Goal: Task Accomplishment & Management: Manage account settings

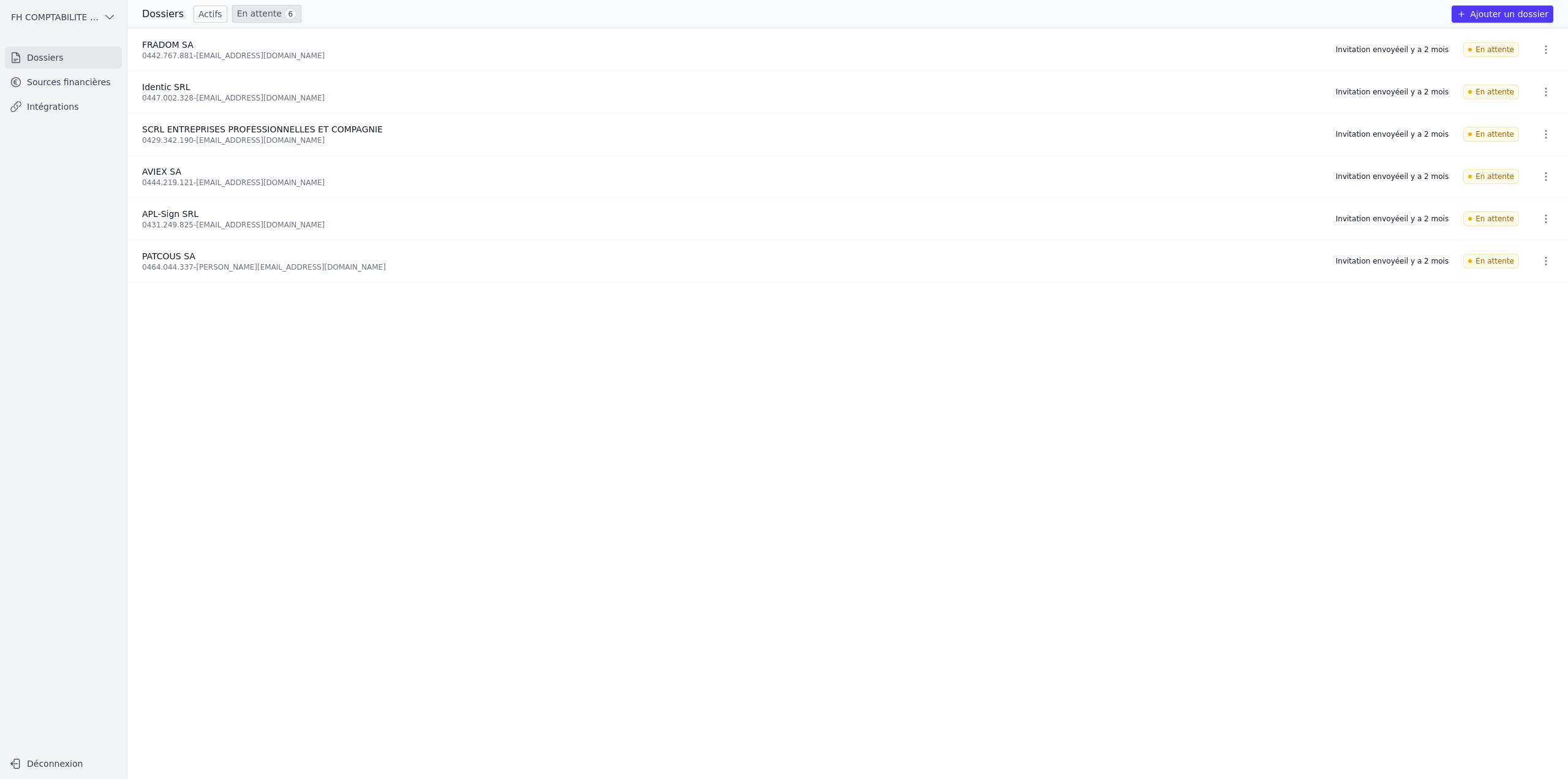
click at [79, 69] on ul "Dossiers Sources financières Intégrations" at bounding box center [63, 82] width 117 height 71
click at [80, 79] on link "Sources financières" at bounding box center [63, 82] width 117 height 22
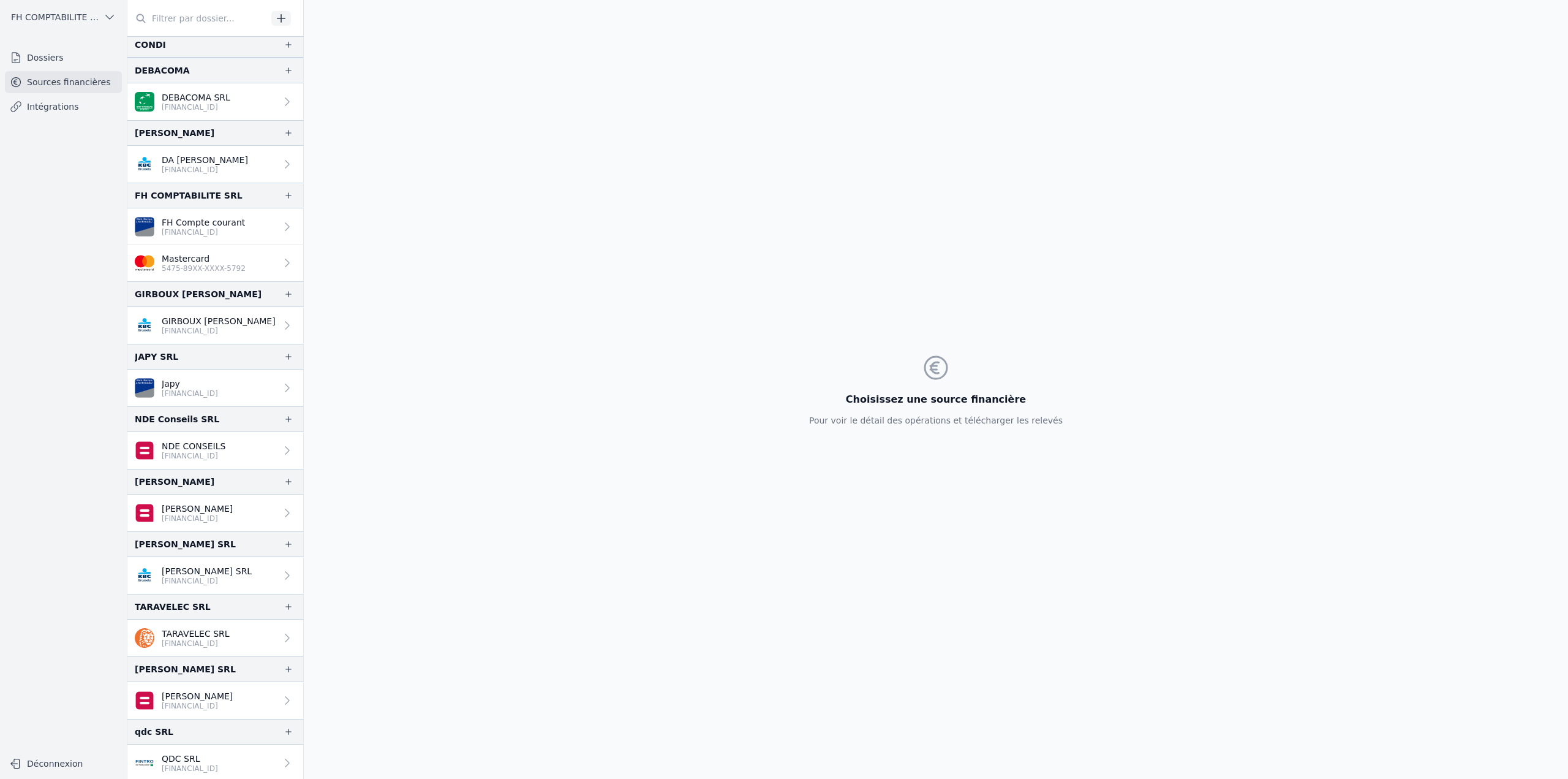
scroll to position [142, 0]
click at [196, 262] on p "5475-89XX-XXXX-5792" at bounding box center [203, 266] width 84 height 10
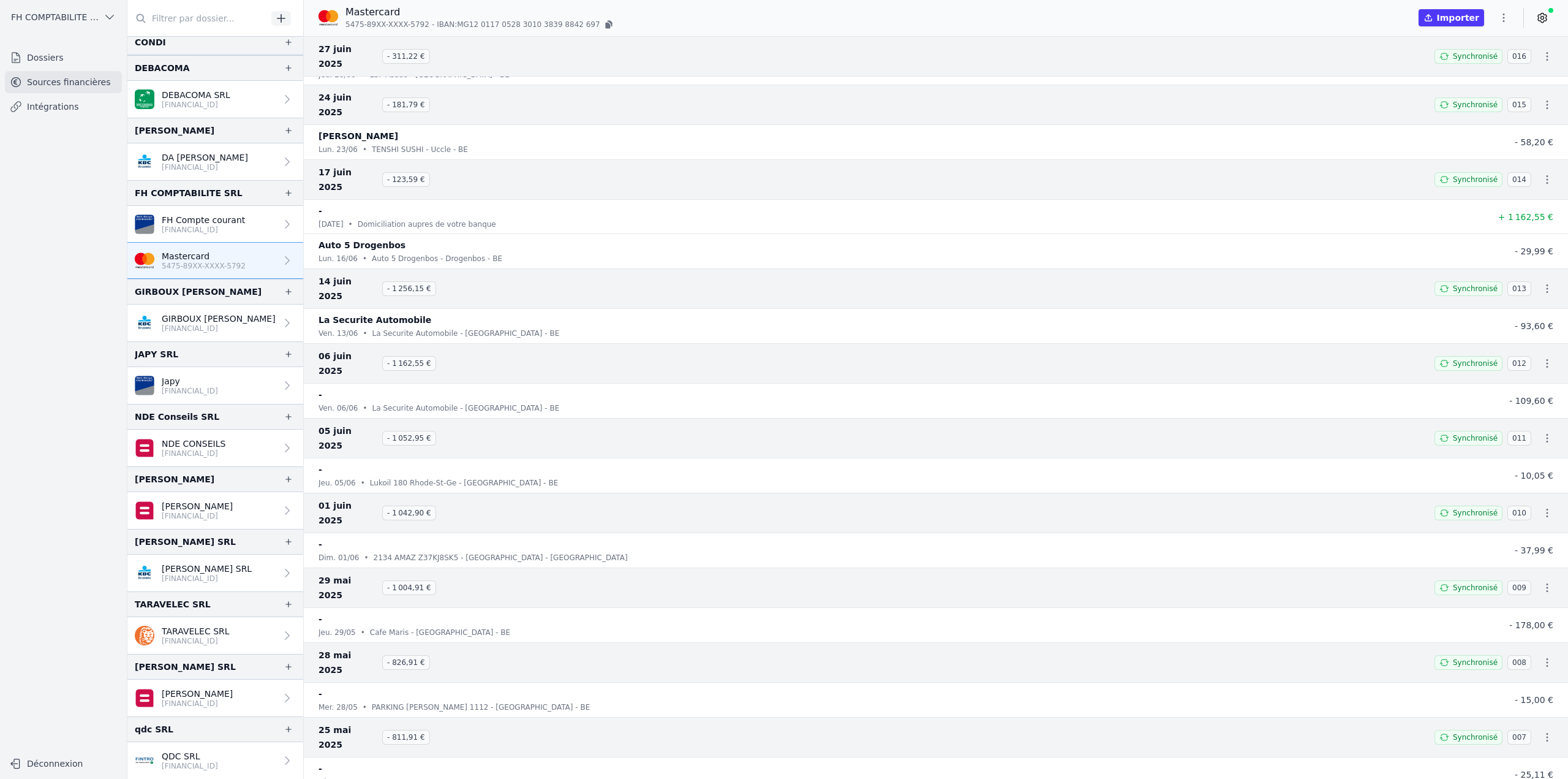
scroll to position [357, 0]
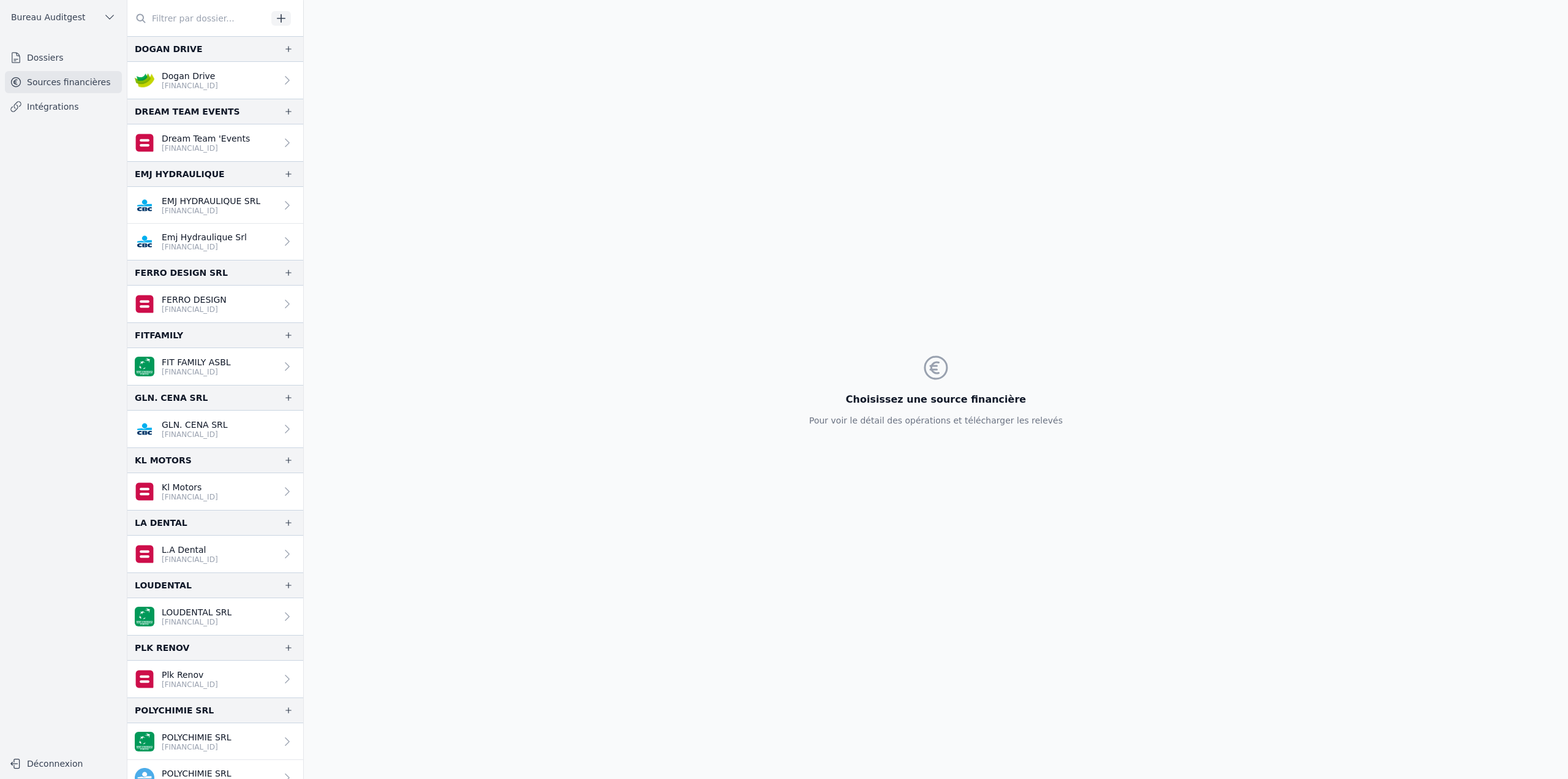
click at [87, 62] on link "Dossiers" at bounding box center [63, 58] width 117 height 22
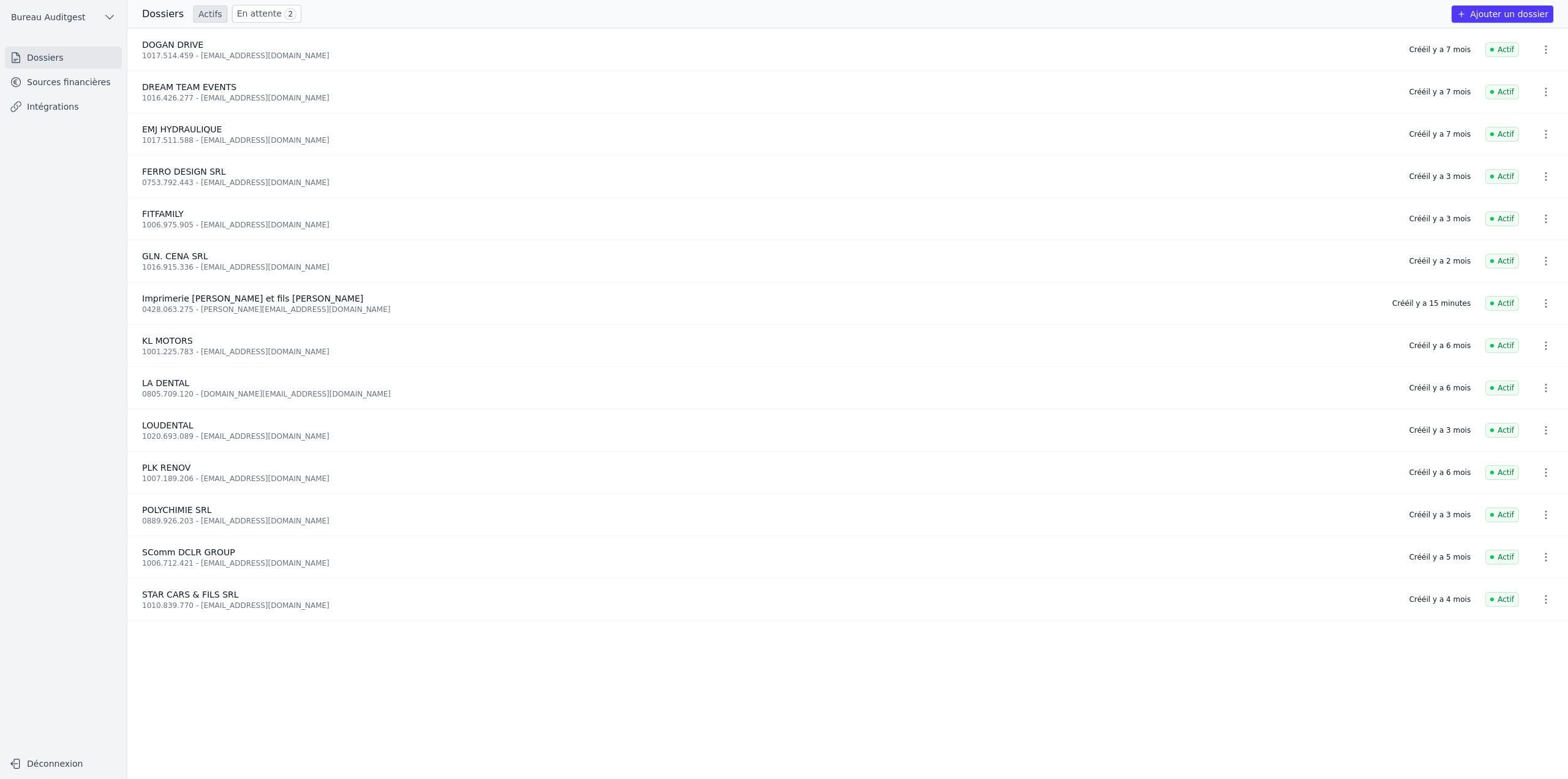
click at [256, 17] on link "En attente 2" at bounding box center [267, 14] width 69 height 18
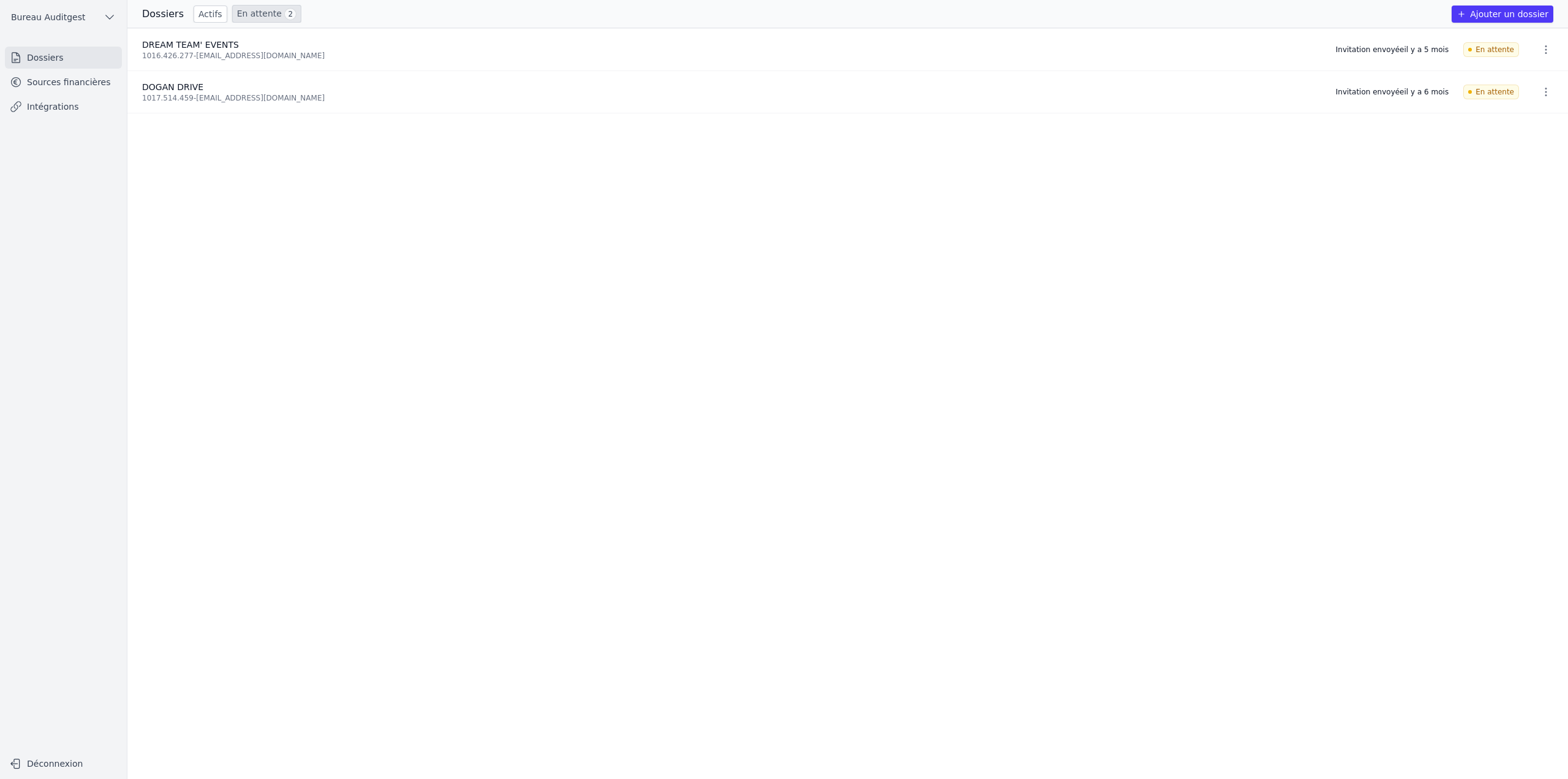
click at [214, 17] on link "Actifs" at bounding box center [210, 14] width 34 height 17
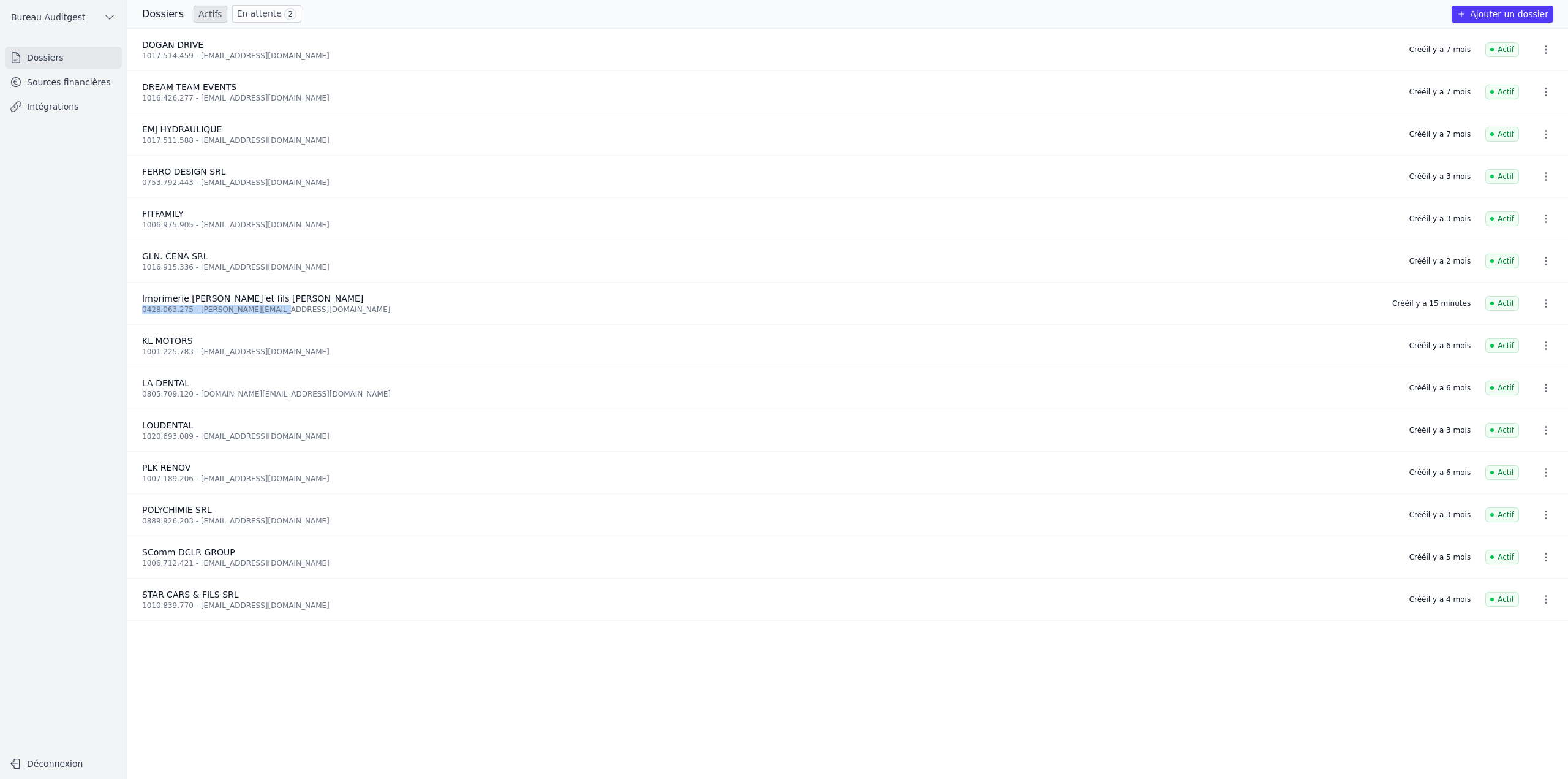
drag, startPoint x: 140, startPoint y: 308, endPoint x: 267, endPoint y: 314, distance: 127.1
click at [267, 314] on li "Imprimerie MARY et fils SRL 0428.063.275 - jose.mary@brutele.be Créé il y a 15 …" at bounding box center [848, 304] width 1440 height 42
copy div "0428.063.275 - jose.mary@brutele.be"
click at [1509, 17] on button "Ajouter un dossier" at bounding box center [1503, 14] width 102 height 17
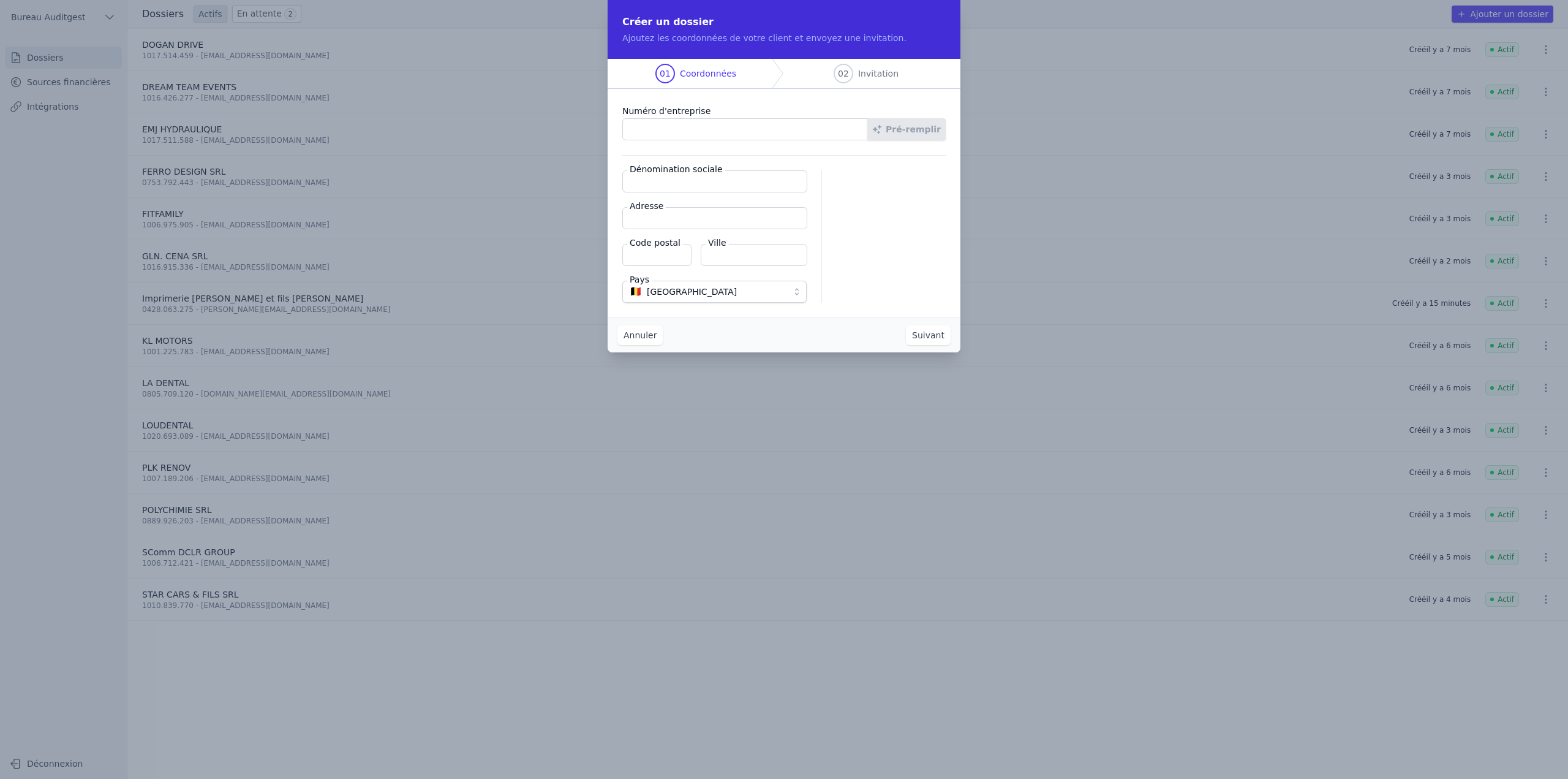
paste input "0428.063.275"
type input "0428.063.275"
click at [921, 130] on button "Pré-remplir" at bounding box center [906, 129] width 78 height 22
type input "Imprimerie MARY et fils SRL"
type input "Rue des Roquettes 24"
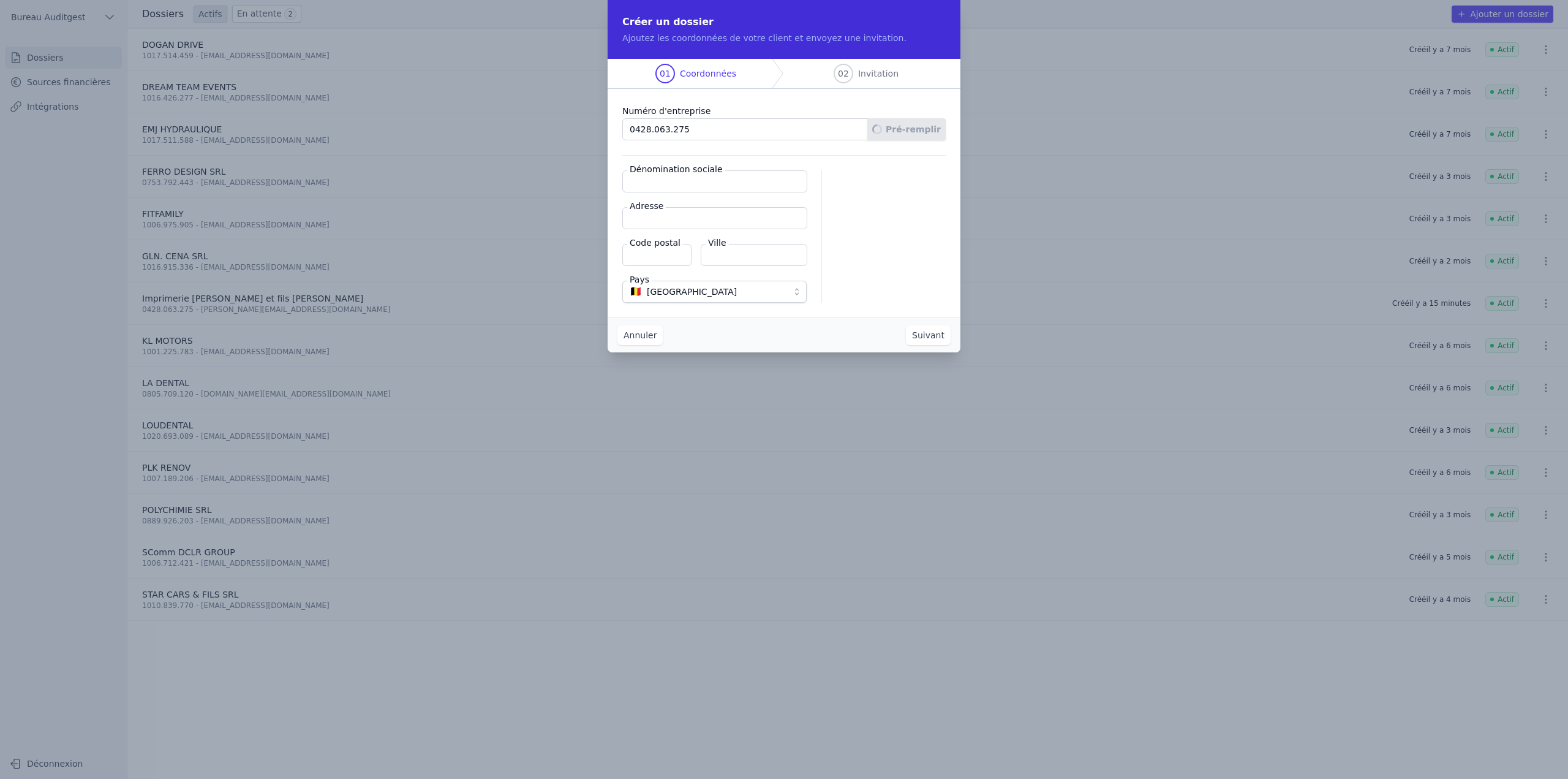
type input "7180"
type input "Seneffe"
click at [943, 334] on button "Suivant" at bounding box center [929, 335] width 45 height 20
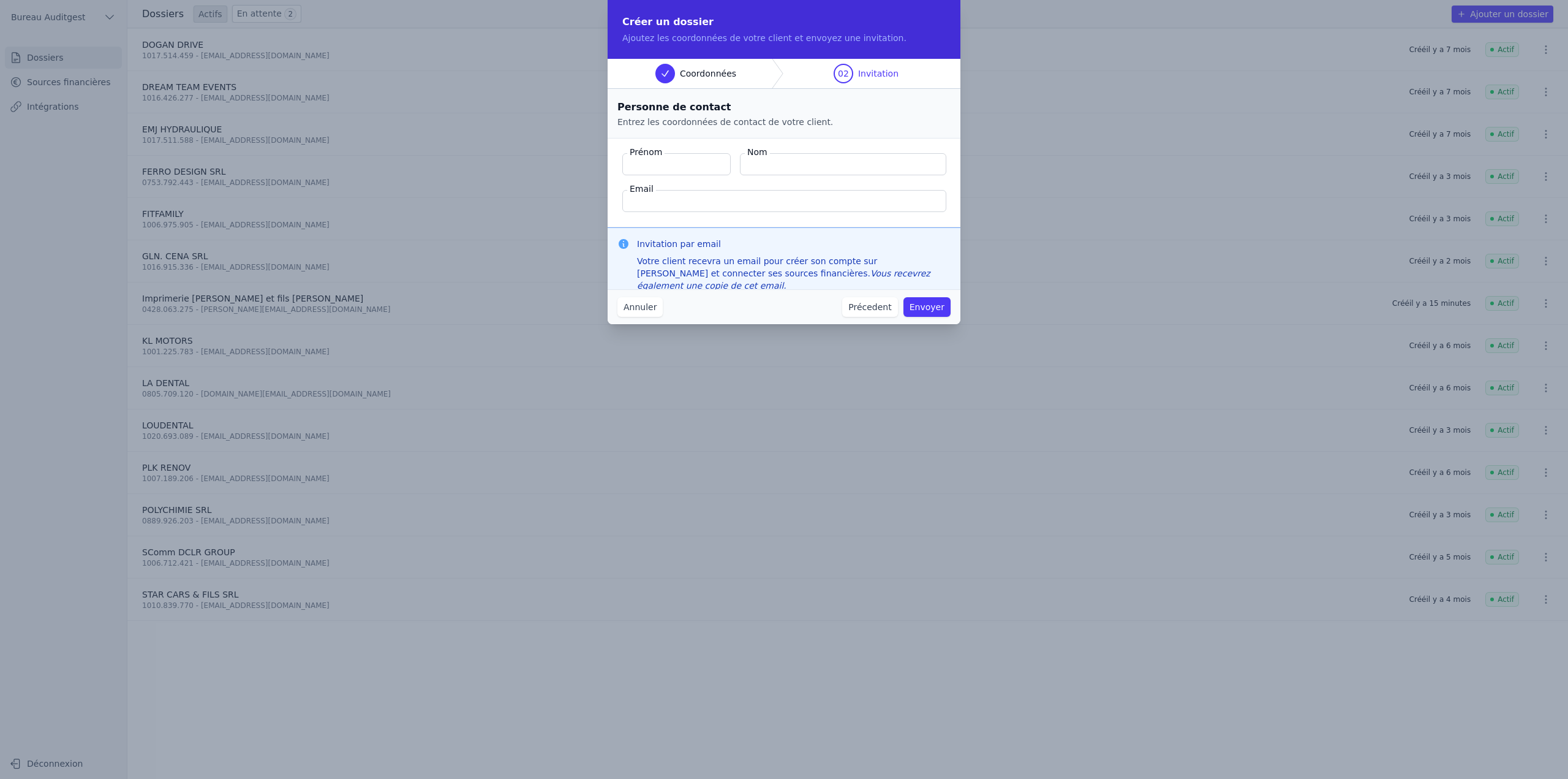
click at [733, 198] on input "Email" at bounding box center [784, 201] width 324 height 22
paste input "0428.063.275 - jose.mary@brutele.be"
drag, startPoint x: 687, startPoint y: 200, endPoint x: 543, endPoint y: 214, distance: 144.7
click at [543, 214] on div "Créer un dossier Ajoutez les coordonnées de votre client et envoyez une invitat…" at bounding box center [784, 390] width 1568 height 779
type input "jose.mary@brutele.be"
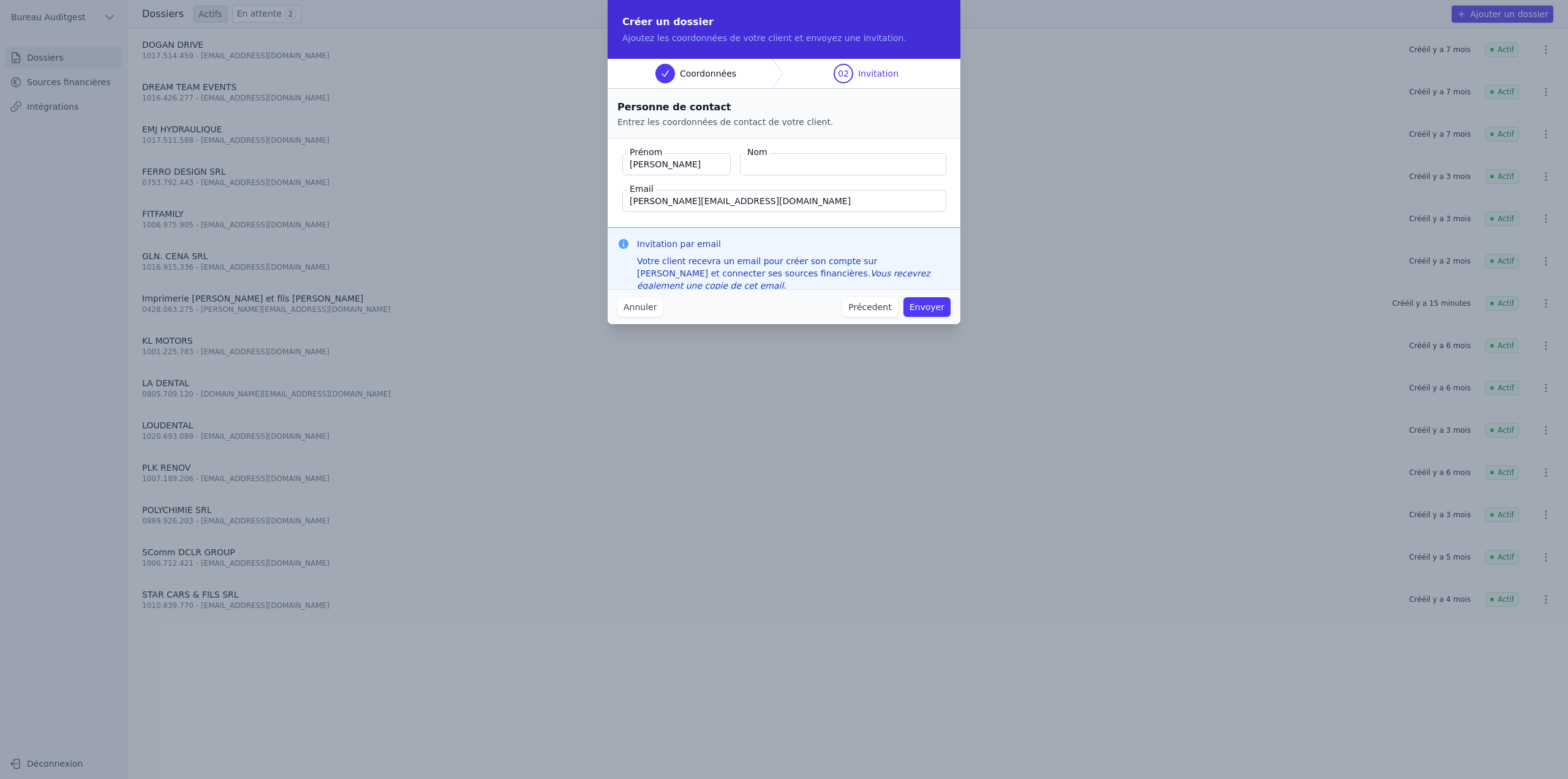
type input "José"
type input "Mary"
click at [938, 306] on button "Envoyer" at bounding box center [927, 307] width 47 height 20
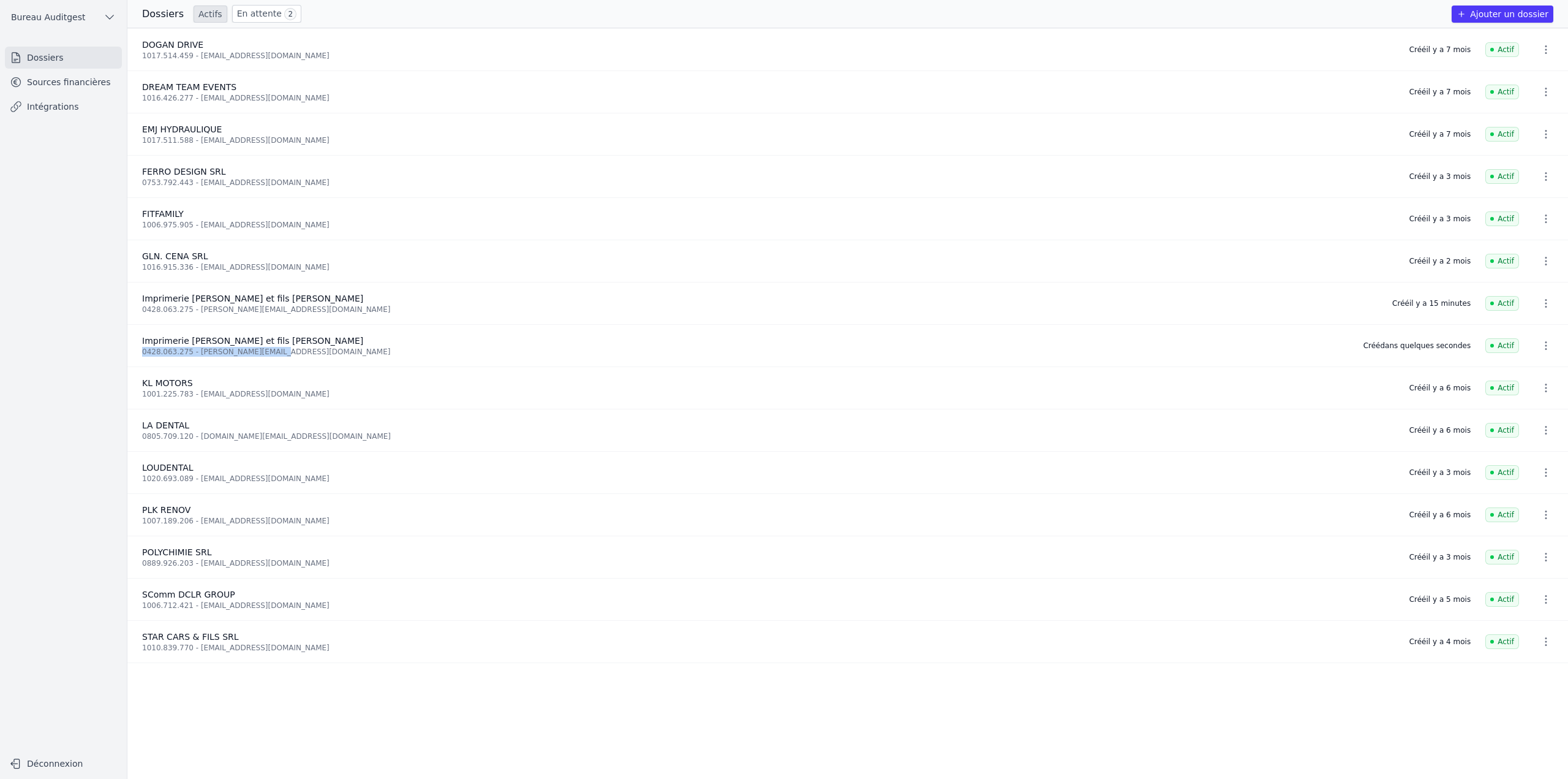
drag, startPoint x: 266, startPoint y: 352, endPoint x: 134, endPoint y: 355, distance: 132.0
click at [134, 355] on li "Imprimerie MARY et fils SRL 0428.063.275 - jose.mary@brutele.be Créé dans quelq…" at bounding box center [848, 346] width 1440 height 42
copy div "0428.063.275 - jose.mary@brutele.be"
click at [1540, 346] on icon "button" at bounding box center [1546, 345] width 12 height 12
click at [1511, 377] on button "Supprimer" at bounding box center [1522, 372] width 76 height 24
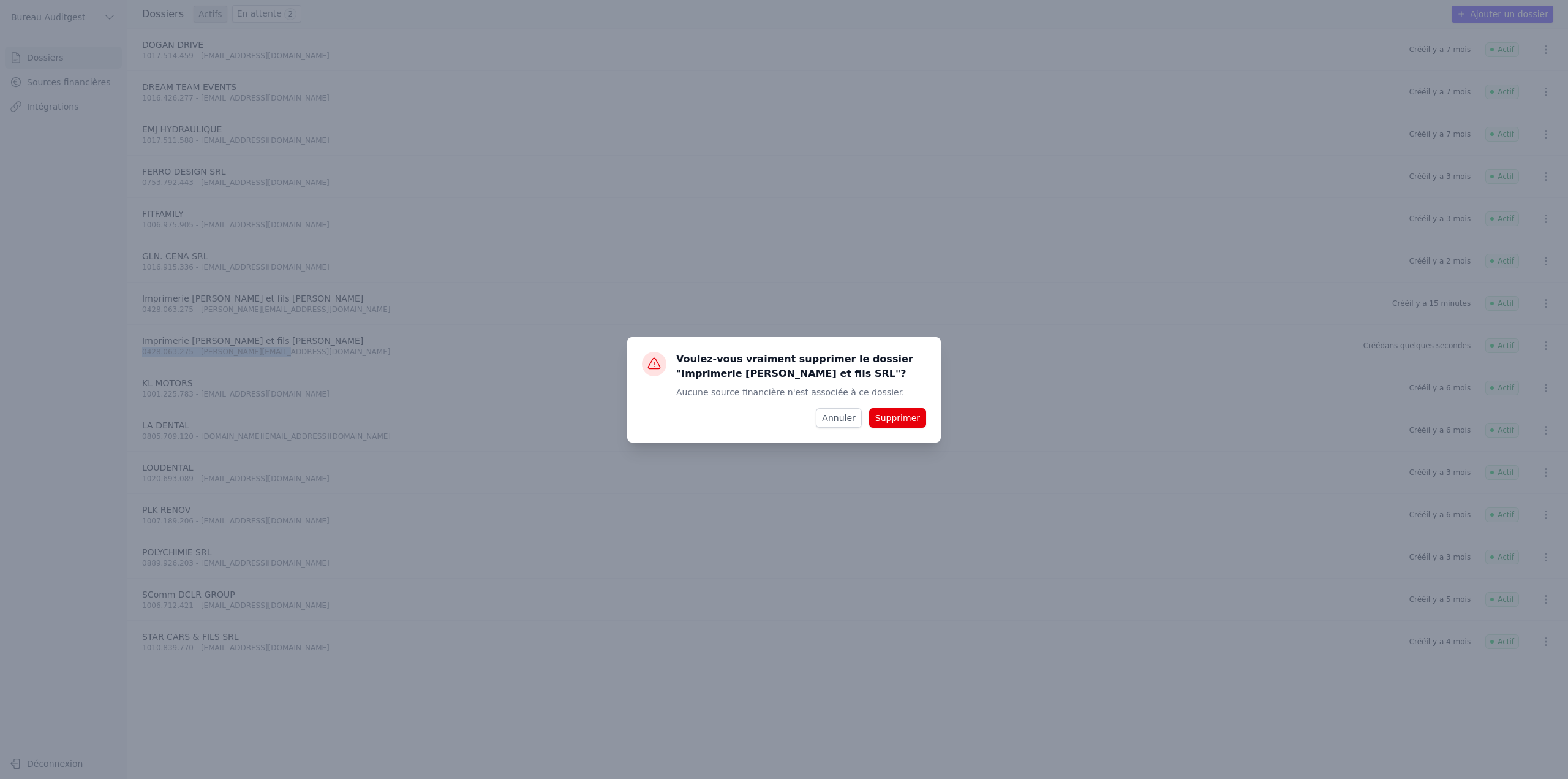
click at [925, 418] on button "Supprimer" at bounding box center [897, 418] width 57 height 20
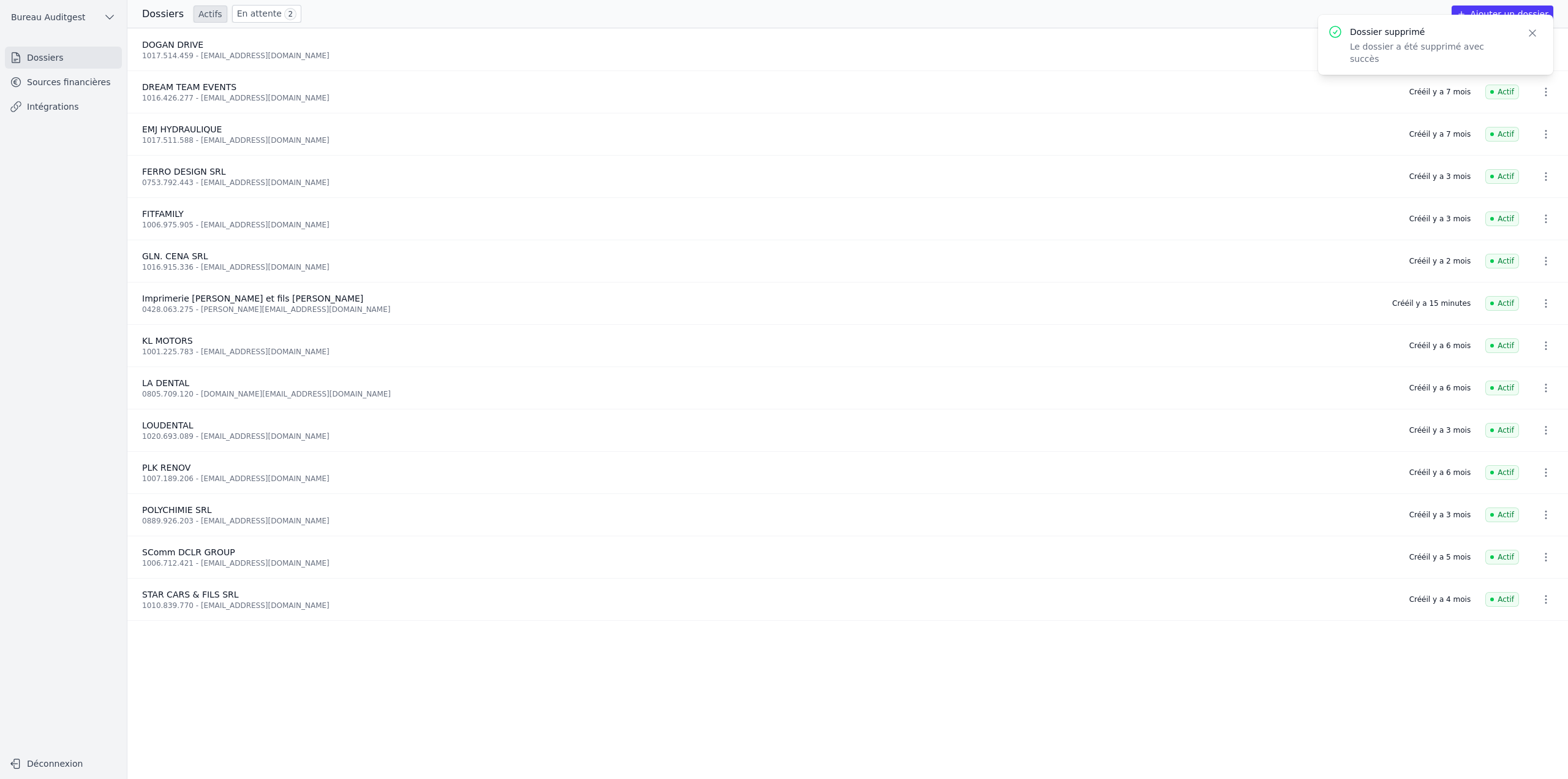
click at [1540, 301] on icon "button" at bounding box center [1546, 303] width 12 height 12
click at [1540, 327] on button "Supprimer" at bounding box center [1522, 330] width 76 height 24
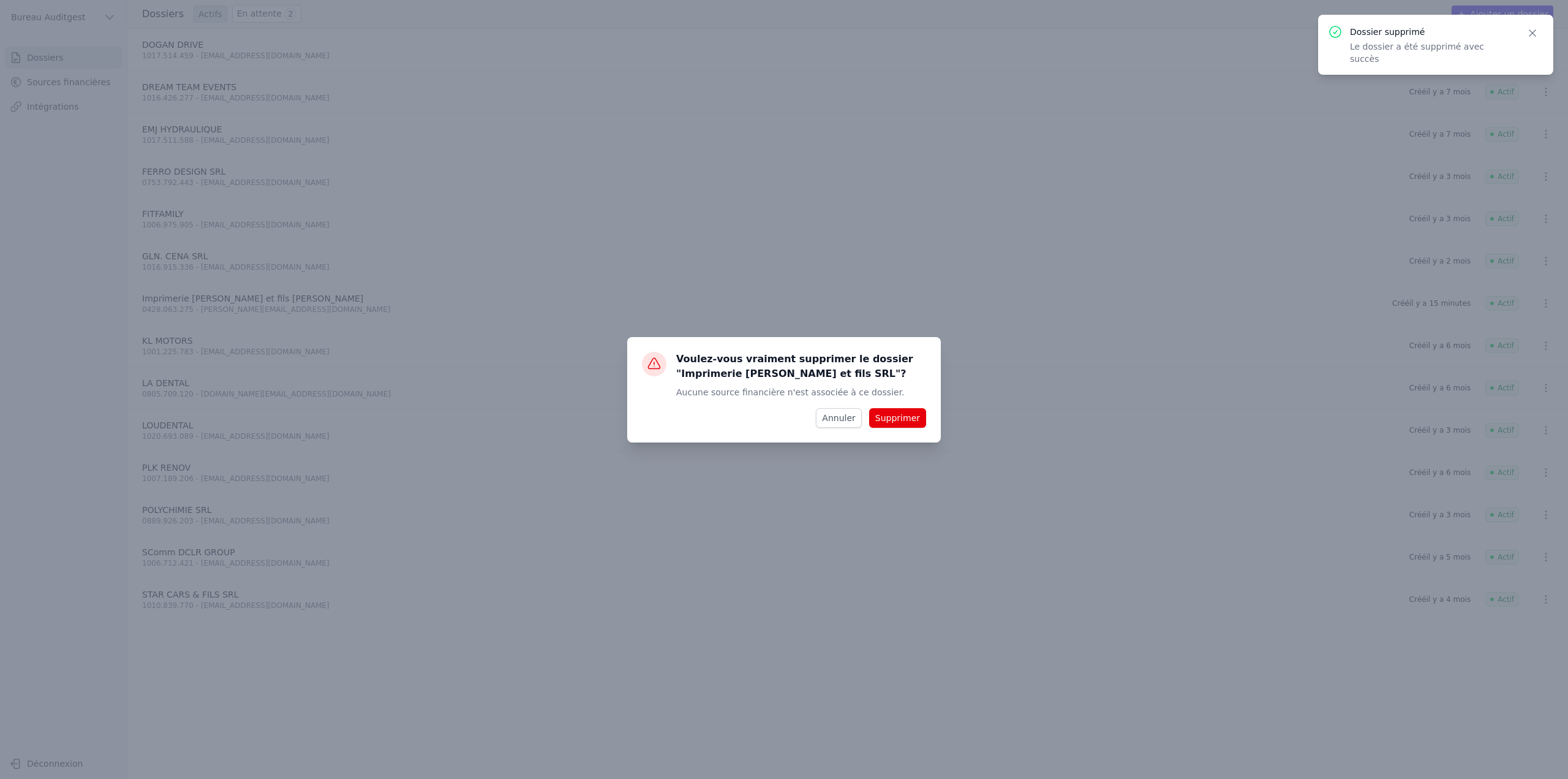
click at [913, 420] on button "Supprimer" at bounding box center [897, 418] width 57 height 20
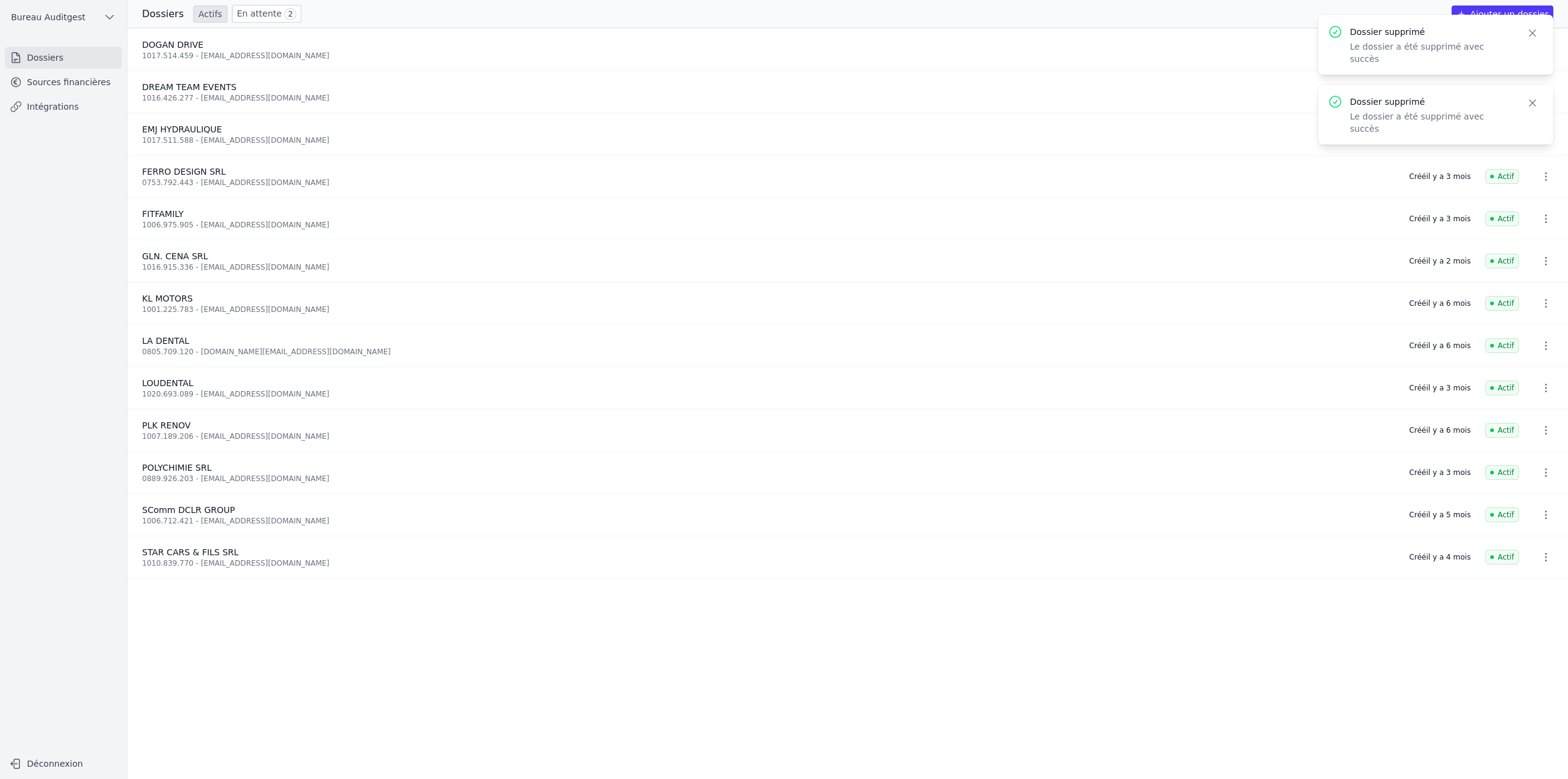
click at [1528, 33] on icon "button" at bounding box center [1532, 33] width 12 height 12
click at [1539, 34] on button "Close" at bounding box center [1532, 33] width 22 height 17
click at [1508, 14] on button "Ajouter un dossier" at bounding box center [1503, 14] width 102 height 17
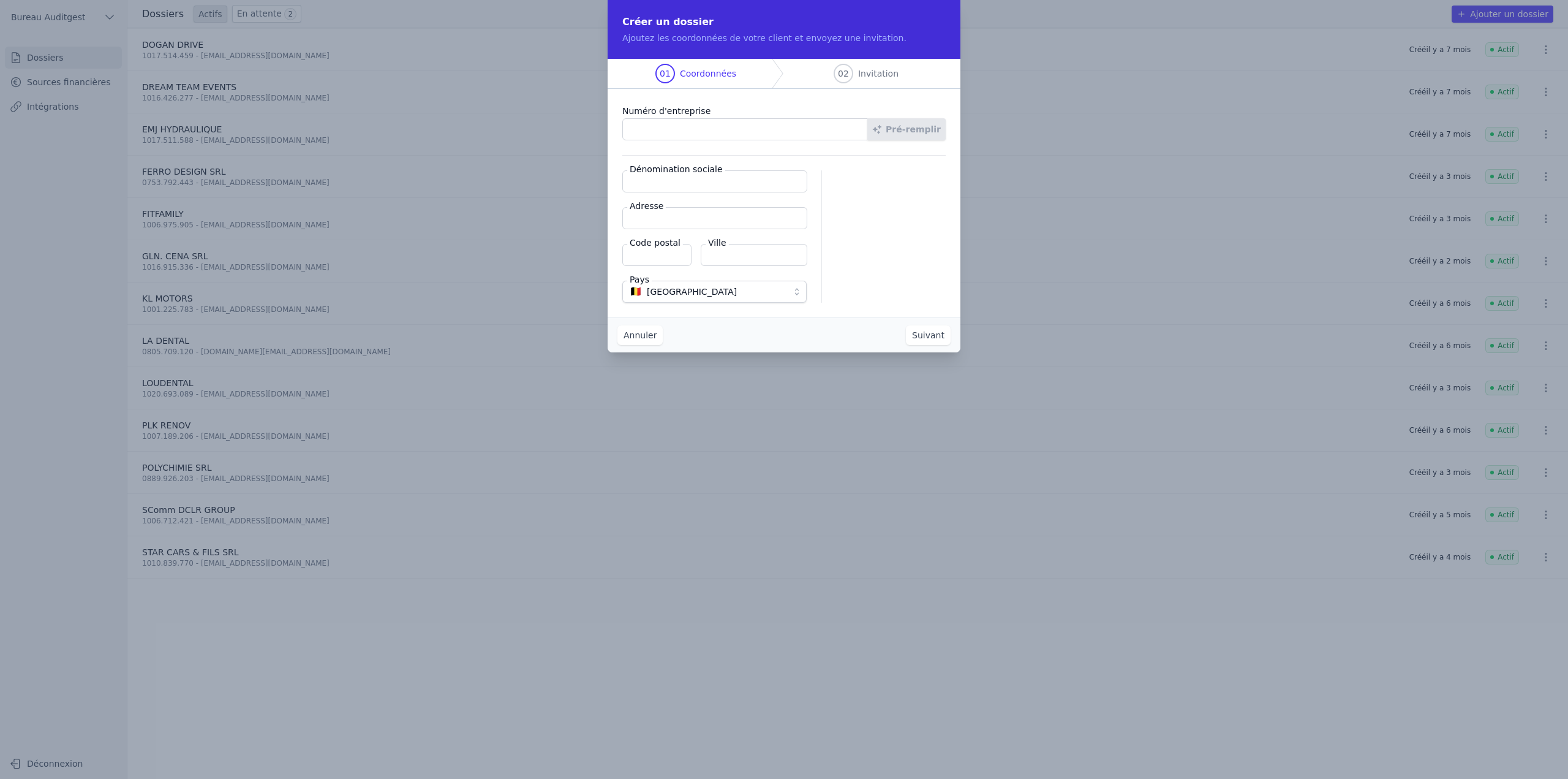
paste input "0428.063.275"
type input "0428.063.275"
click at [902, 126] on button "Pré-remplir" at bounding box center [906, 129] width 78 height 22
type input "Imprimerie MARY et fils SRL"
type input "Rue des Roquettes 24"
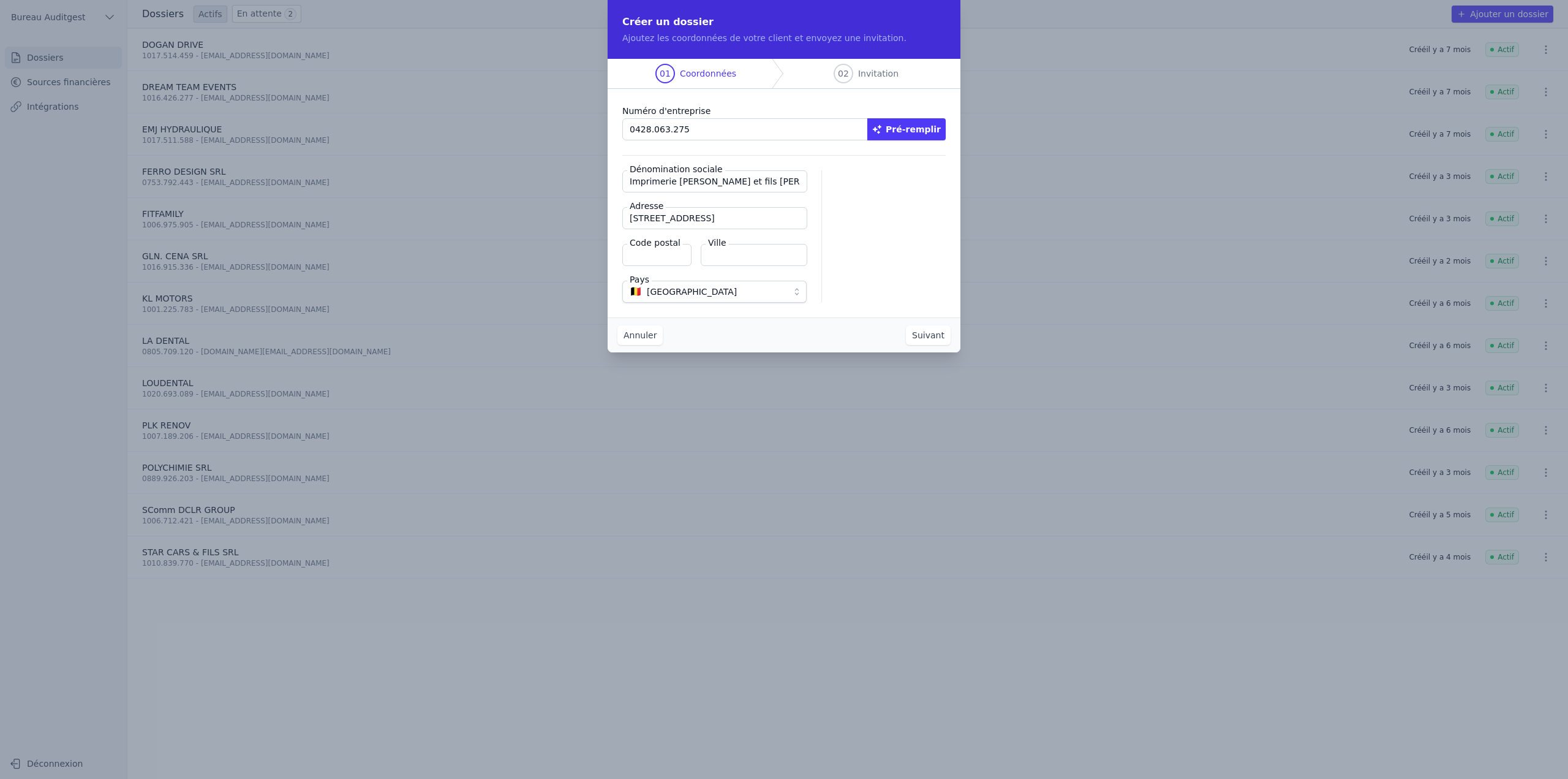
type input "7180"
type input "Seneffe"
click at [932, 334] on button "Suivant" at bounding box center [929, 335] width 45 height 20
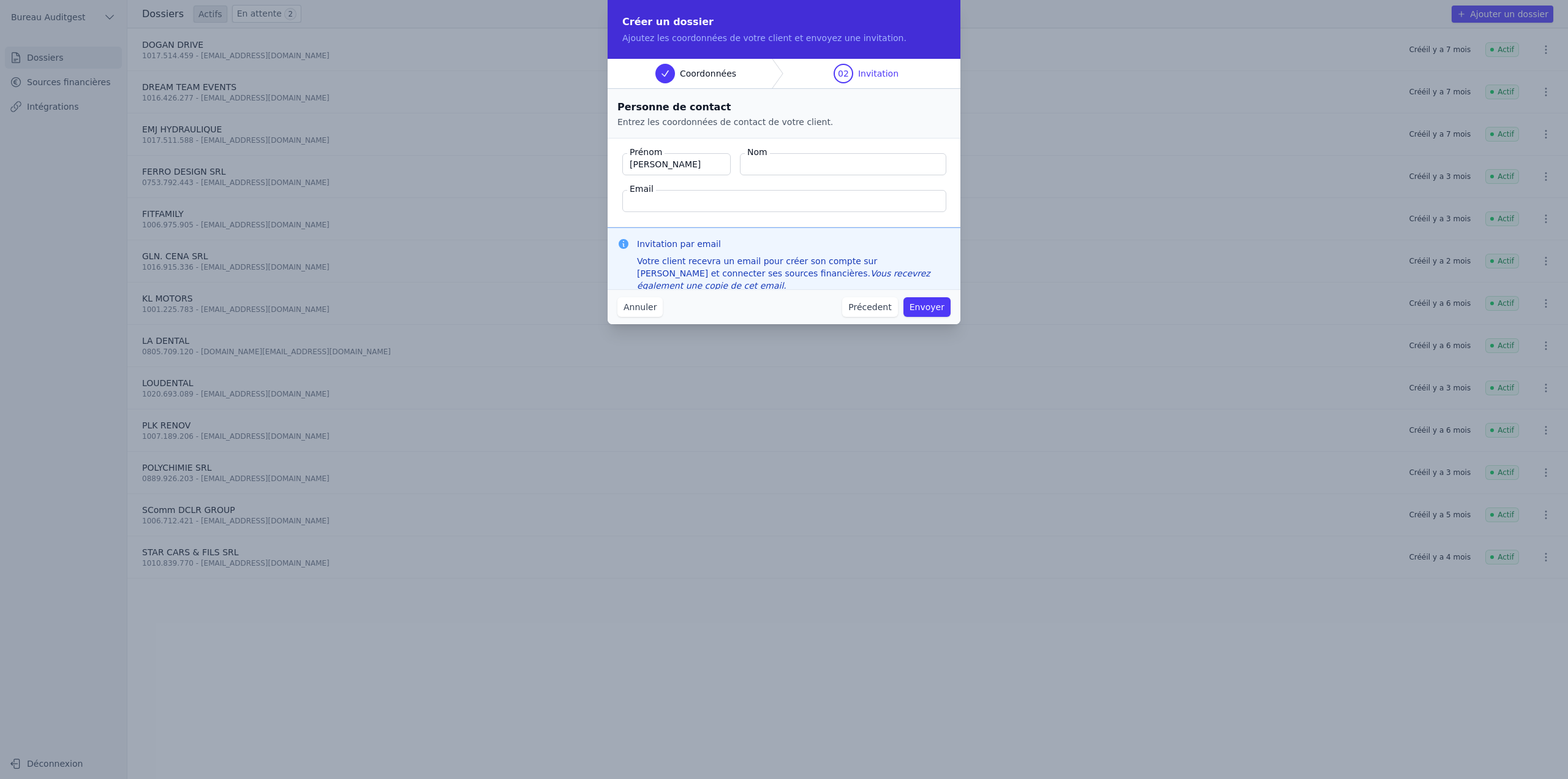
type input "José"
type input "Mary"
paste input "0428.063.275 - jose.mary@brutele.be"
type input "jose.mary@brutele.be"
click at [879, 311] on button "Précedent" at bounding box center [870, 307] width 55 height 20
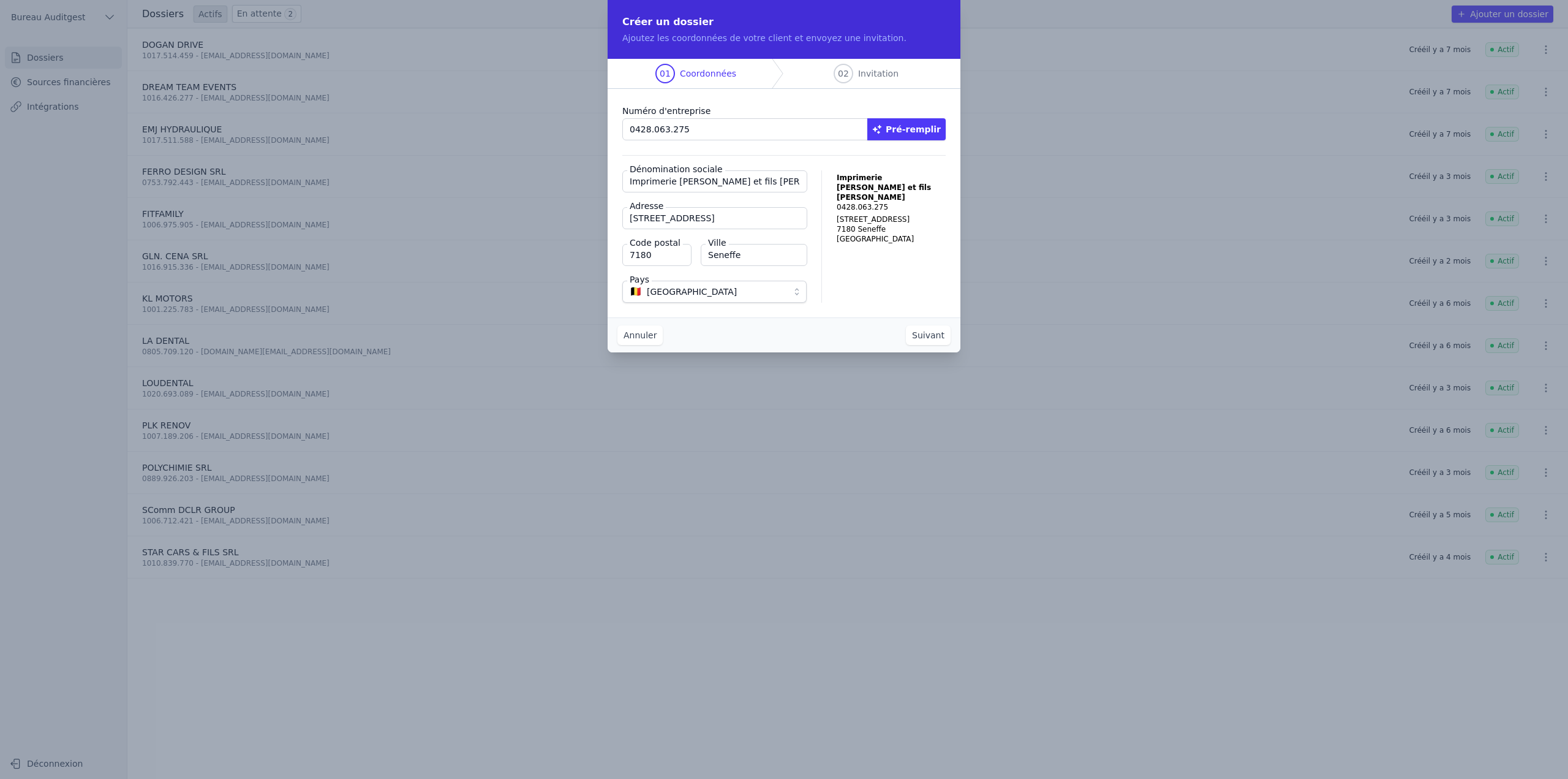
click at [940, 334] on button "Suivant" at bounding box center [929, 335] width 45 height 20
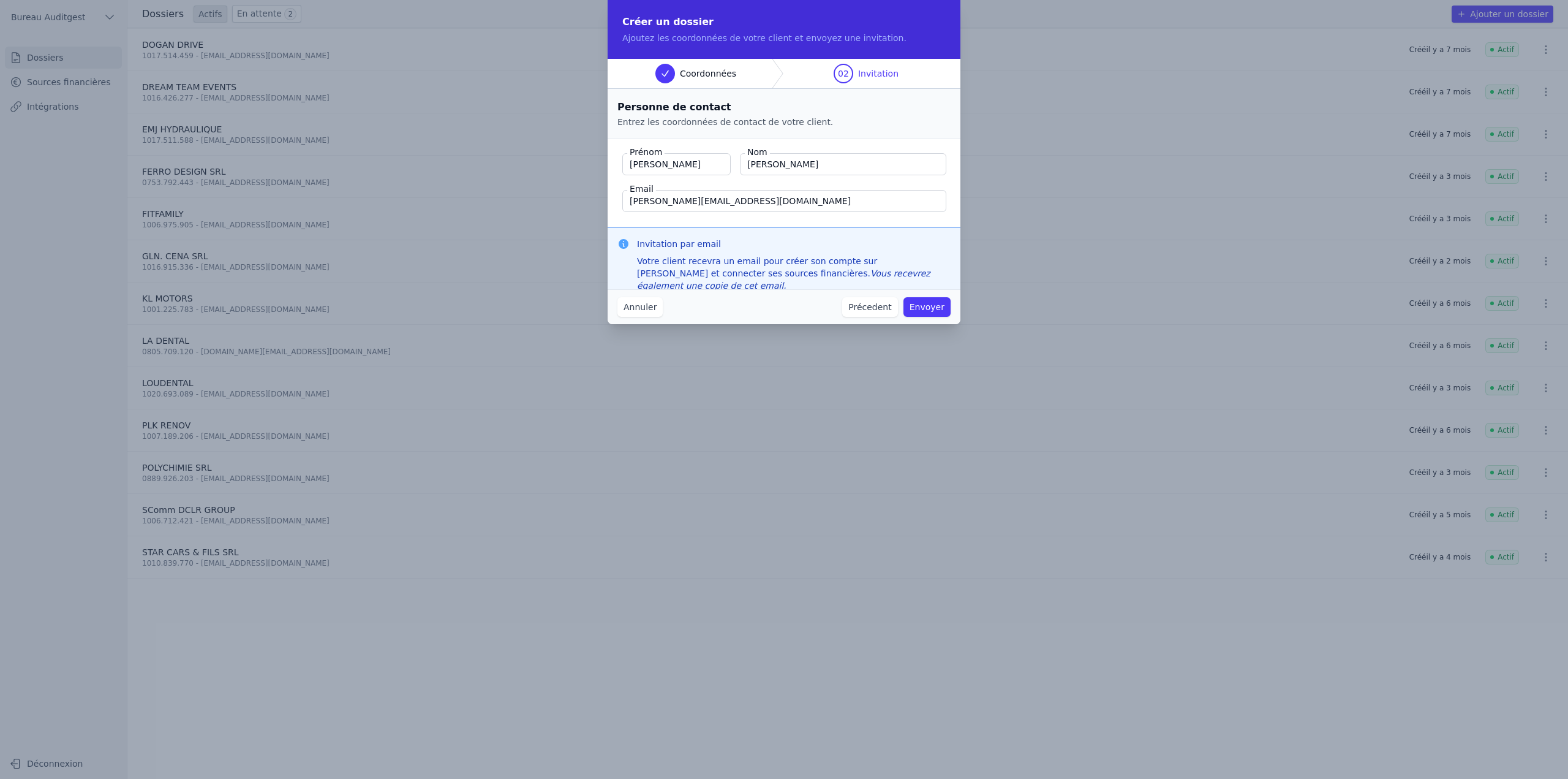
click at [932, 309] on button "Envoyer" at bounding box center [927, 307] width 47 height 20
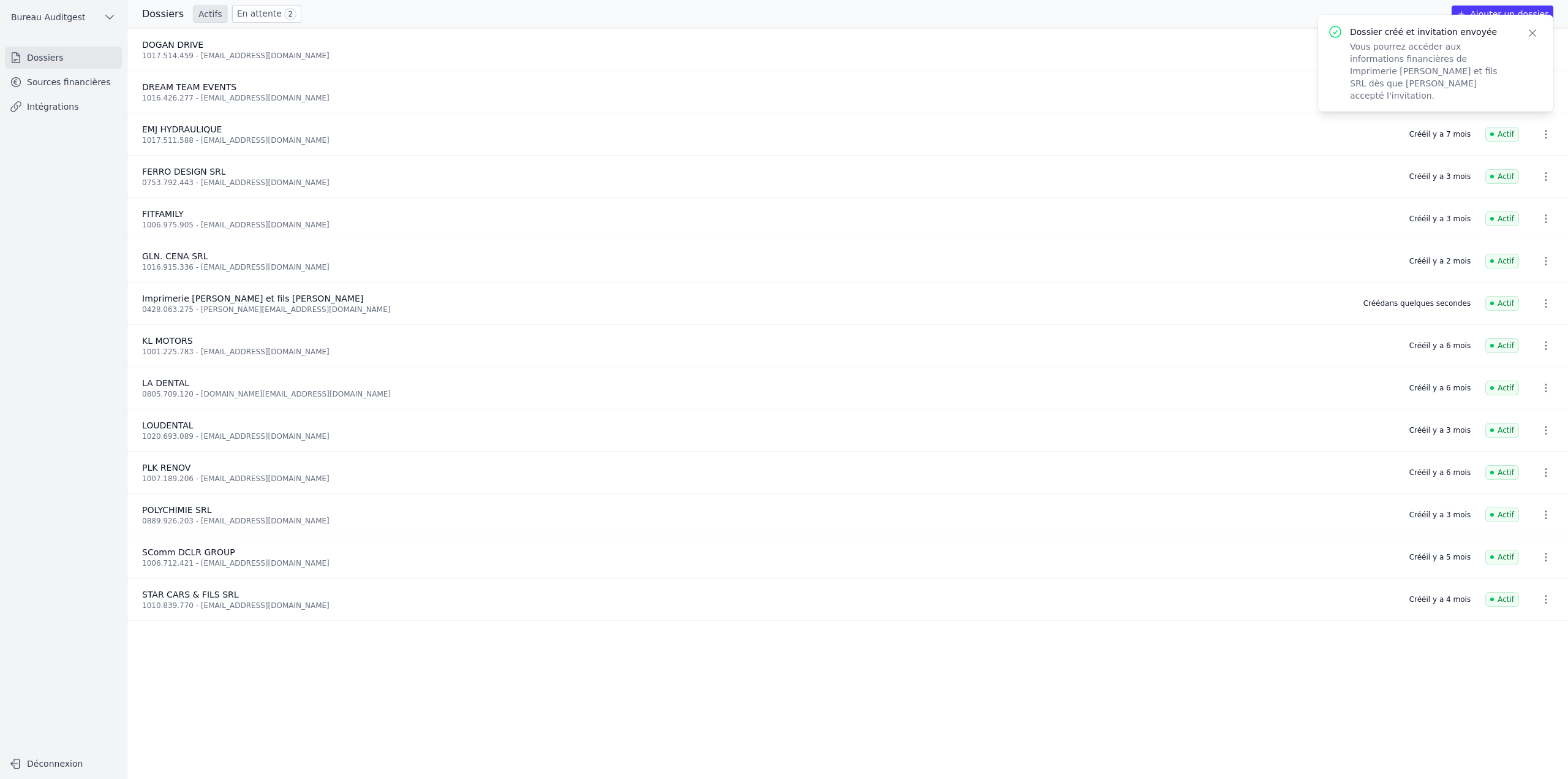
click at [1546, 302] on icon "button" at bounding box center [1546, 303] width 12 height 12
click at [1529, 330] on button "Supprimer" at bounding box center [1522, 330] width 76 height 24
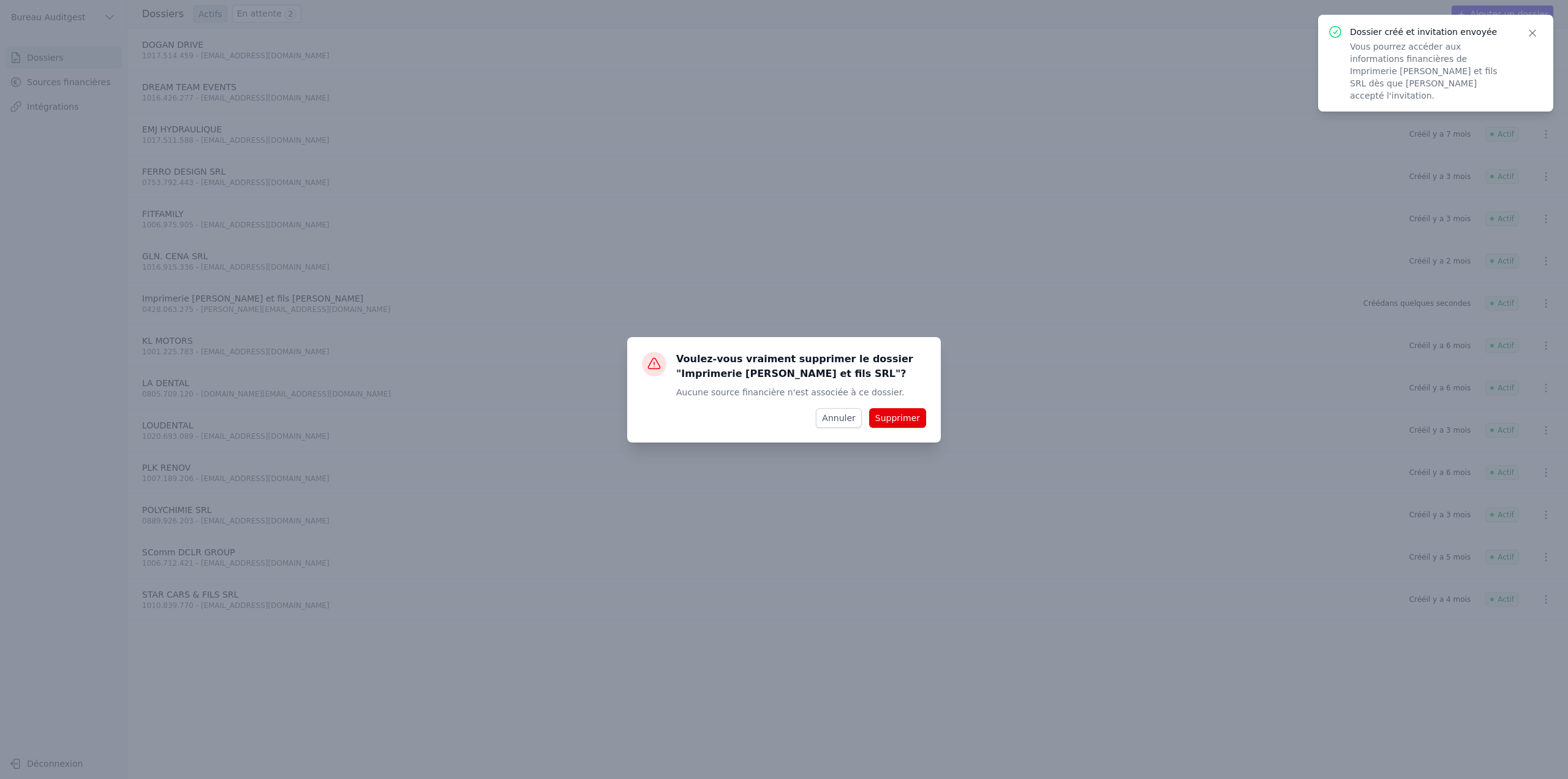
click at [905, 418] on button "Supprimer" at bounding box center [897, 418] width 57 height 20
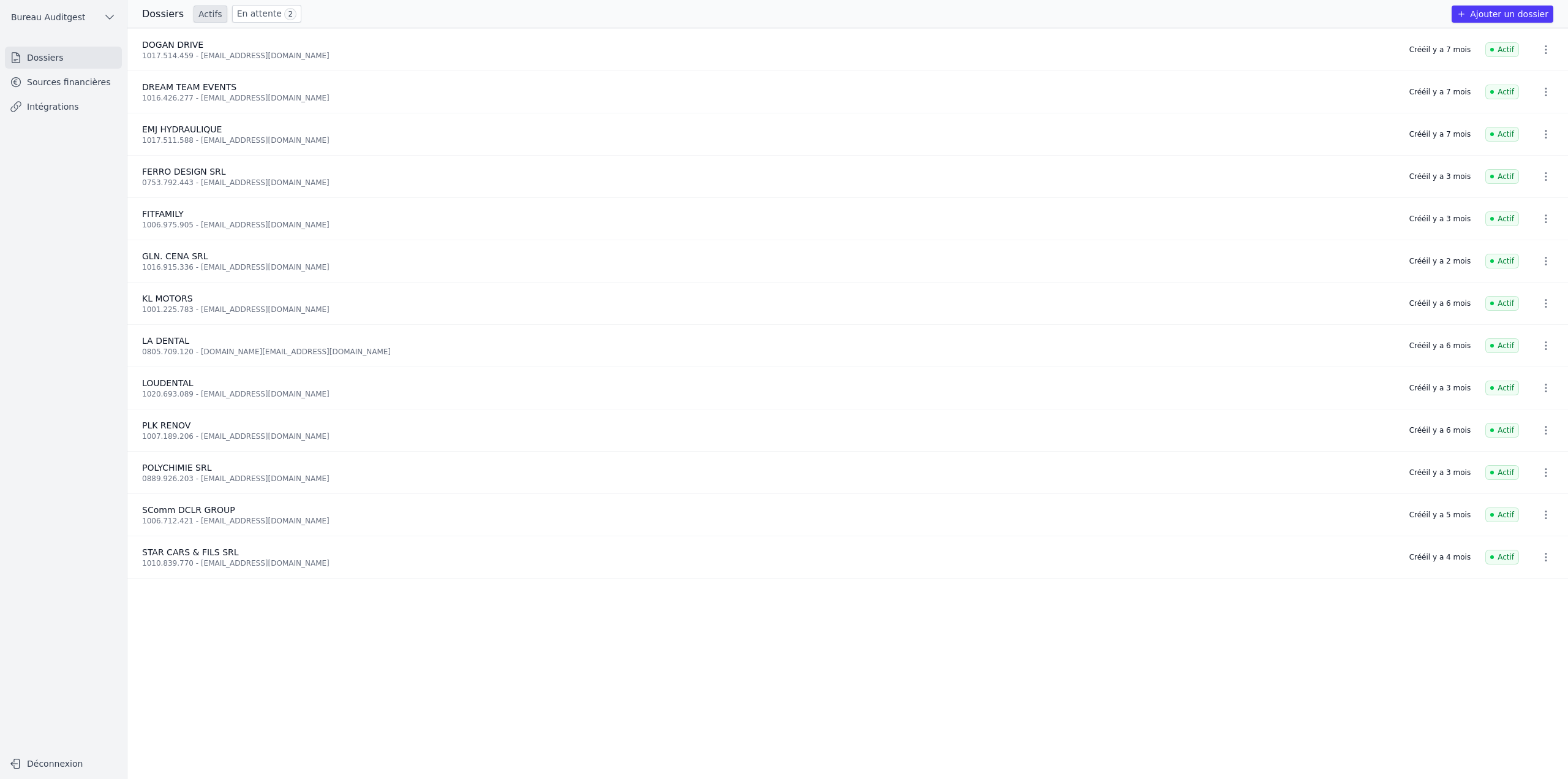
click at [1493, 12] on button "Ajouter un dossier" at bounding box center [1503, 14] width 102 height 17
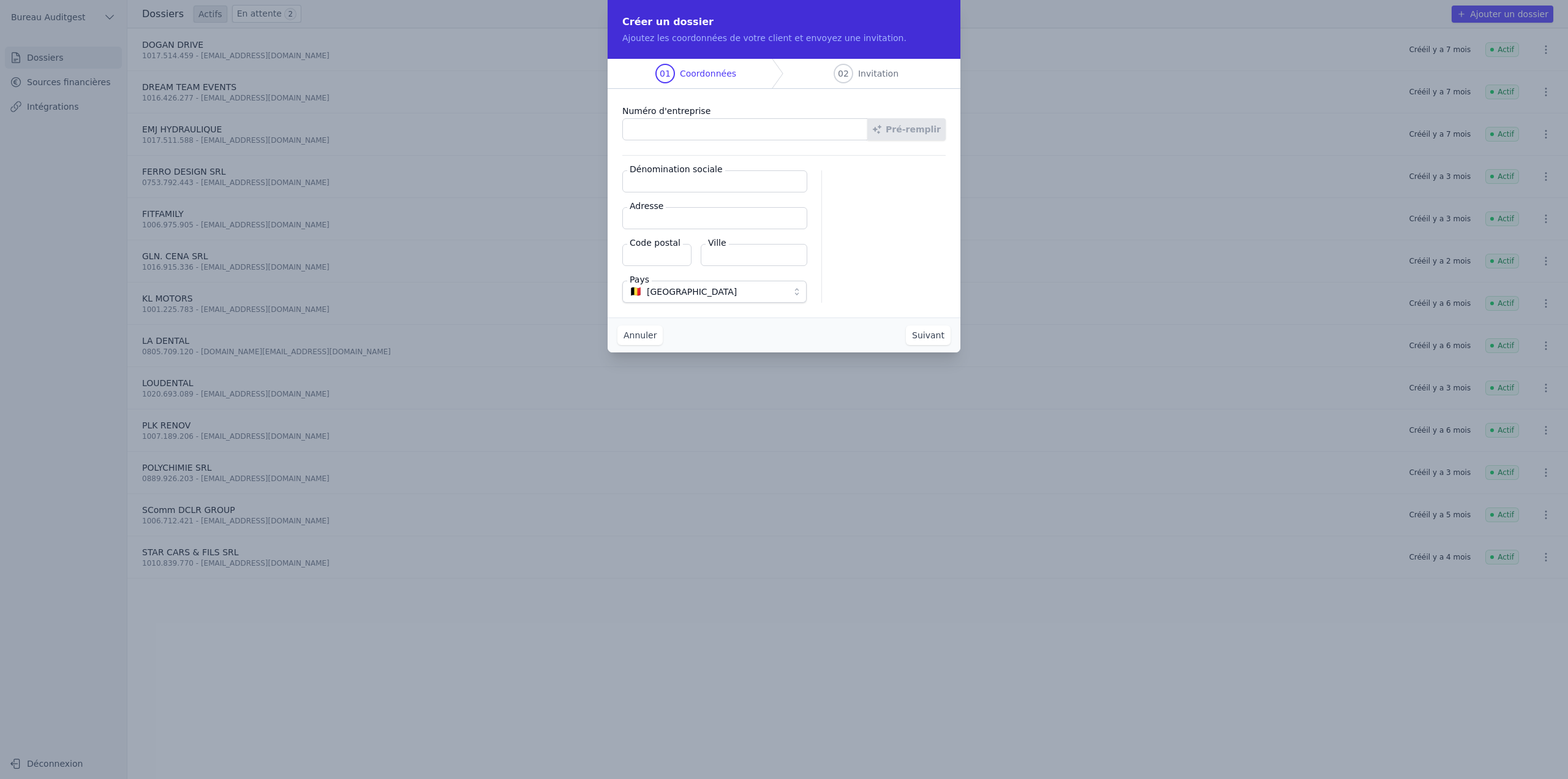
paste input "0428.063.275"
type input "0428.063.275"
click at [897, 124] on button "Pré-remplir" at bounding box center [906, 129] width 78 height 22
type input "Imprimerie MARY et fils SRL"
type input "Rue des Roquettes 24"
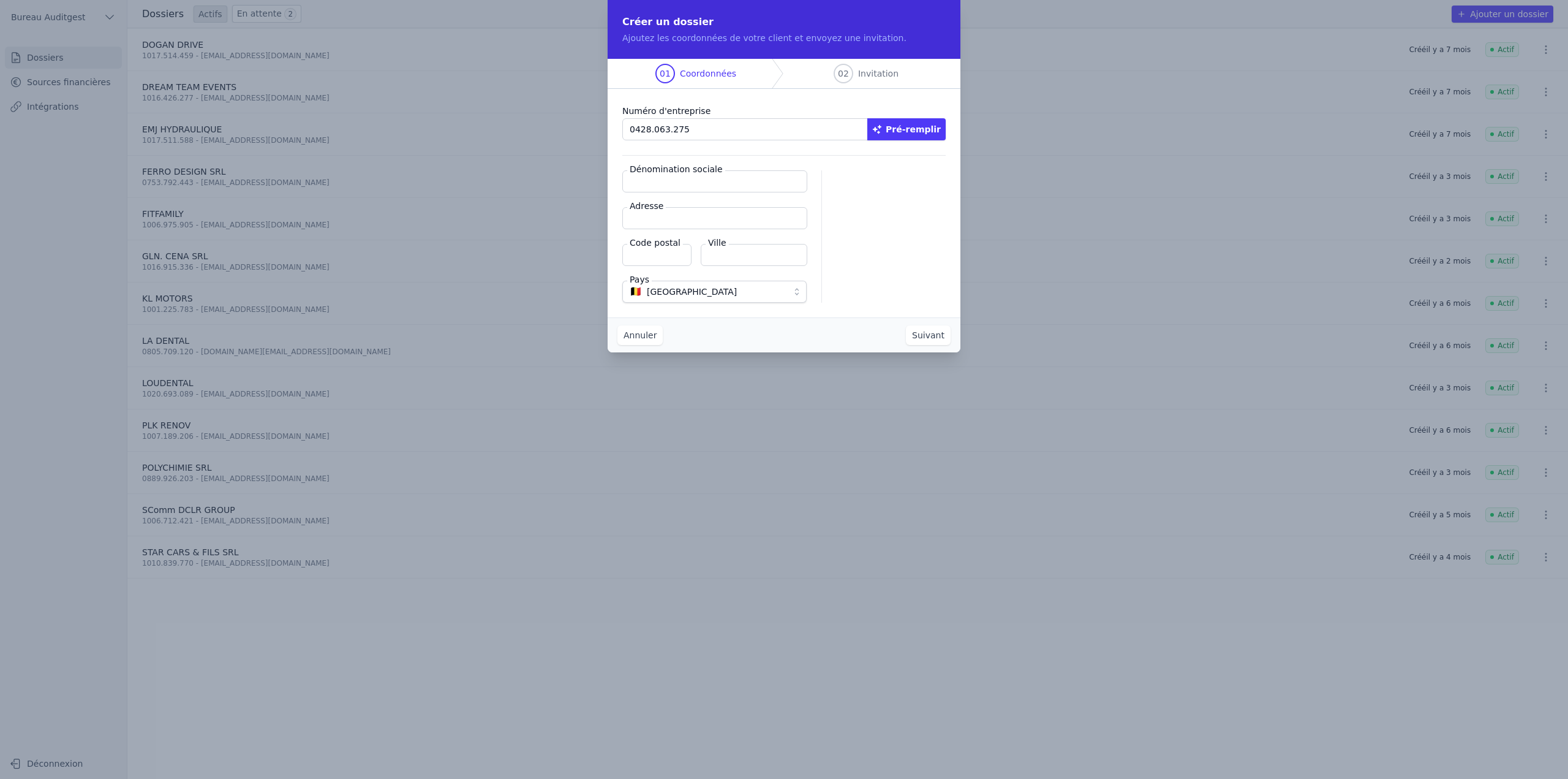
type input "7180"
type input "Seneffe"
click at [921, 331] on button "Suivant" at bounding box center [929, 335] width 45 height 20
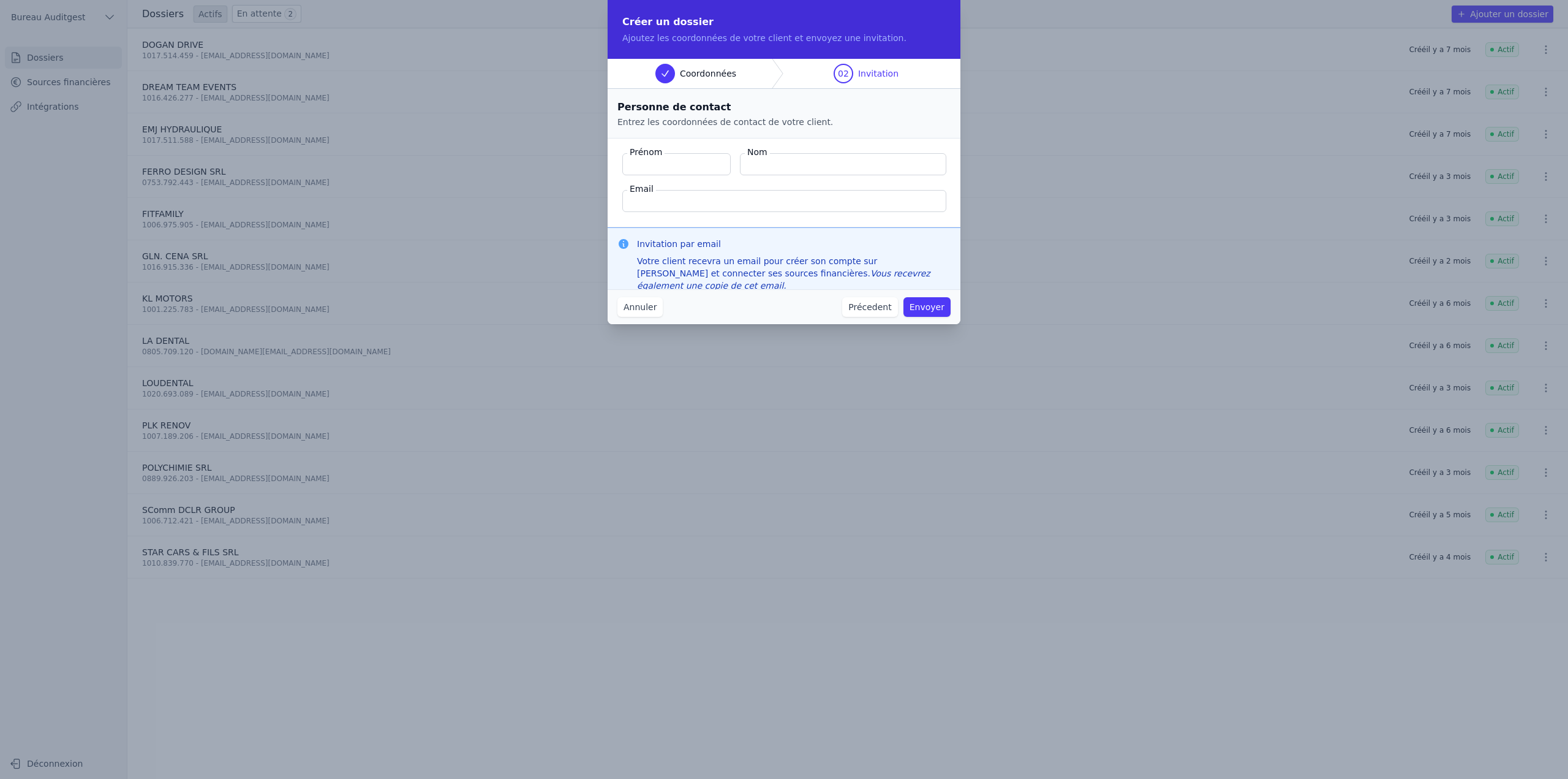
click at [710, 198] on input "Email" at bounding box center [784, 201] width 324 height 22
paste input "0428.063.275 - jose.mary@brutele.be"
drag, startPoint x: 688, startPoint y: 200, endPoint x: 564, endPoint y: 202, distance: 124.0
click at [577, 200] on div "Créer un dossier Ajoutez les coordonnées de votre client et envoyez une invitat…" at bounding box center [784, 390] width 1568 height 779
type input "jose.mary@brutele.be"
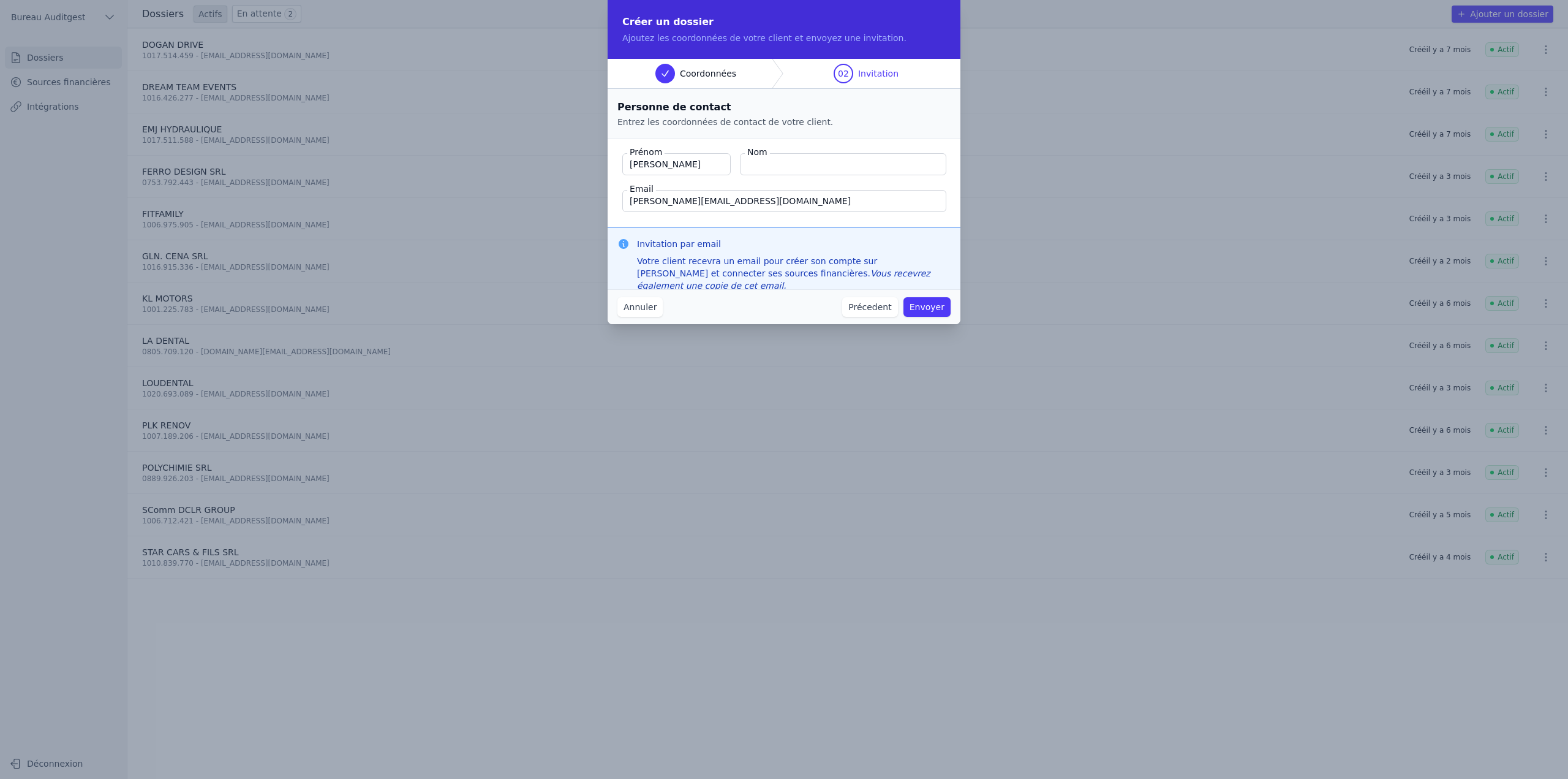
type input "José"
type input "Mary"
click at [929, 305] on button "Envoyer" at bounding box center [927, 307] width 47 height 20
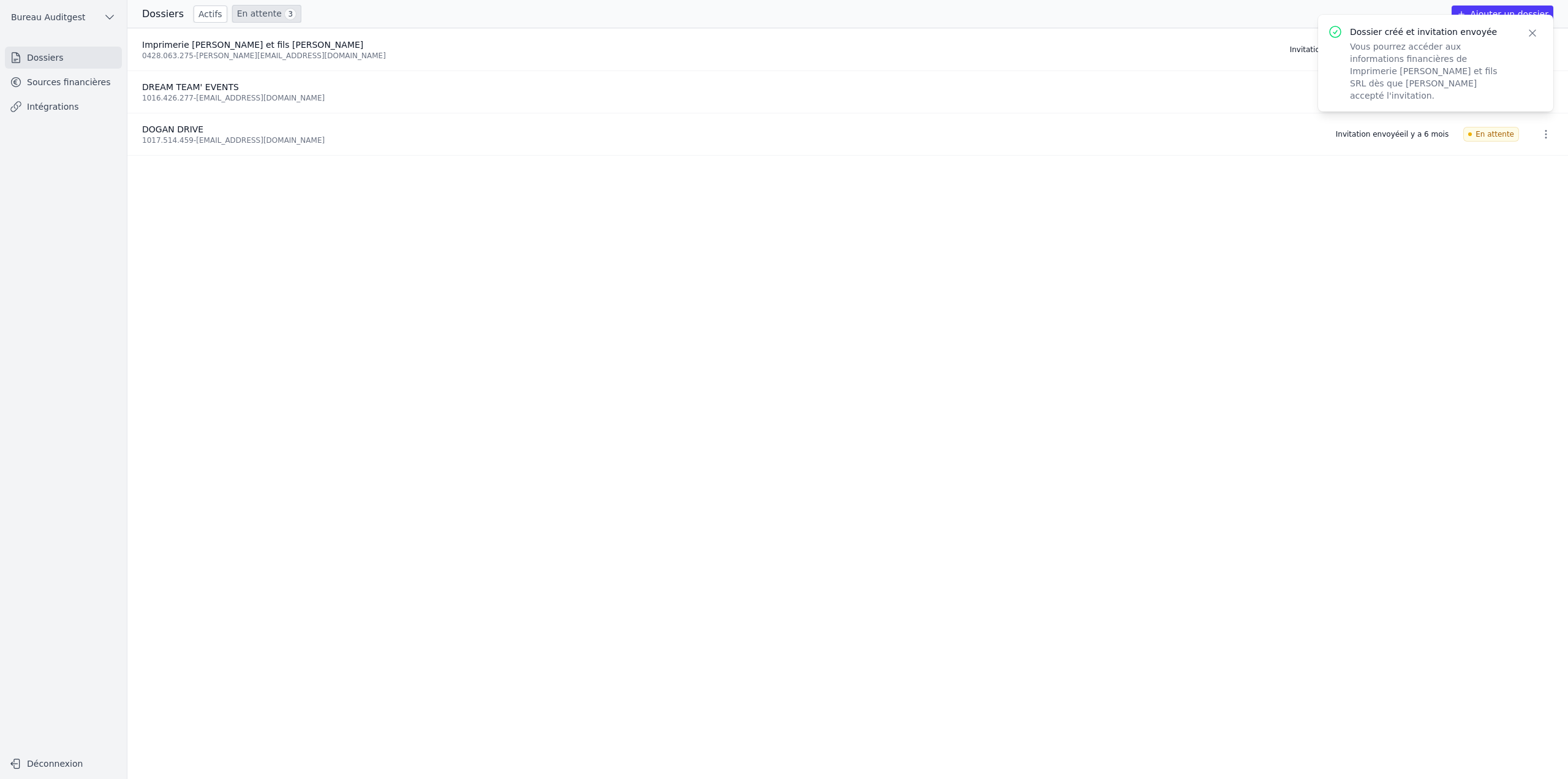
click at [1535, 31] on icon "button" at bounding box center [1533, 33] width 6 height 6
click at [1508, 266] on ul "Imprimerie MARY et fils SRL 0428.063.275 - jose.mary@brutele.be Invitation envo…" at bounding box center [848, 404] width 1440 height 751
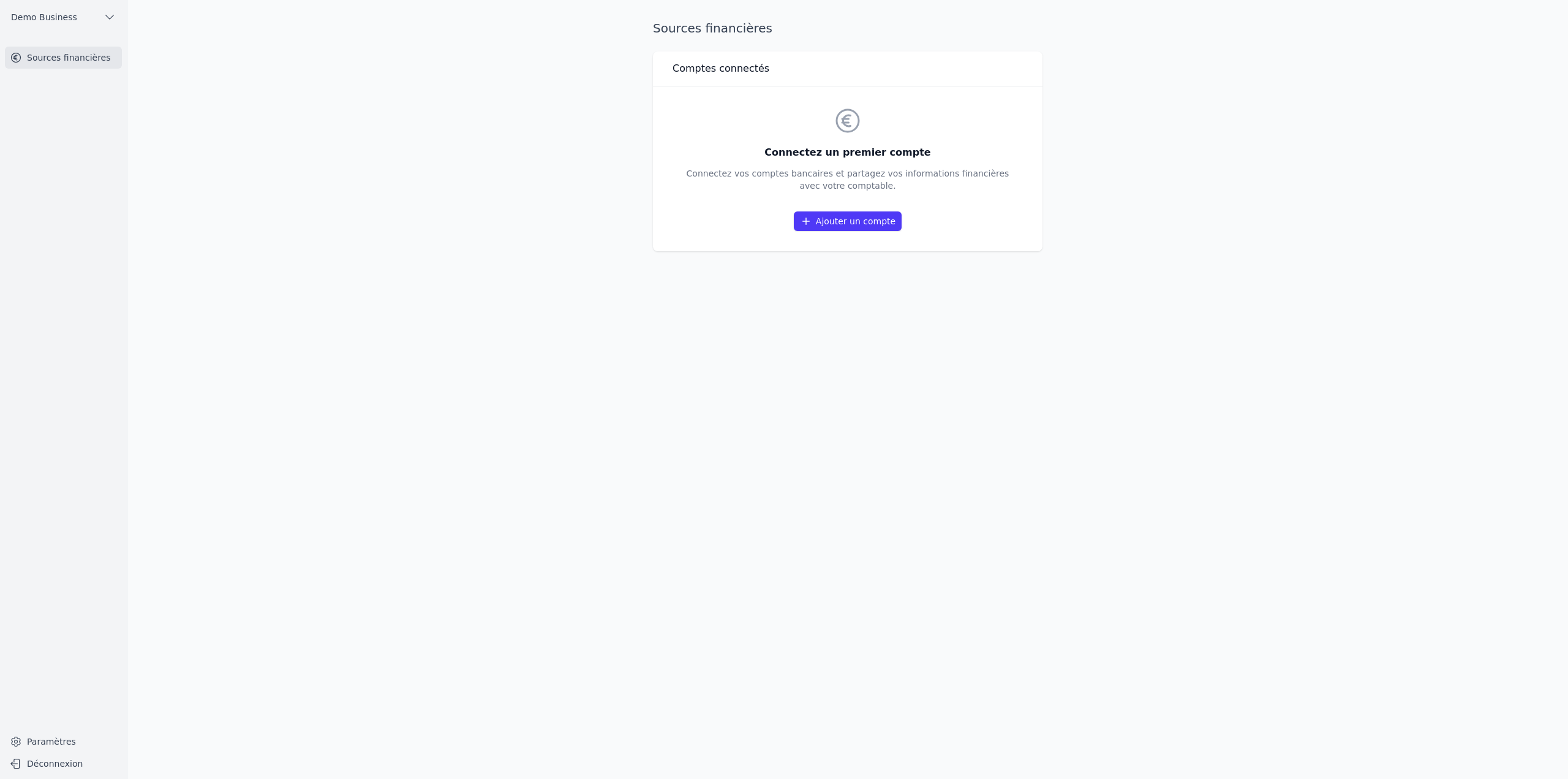
click at [838, 219] on link "Ajouter un compte" at bounding box center [848, 221] width 108 height 20
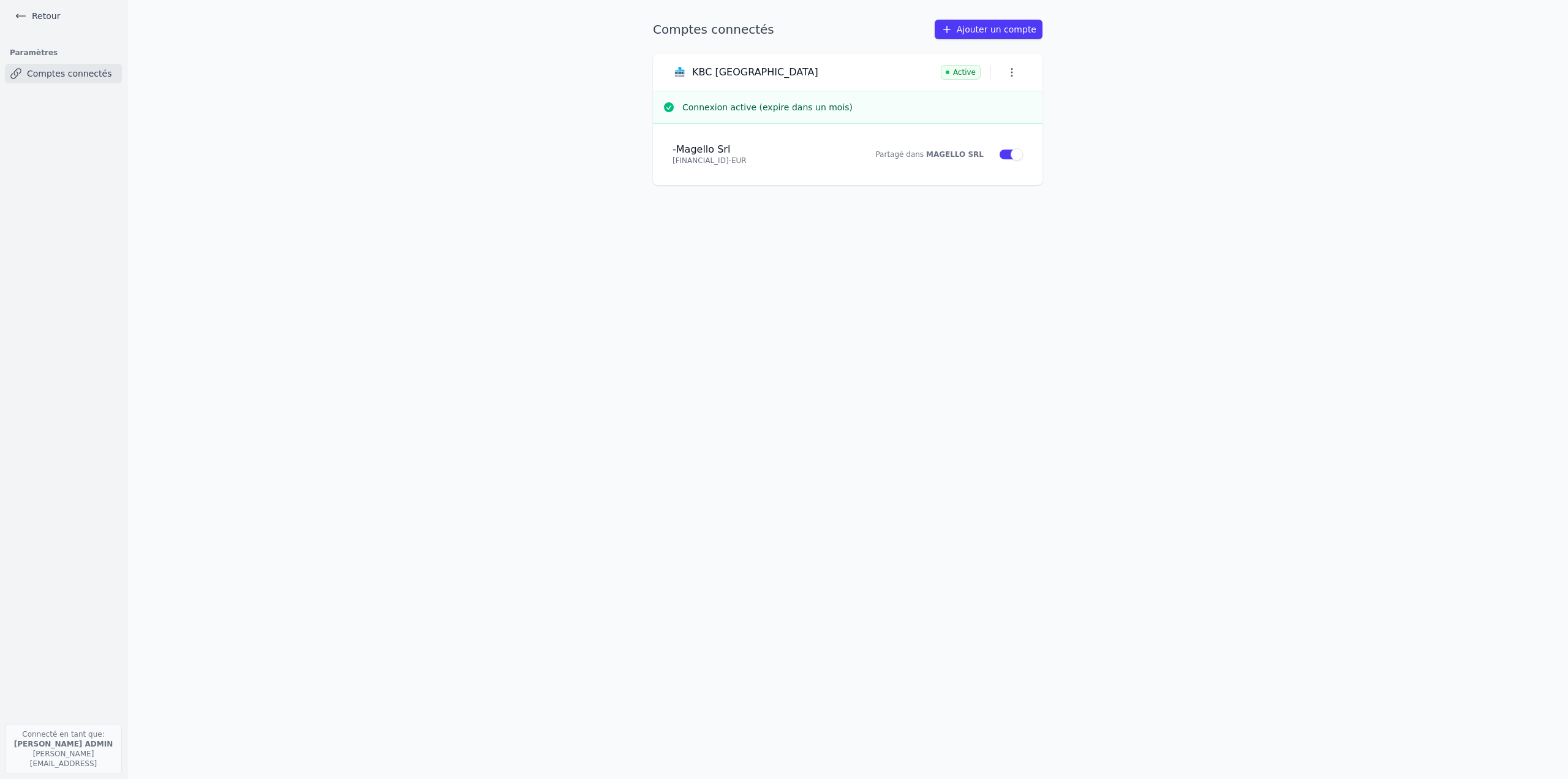
click at [1010, 25] on link "Ajouter un compte" at bounding box center [988, 30] width 108 height 20
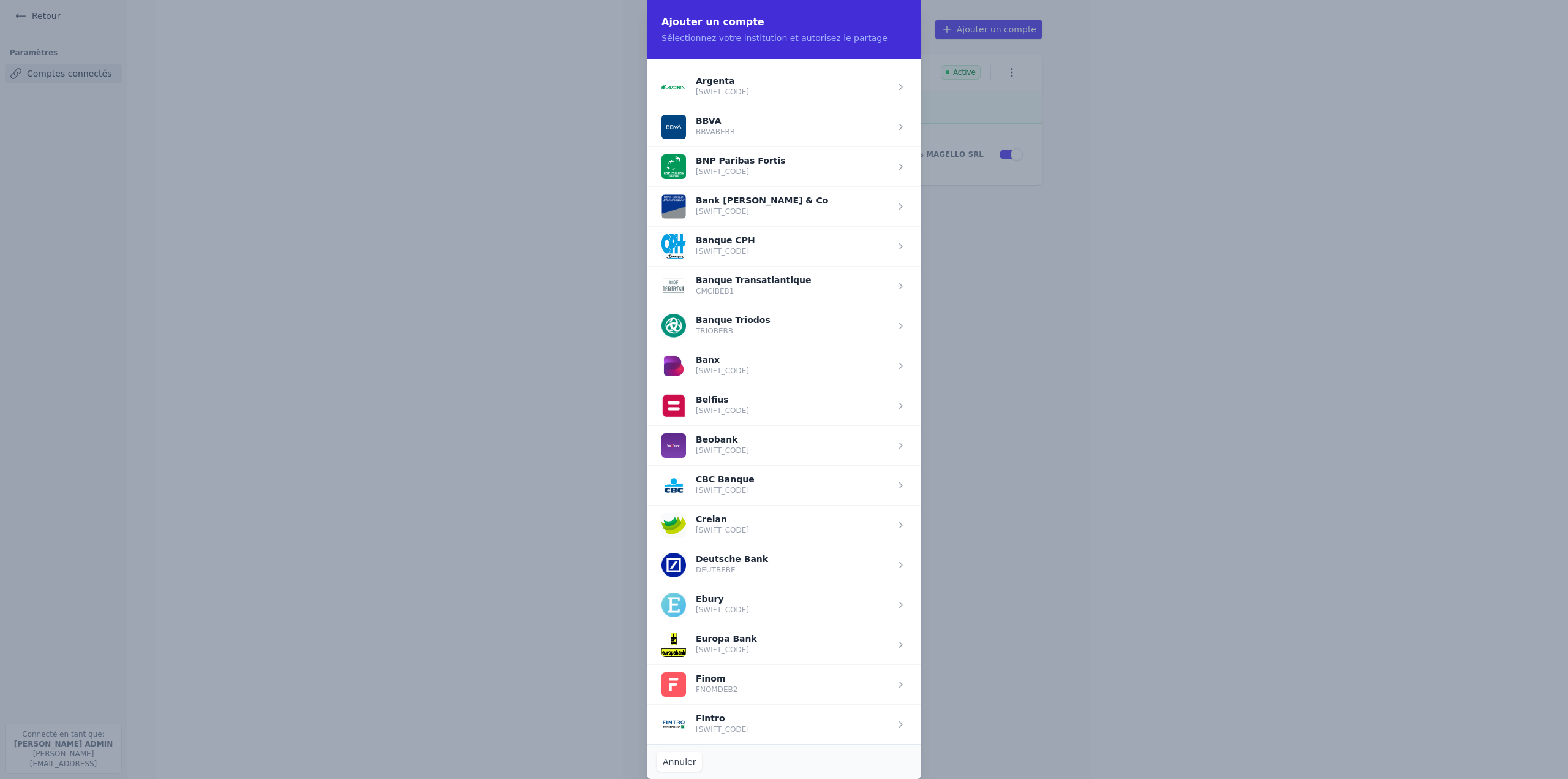
scroll to position [62, 0]
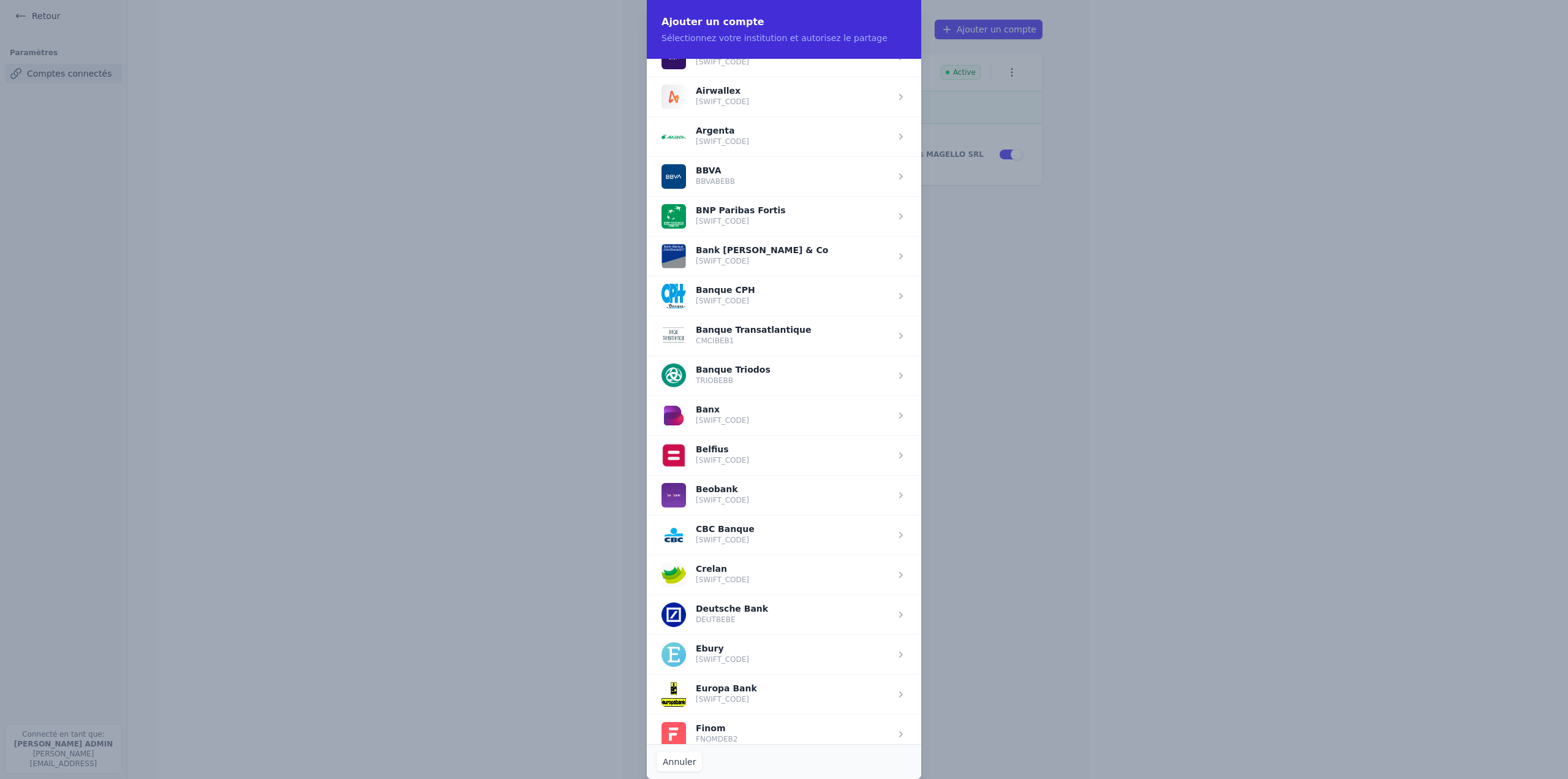
click at [736, 222] on span "button" at bounding box center [784, 216] width 274 height 40
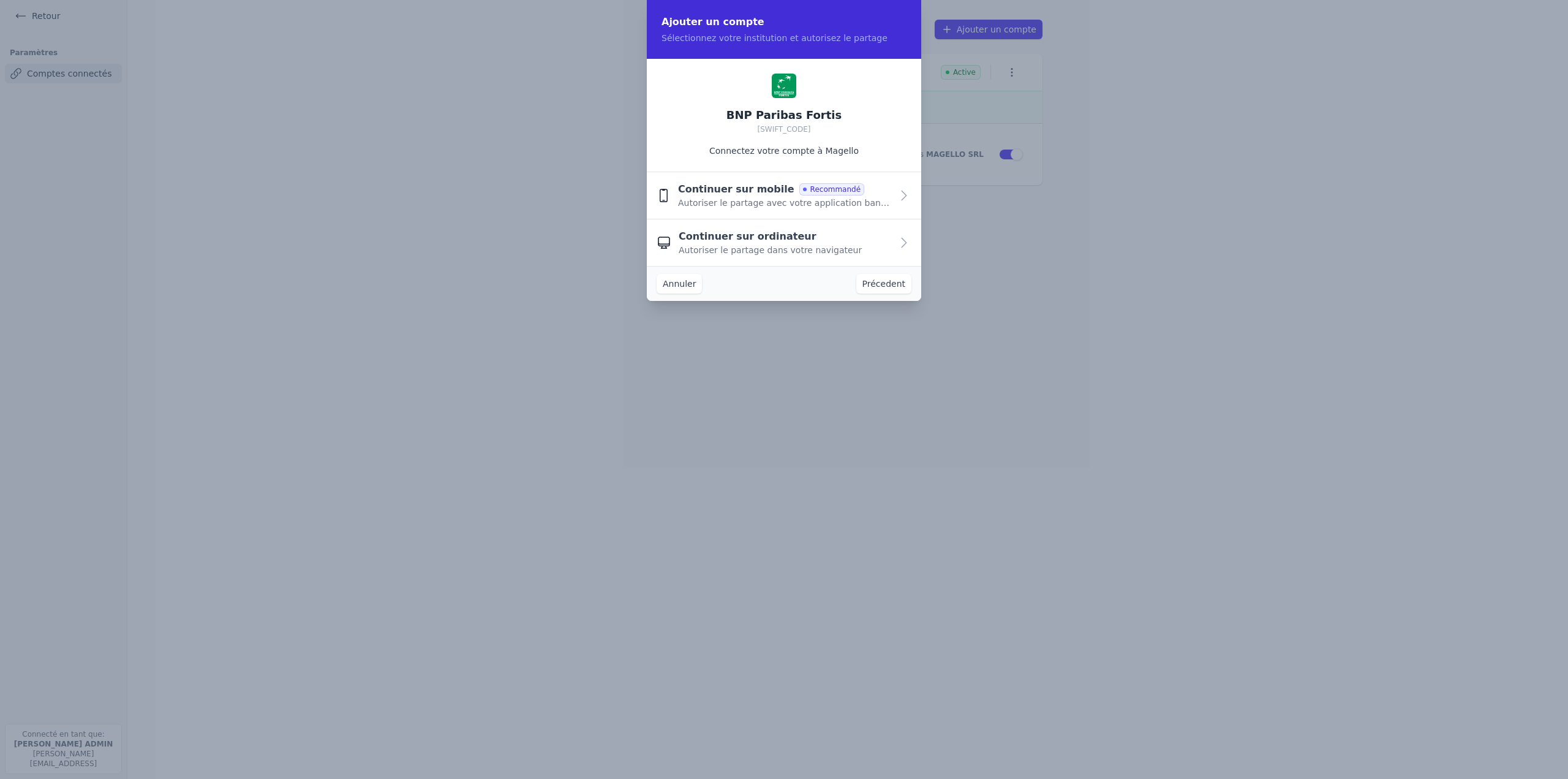
click at [762, 246] on span "Autoriser le partage dans votre navigateur" at bounding box center [770, 250] width 183 height 12
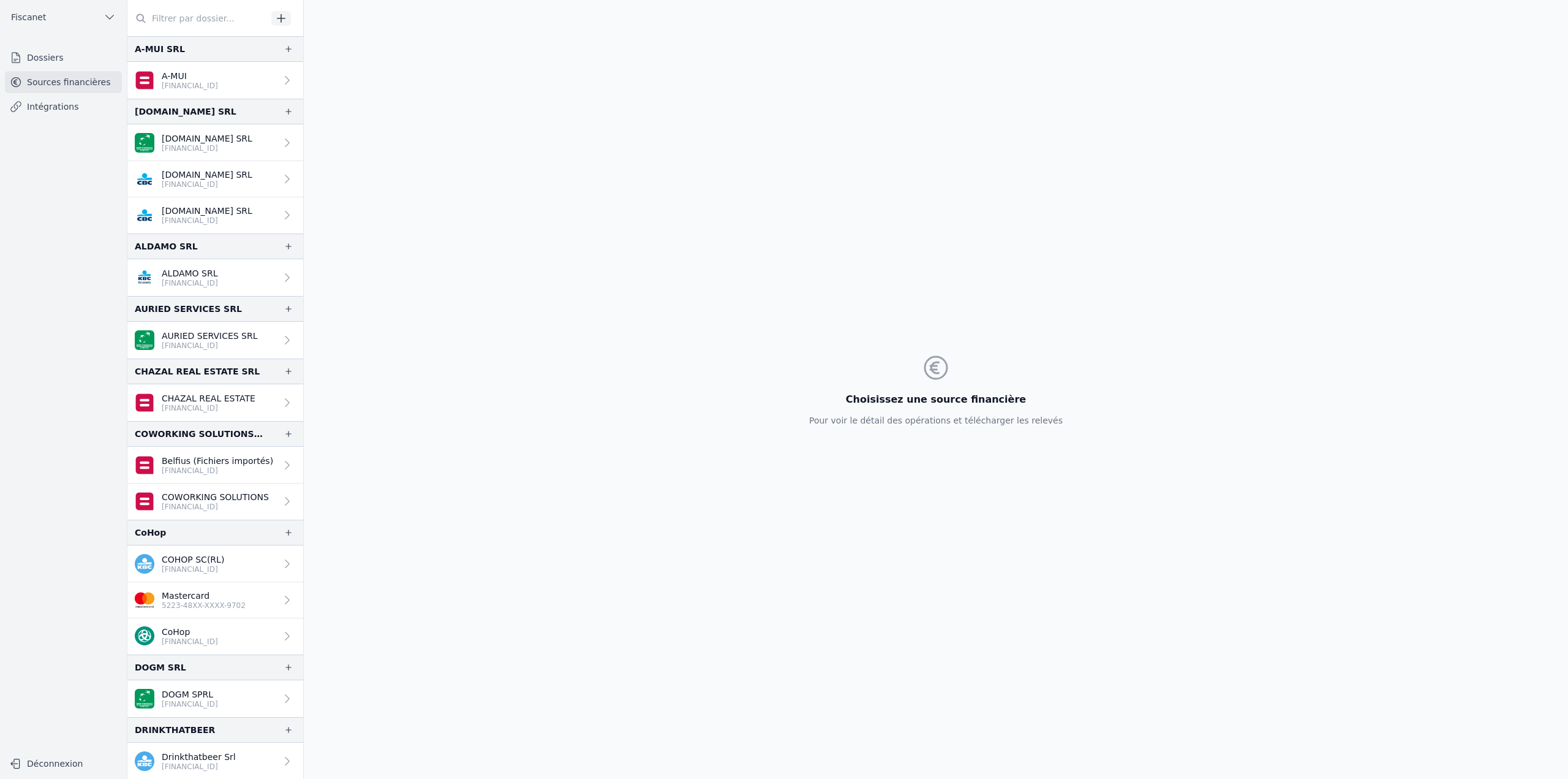
click at [56, 54] on link "Dossiers" at bounding box center [63, 58] width 117 height 22
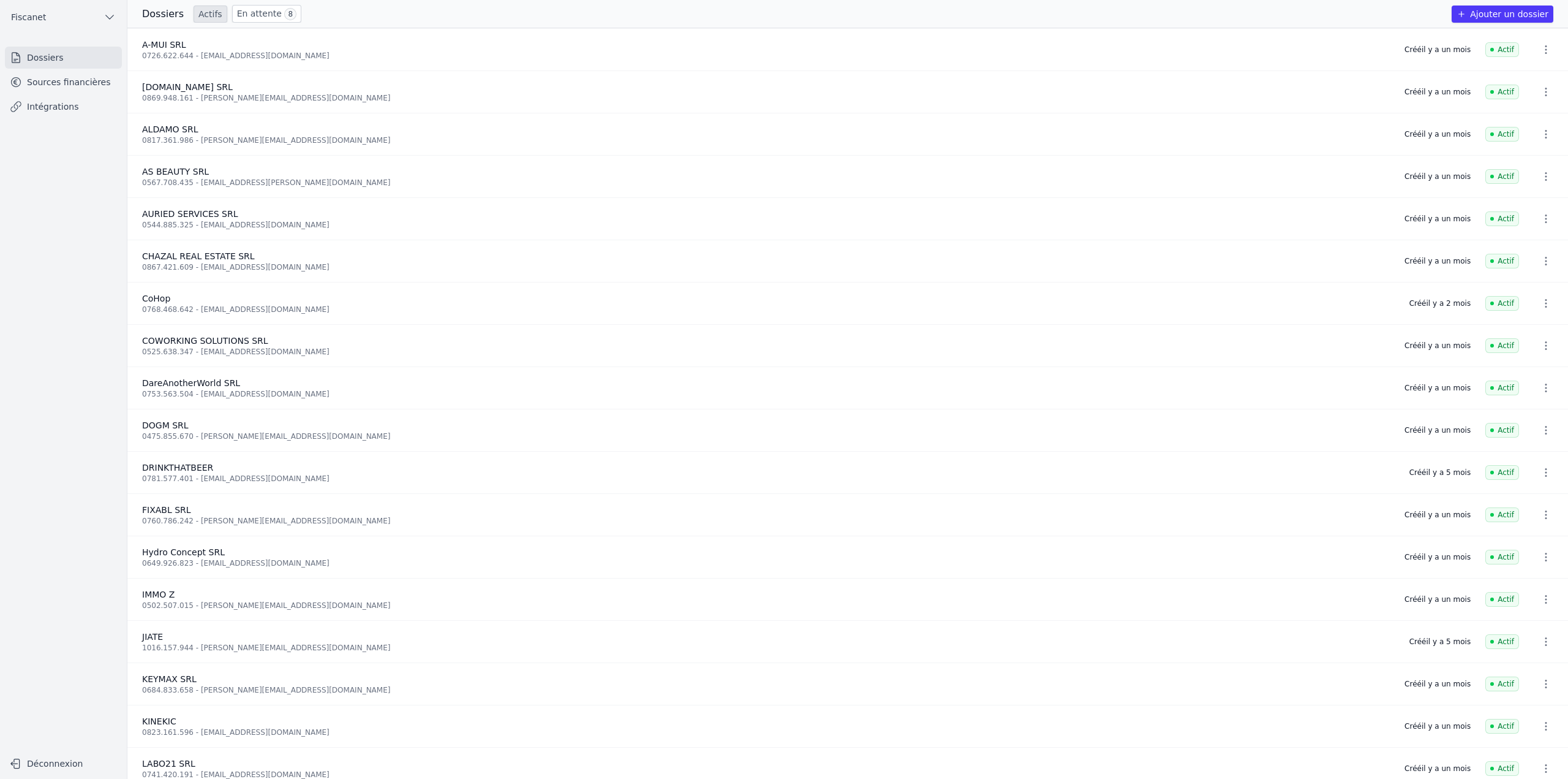
click at [262, 18] on link "En attente 8" at bounding box center [267, 14] width 69 height 18
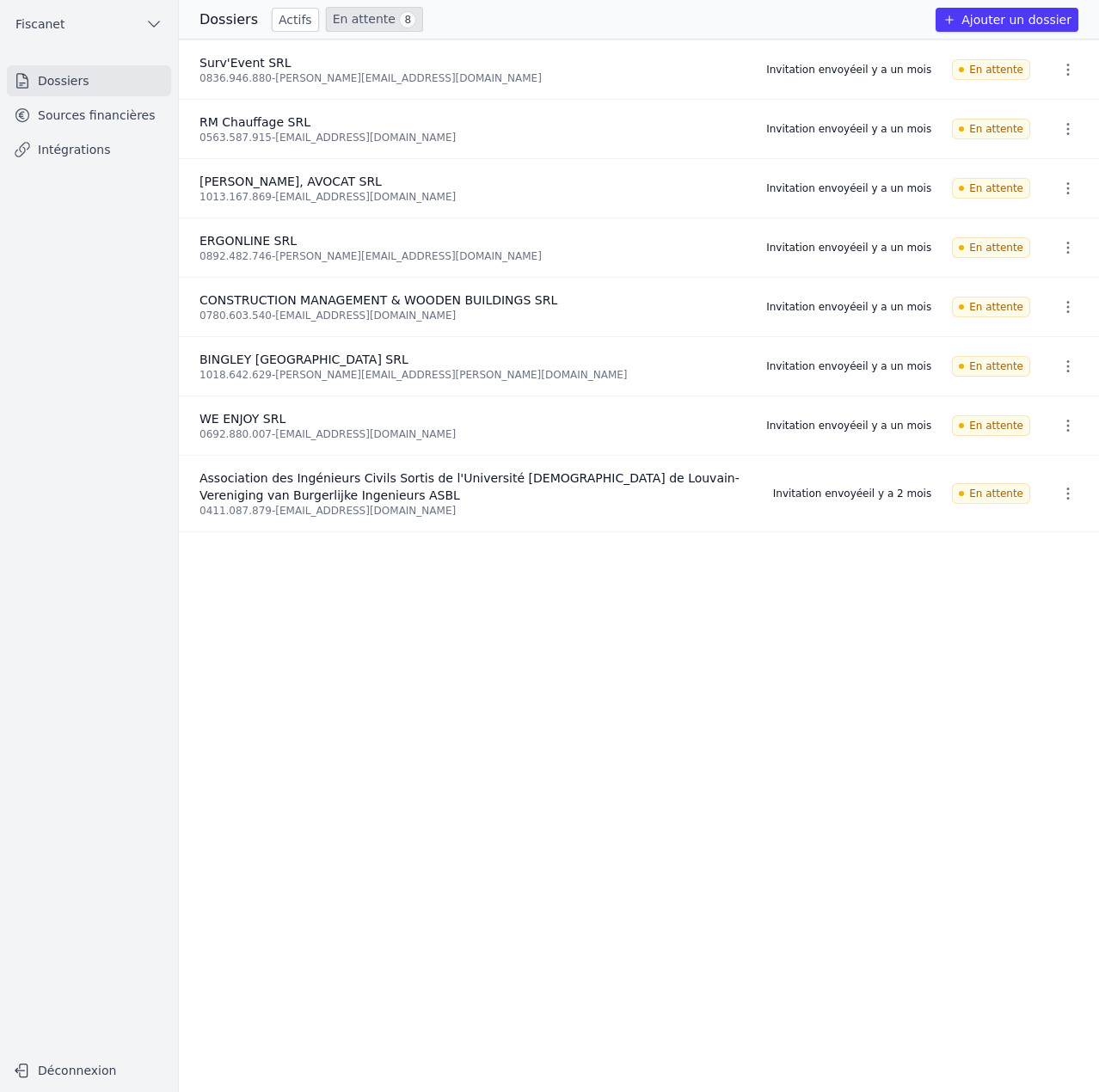
drag, startPoint x: 425, startPoint y: 512, endPoint x: 305, endPoint y: 505, distance: 120.2
click at [274, 517] on li "Association des Ingénieurs Civils Sortis de l'Université Catholique de Louvain-…" at bounding box center [639, 493] width 920 height 77
drag, startPoint x: 308, startPoint y: 503, endPoint x: 272, endPoint y: 507, distance: 36.2
click at [272, 507] on div "0411.087.879 - spreaux-ailouvain@uclouvain.be" at bounding box center [476, 510] width 553 height 14
drag, startPoint x: 270, startPoint y: 512, endPoint x: 414, endPoint y: 516, distance: 144.1
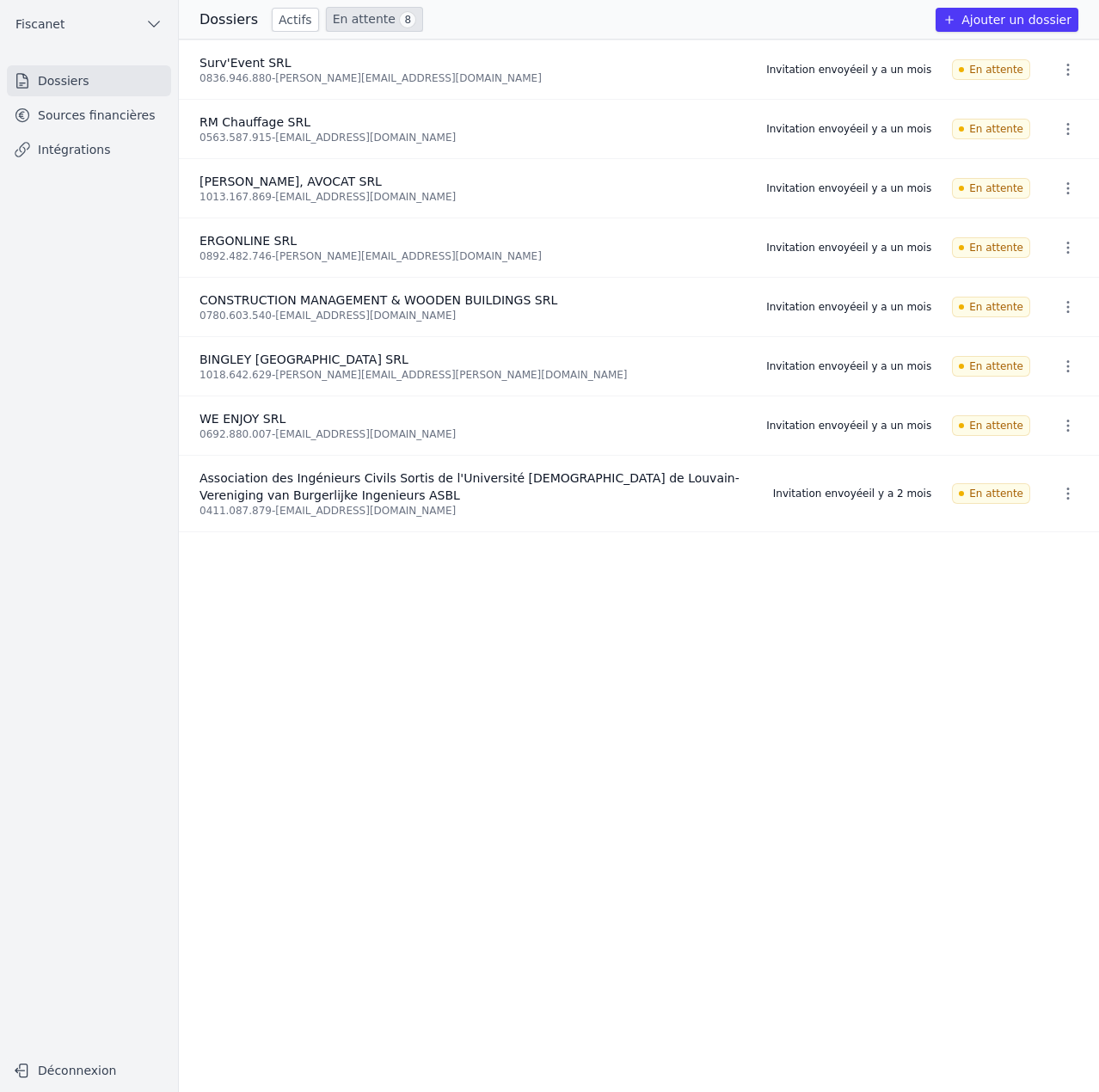
click at [414, 516] on div "0411.087.879 - spreaux-ailouvain@uclouvain.be" at bounding box center [476, 510] width 553 height 14
copy div "[EMAIL_ADDRESS][DOMAIN_NAME]"
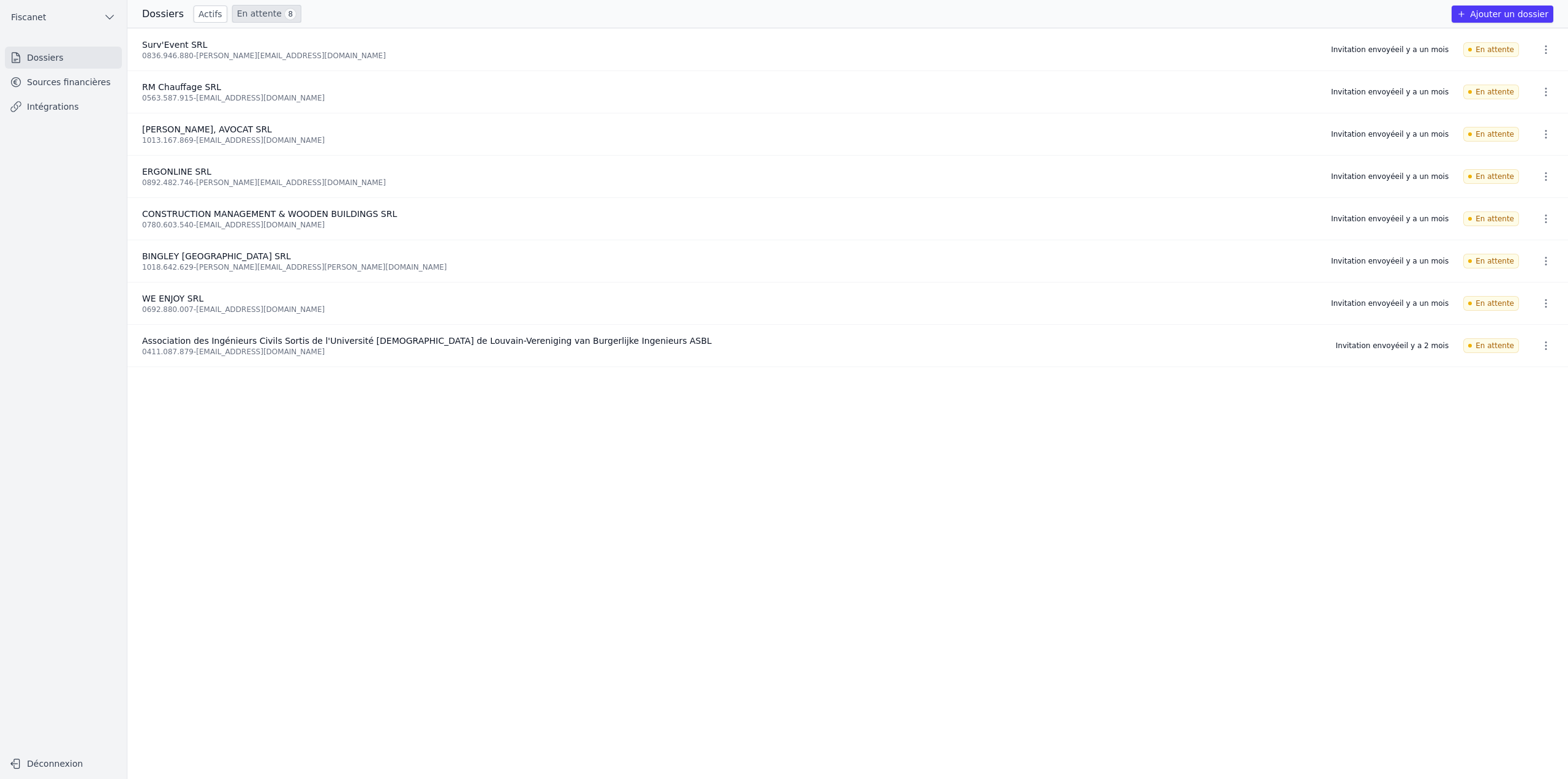
click at [323, 357] on li "Association des Ingénieurs Civils Sortis de l'Université [DEMOGRAPHIC_DATA] de …" at bounding box center [848, 346] width 1440 height 42
drag, startPoint x: 302, startPoint y: 354, endPoint x: 140, endPoint y: 352, distance: 162.0
click at [140, 352] on li "Association des Ingénieurs Civils Sortis de l'Université Catholique de Louvain-…" at bounding box center [848, 346] width 1440 height 42
copy div "0411.087.879 - spreaux-ailouvain@uclouvain.be"
drag, startPoint x: 237, startPoint y: 357, endPoint x: 999, endPoint y: 348, distance: 762.1
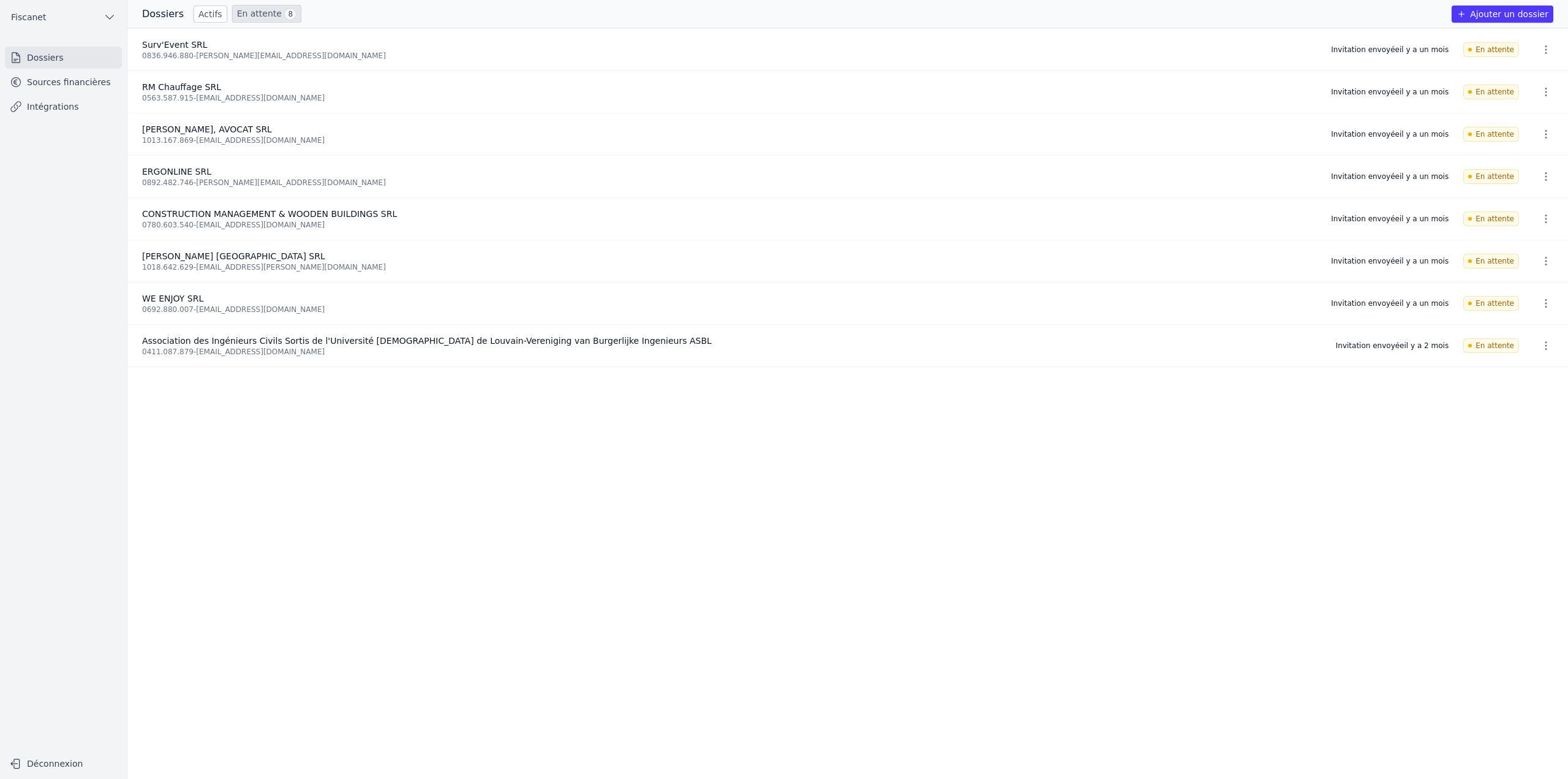
click at [301, 6] on ul "Surv'Event SRL 0836.946.880 - [PERSON_NAME][EMAIL_ADDRESS][DOMAIN_NAME] Invitat…" at bounding box center [848, 404] width 1440 height 751
drag, startPoint x: 1342, startPoint y: 340, endPoint x: 1473, endPoint y: 341, distance: 131.0
click at [301, 6] on li "Association des Ingénieurs Civils Sortis de l'Université [DEMOGRAPHIC_DATA] de …" at bounding box center [848, 346] width 1440 height 42
click at [301, 6] on ul "Surv'Event SRL 0836.946.880 - [PERSON_NAME][EMAIL_ADDRESS][DOMAIN_NAME] Invitat…" at bounding box center [848, 404] width 1440 height 751
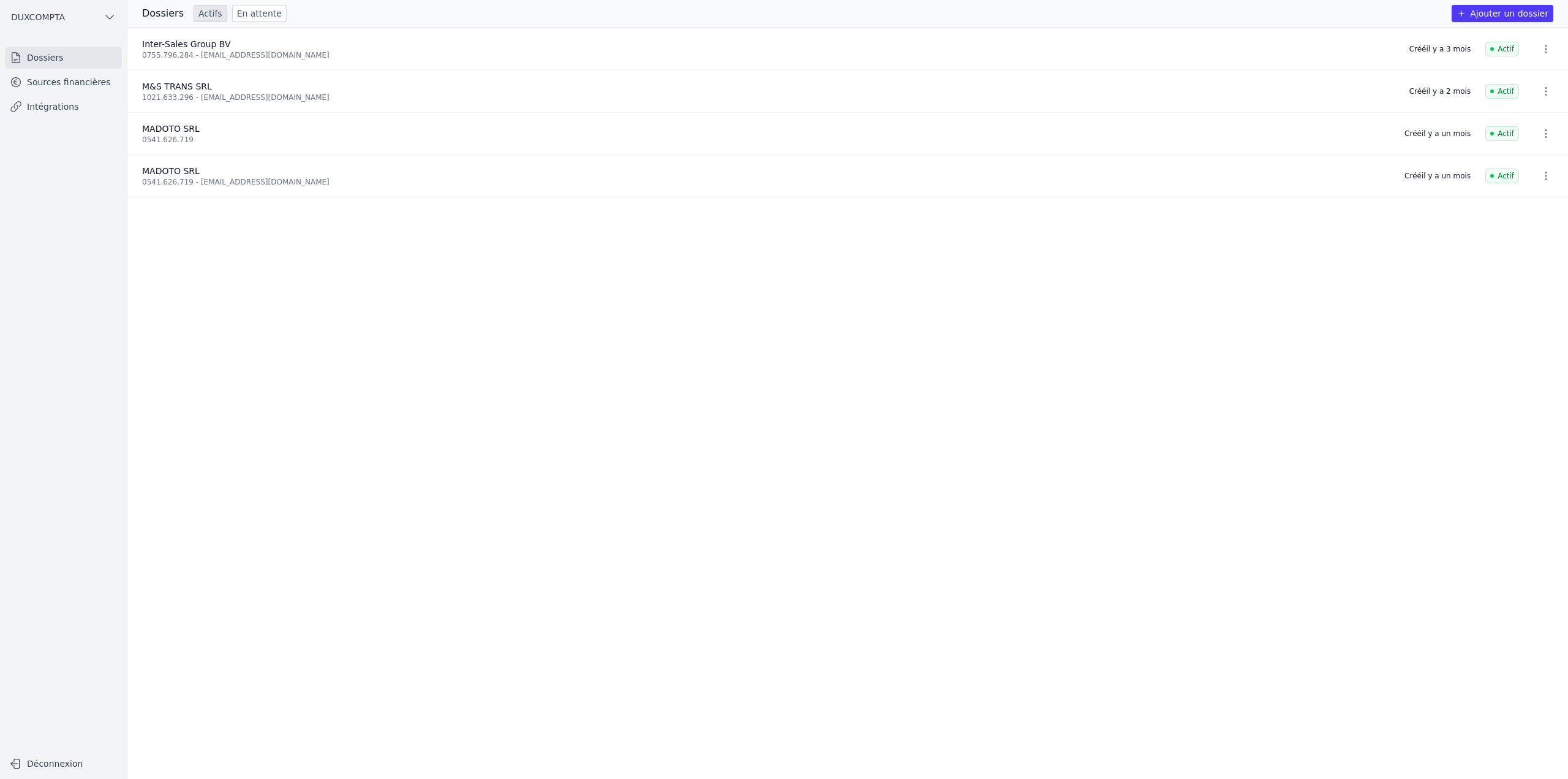
click at [60, 83] on link "Sources financières" at bounding box center [63, 82] width 117 height 22
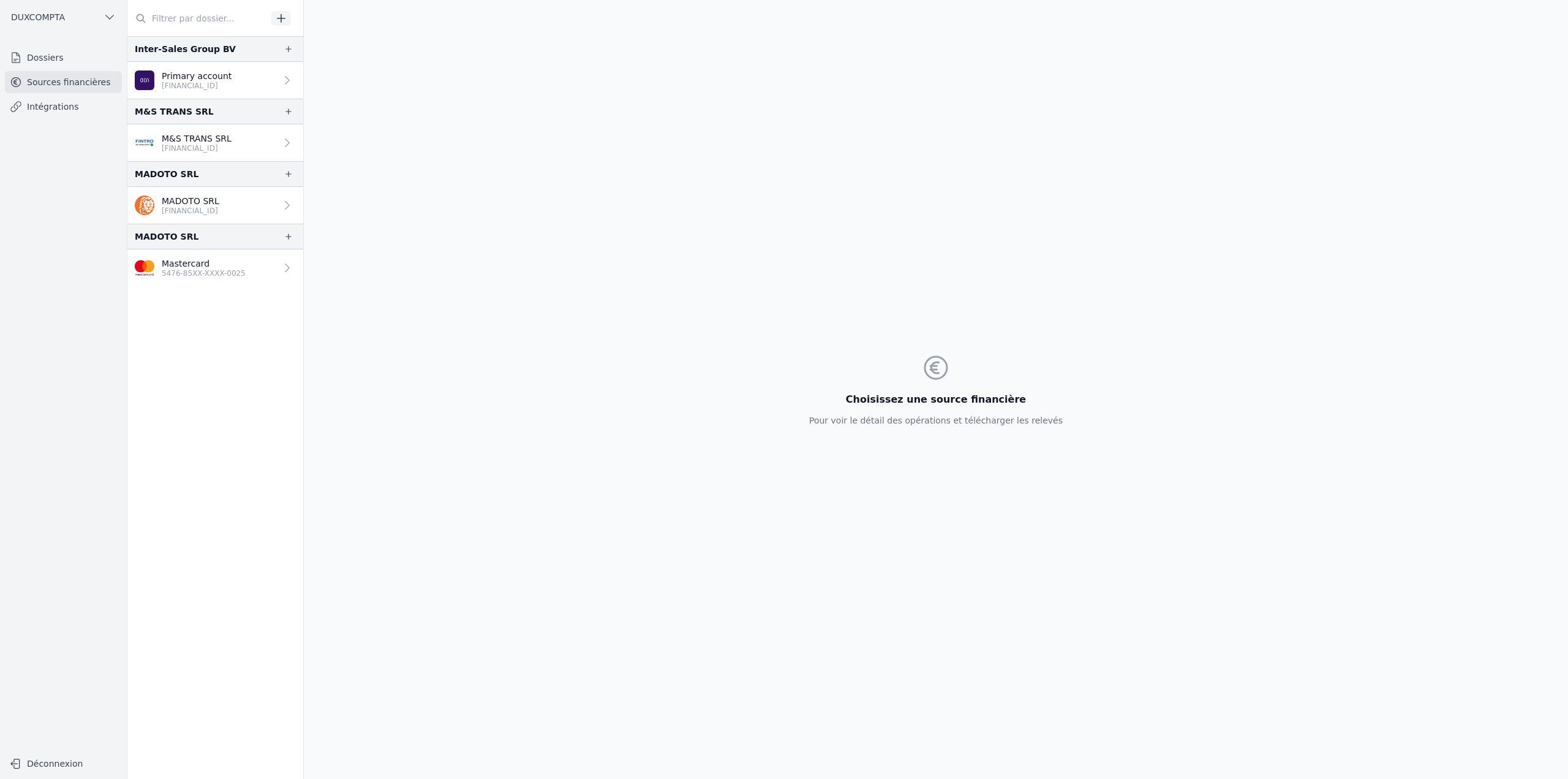
click at [169, 131] on link "M&S TRANS SRL BE45 1431 3217 1089" at bounding box center [215, 142] width 176 height 37
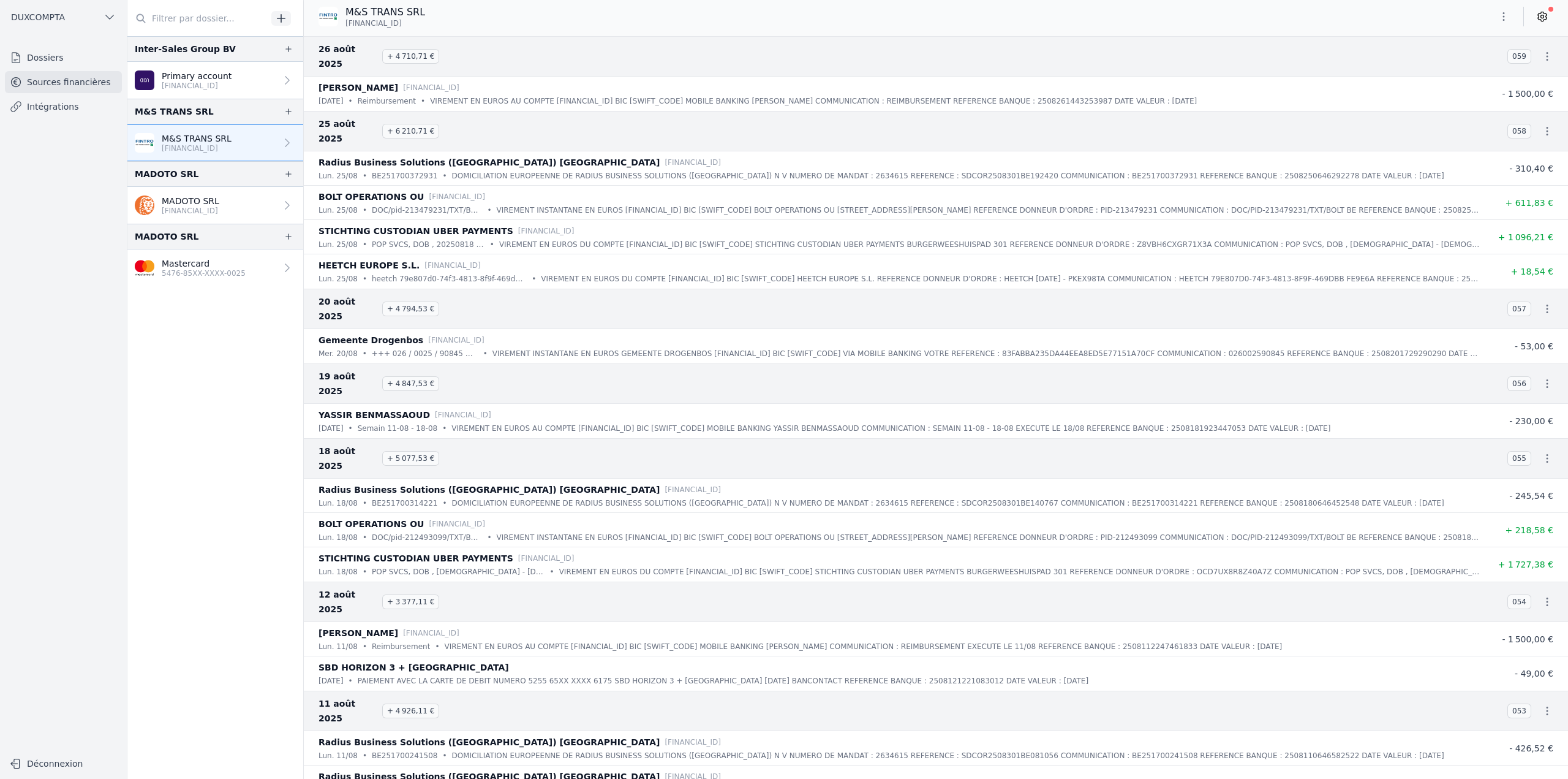
click at [1546, 22] on icon at bounding box center [1542, 16] width 12 height 12
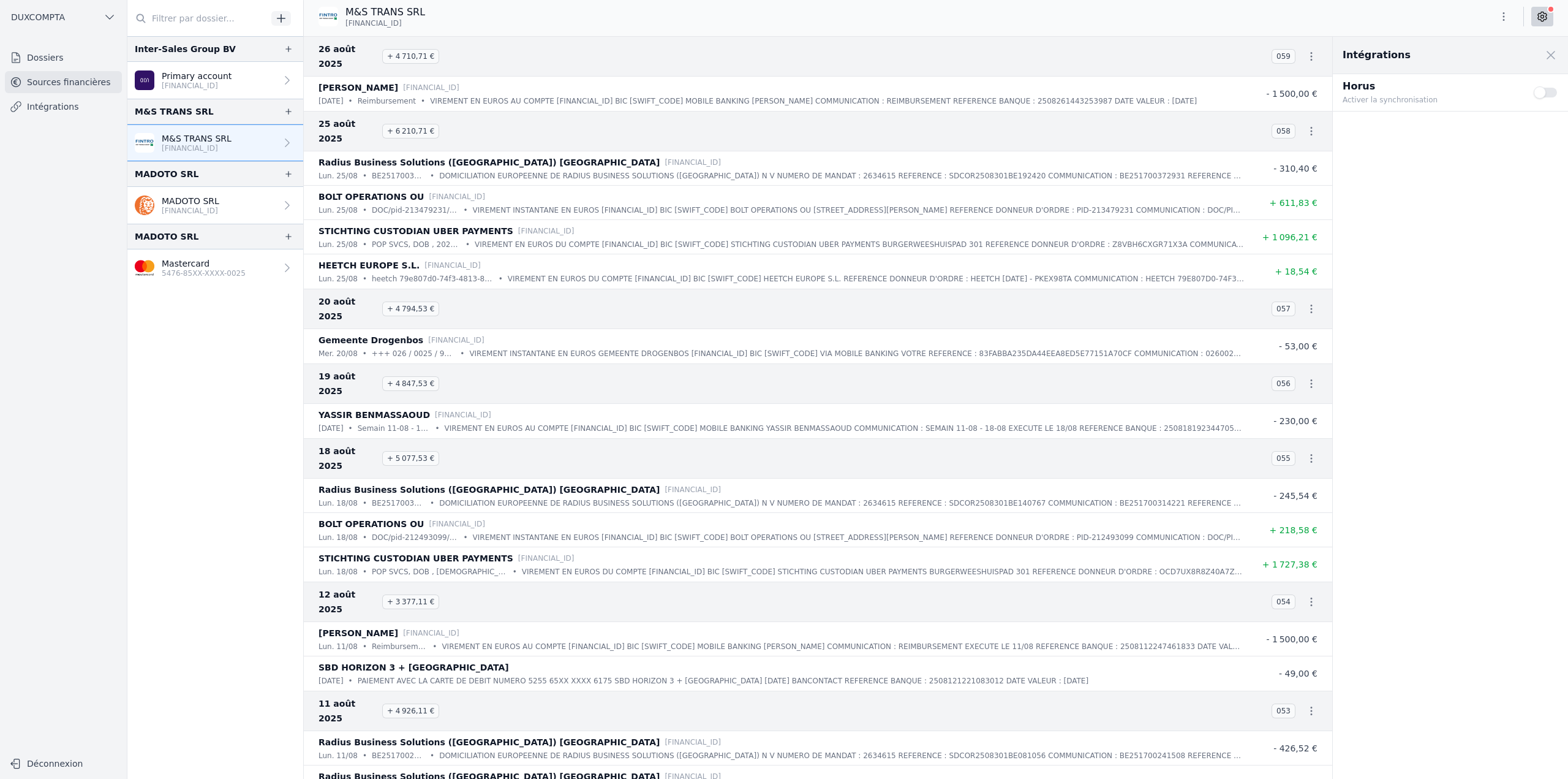
click at [210, 193] on link "MADOTO SRL BE32 3631 2376 8202" at bounding box center [215, 205] width 176 height 37
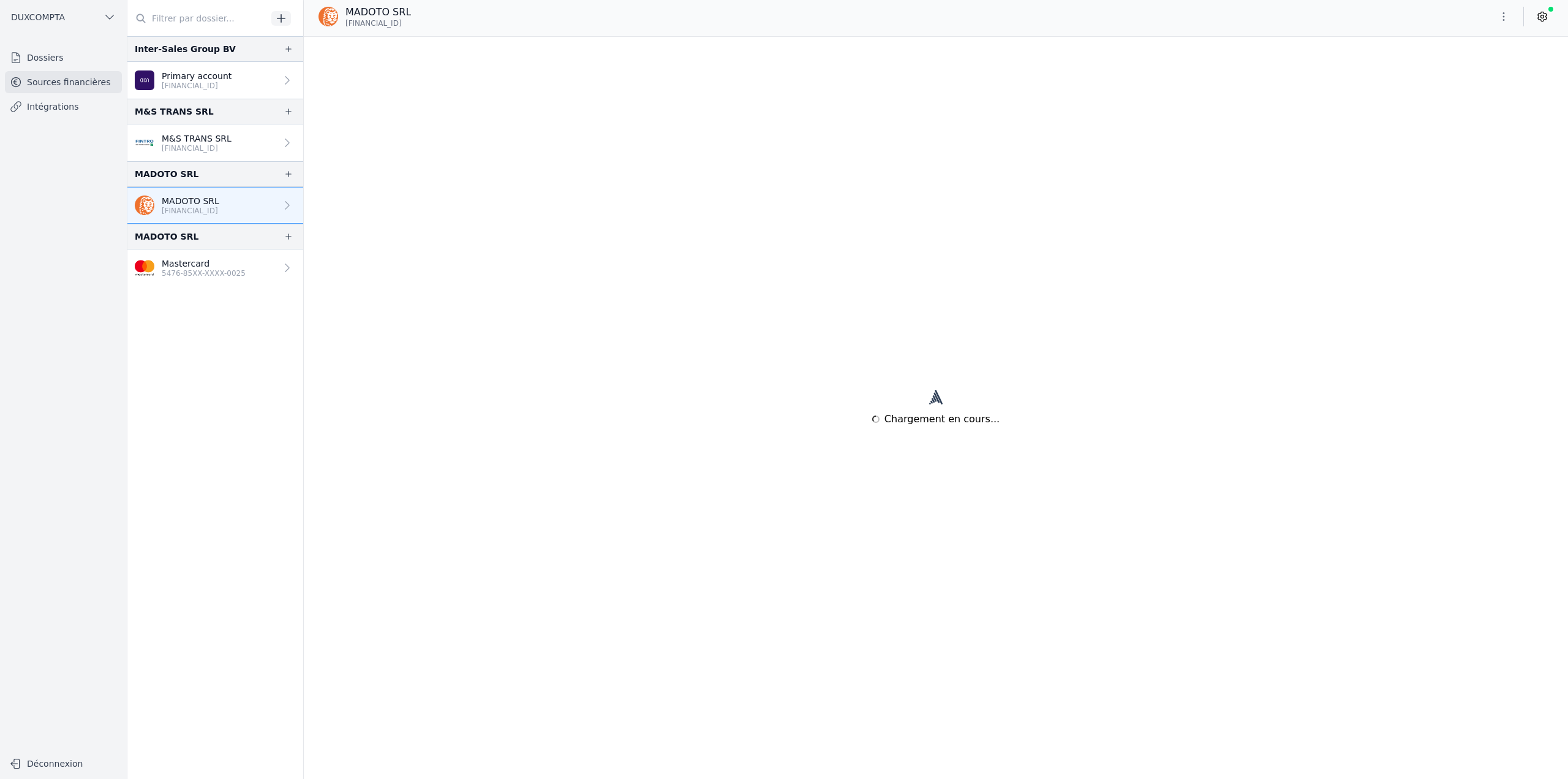
click at [223, 82] on p "BE41 6430 7084 2110" at bounding box center [196, 85] width 70 height 10
click at [224, 151] on p "BE45 1431 3217 1089" at bounding box center [196, 148] width 70 height 10
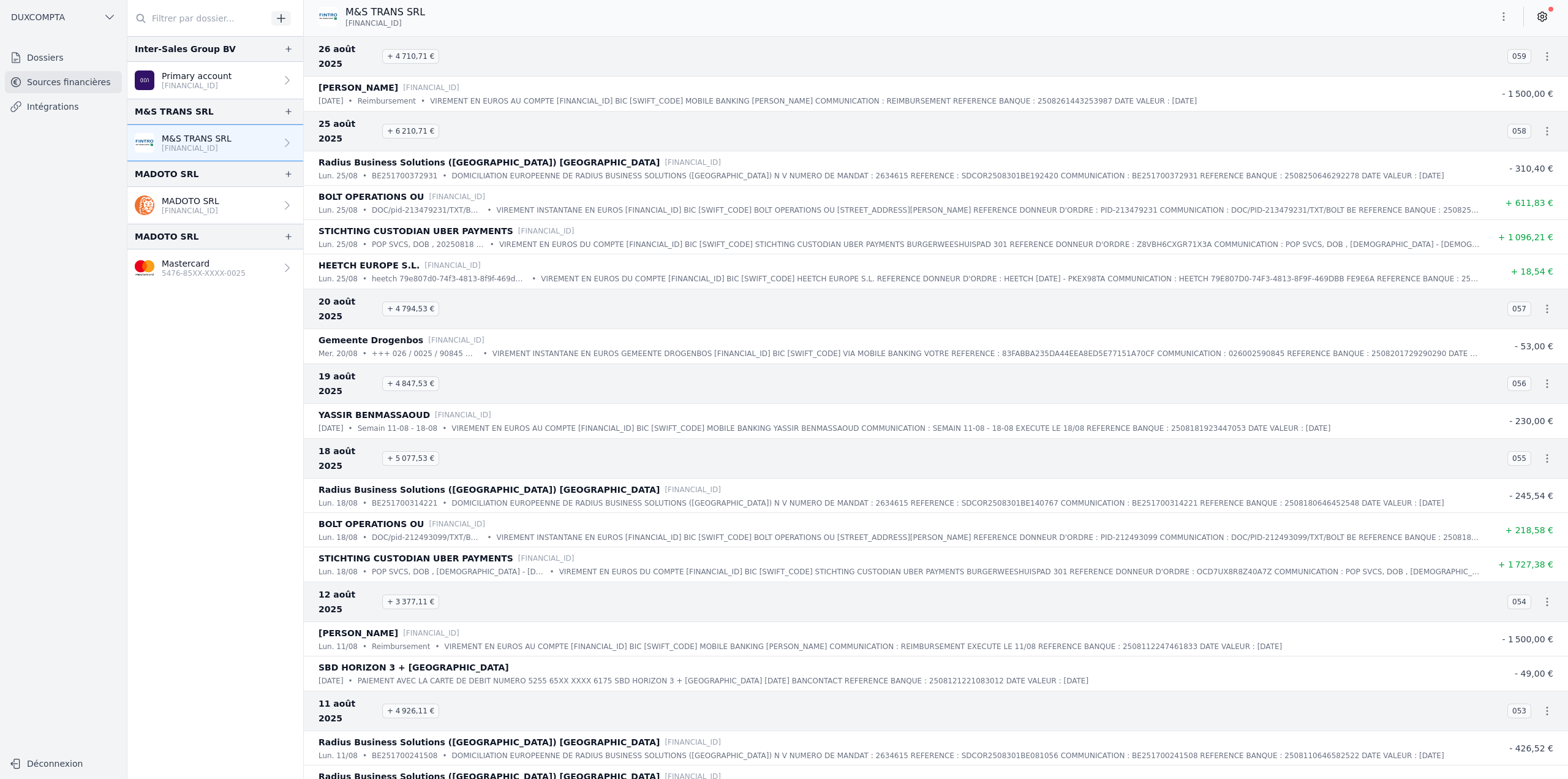
click at [38, 110] on link "Intégrations" at bounding box center [63, 107] width 117 height 22
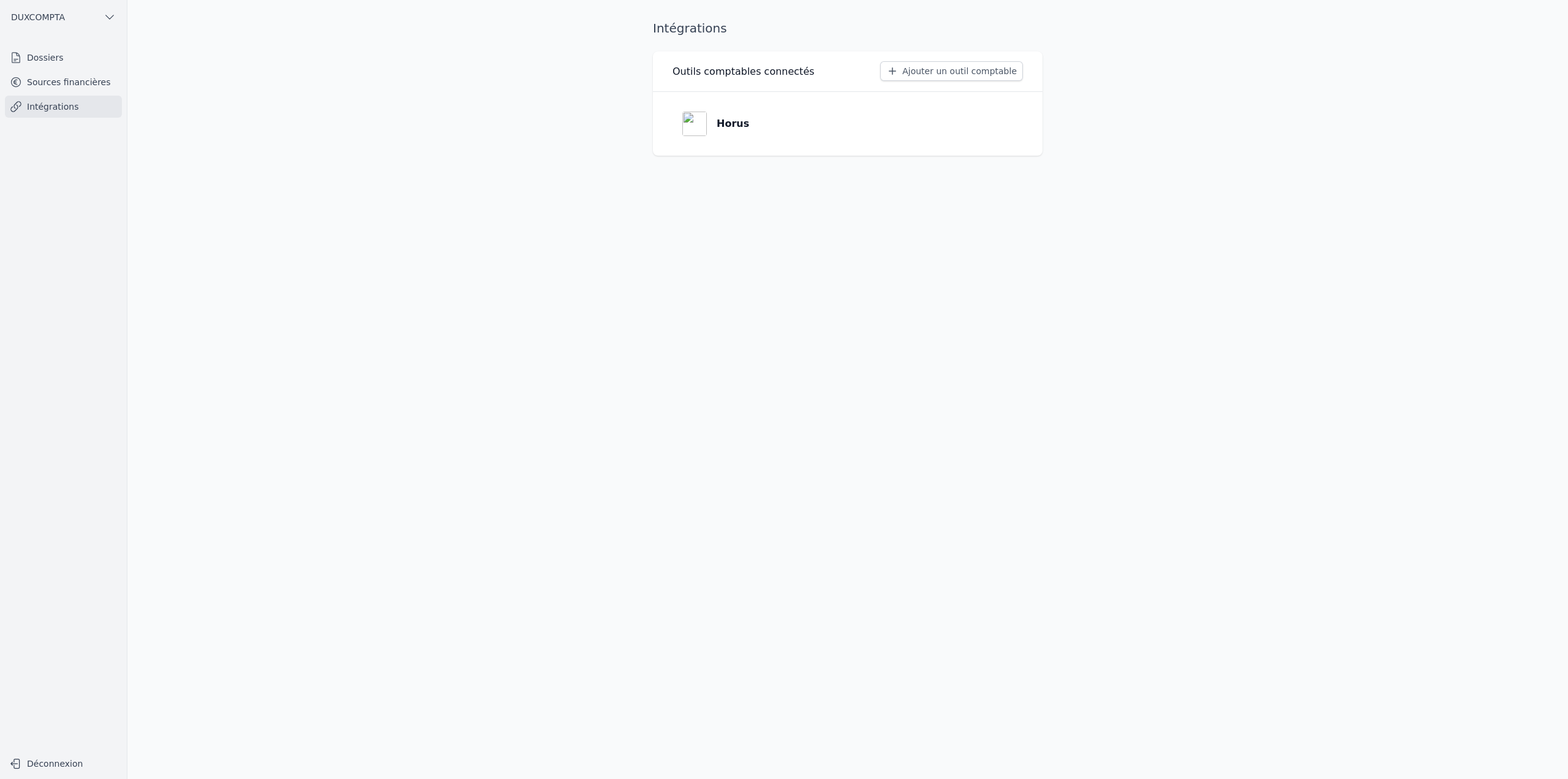
click at [47, 87] on link "Sources financières" at bounding box center [63, 82] width 117 height 22
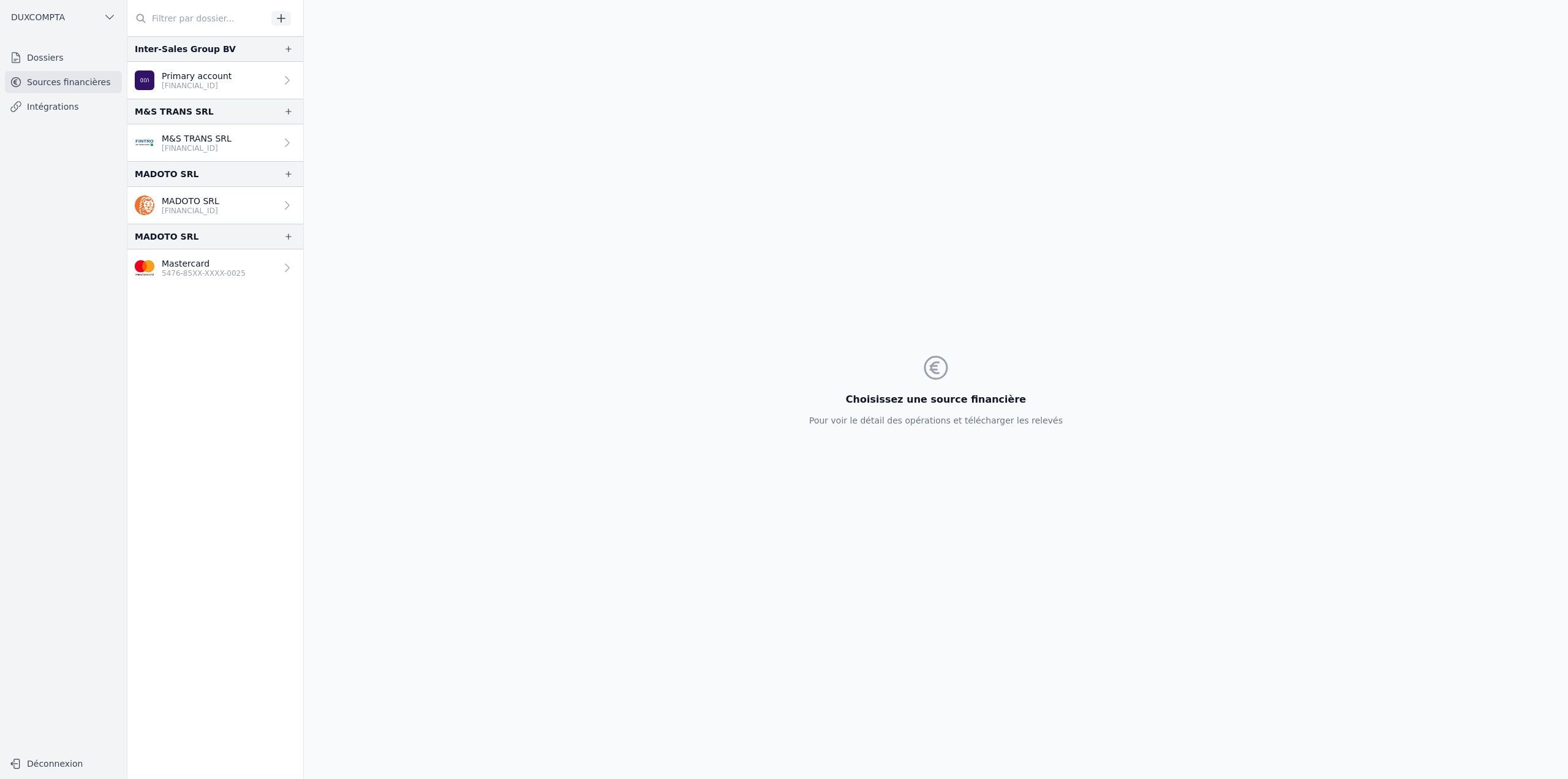
click at [219, 146] on p "BE45 1431 3217 1089" at bounding box center [196, 148] width 70 height 10
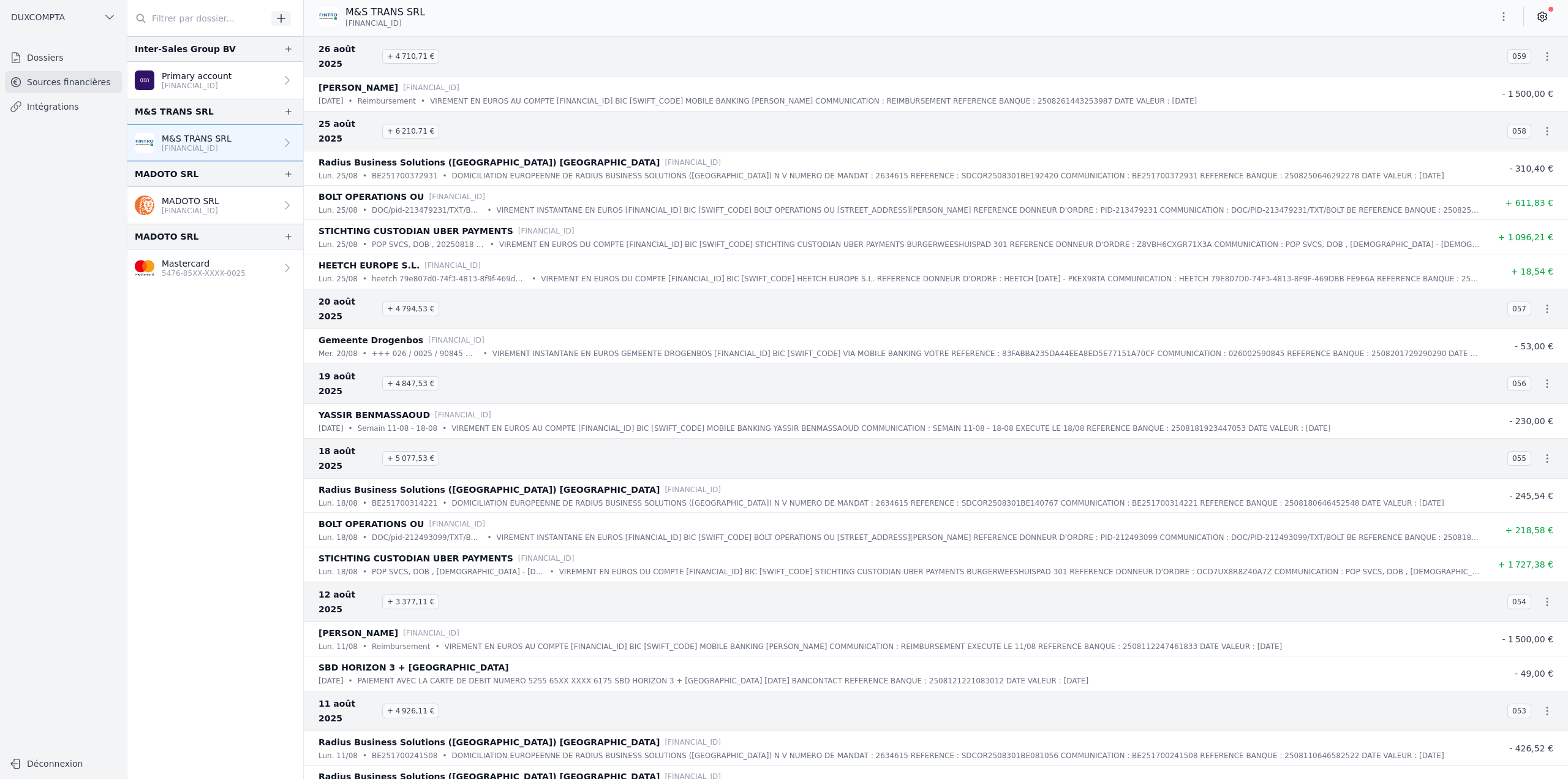
click at [1542, 15] on icon at bounding box center [1542, 17] width 3 height 3
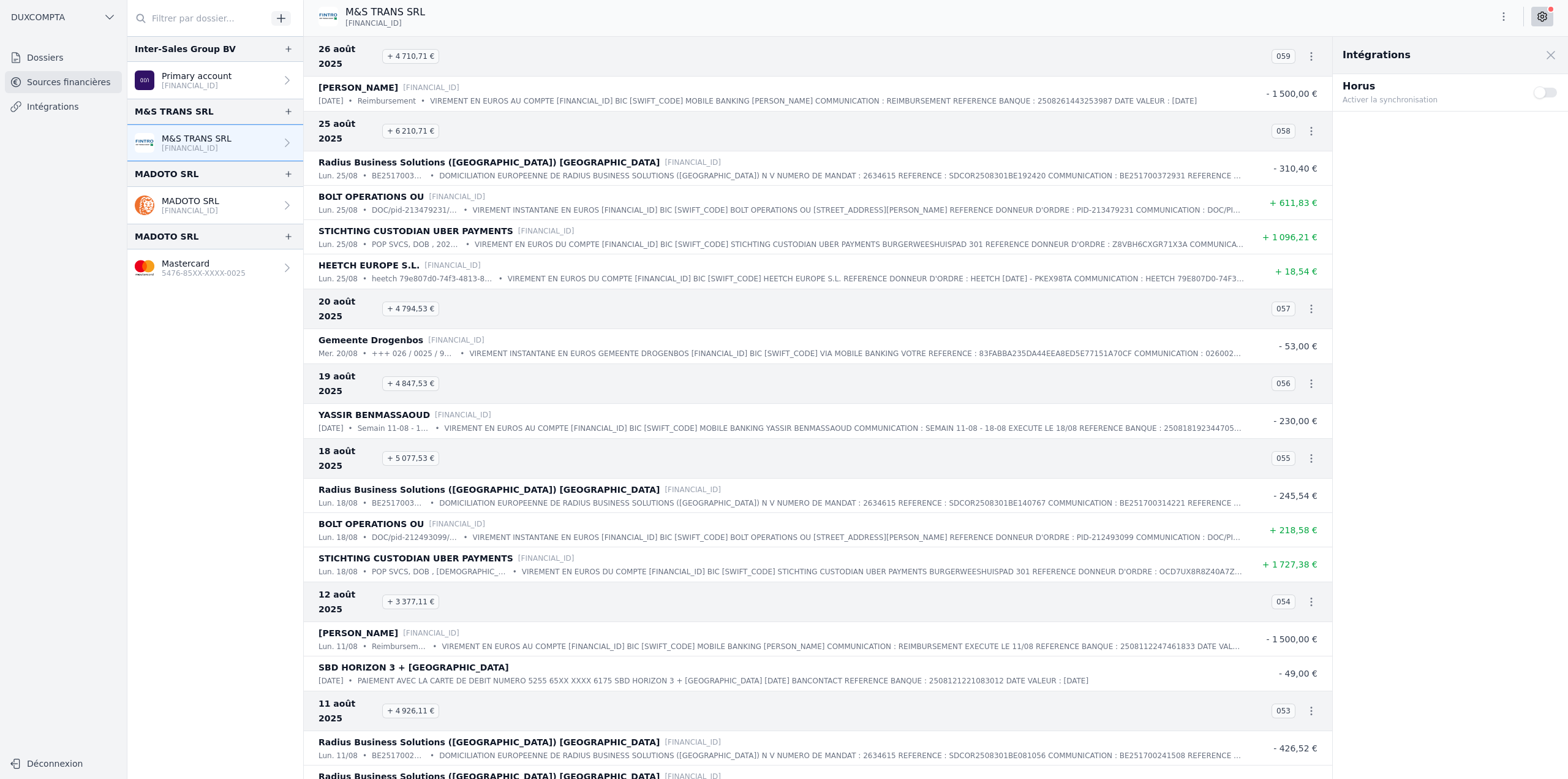
click at [1552, 94] on button "Use setting" at bounding box center [1546, 92] width 24 height 12
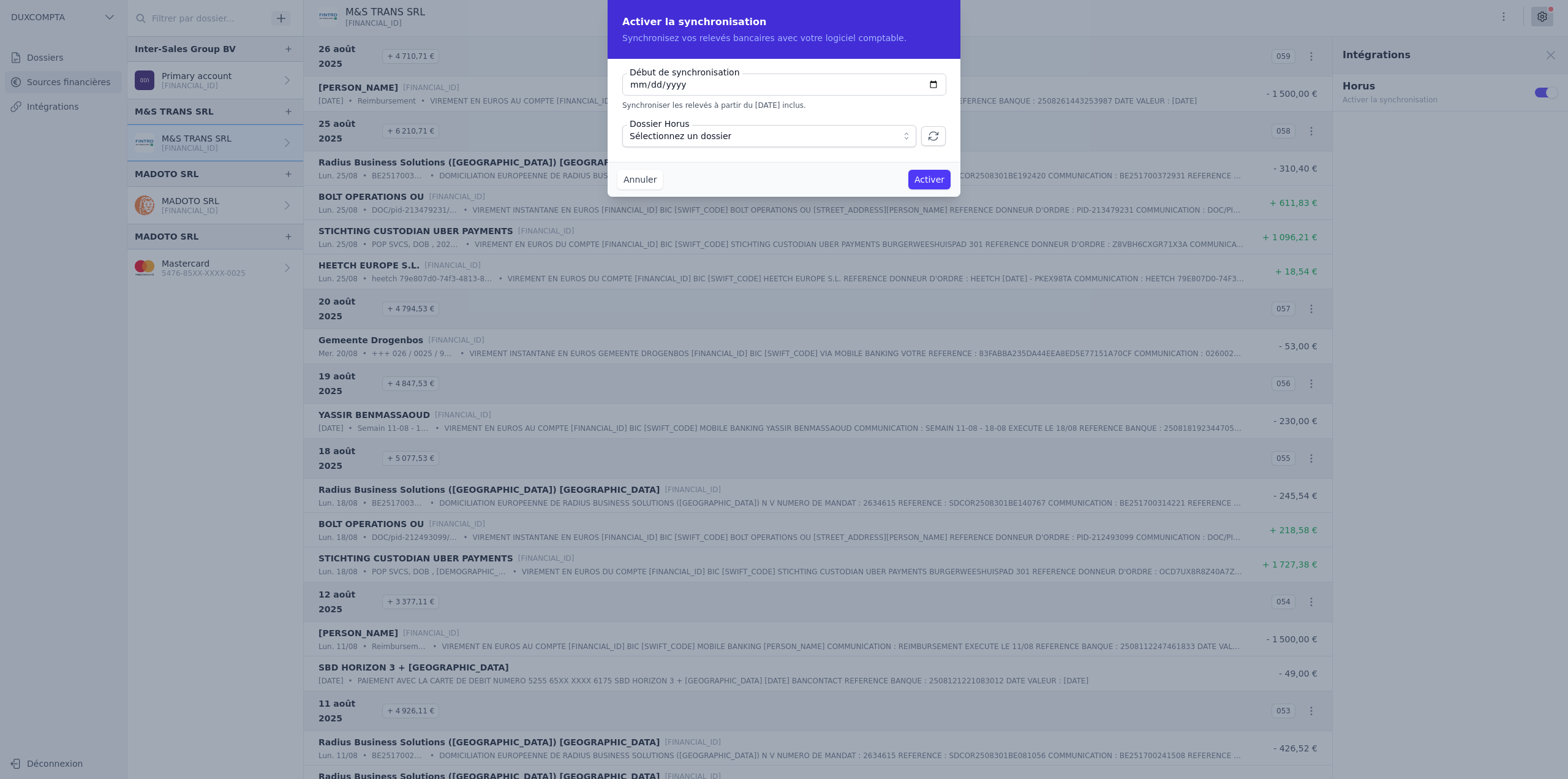
click at [748, 132] on span "Sélectionnez un dossier" at bounding box center [761, 136] width 262 height 15
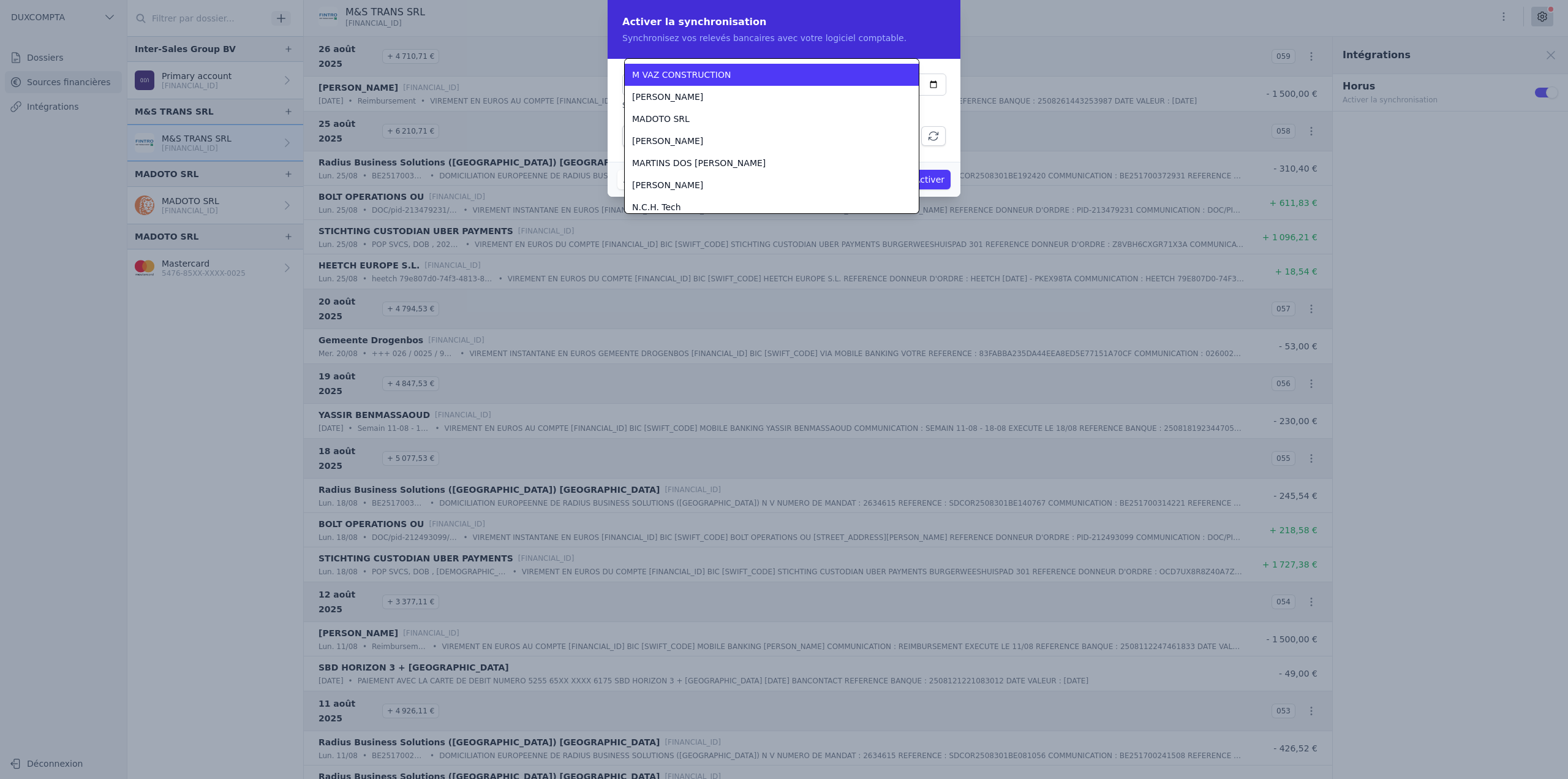
scroll to position [1446, 0]
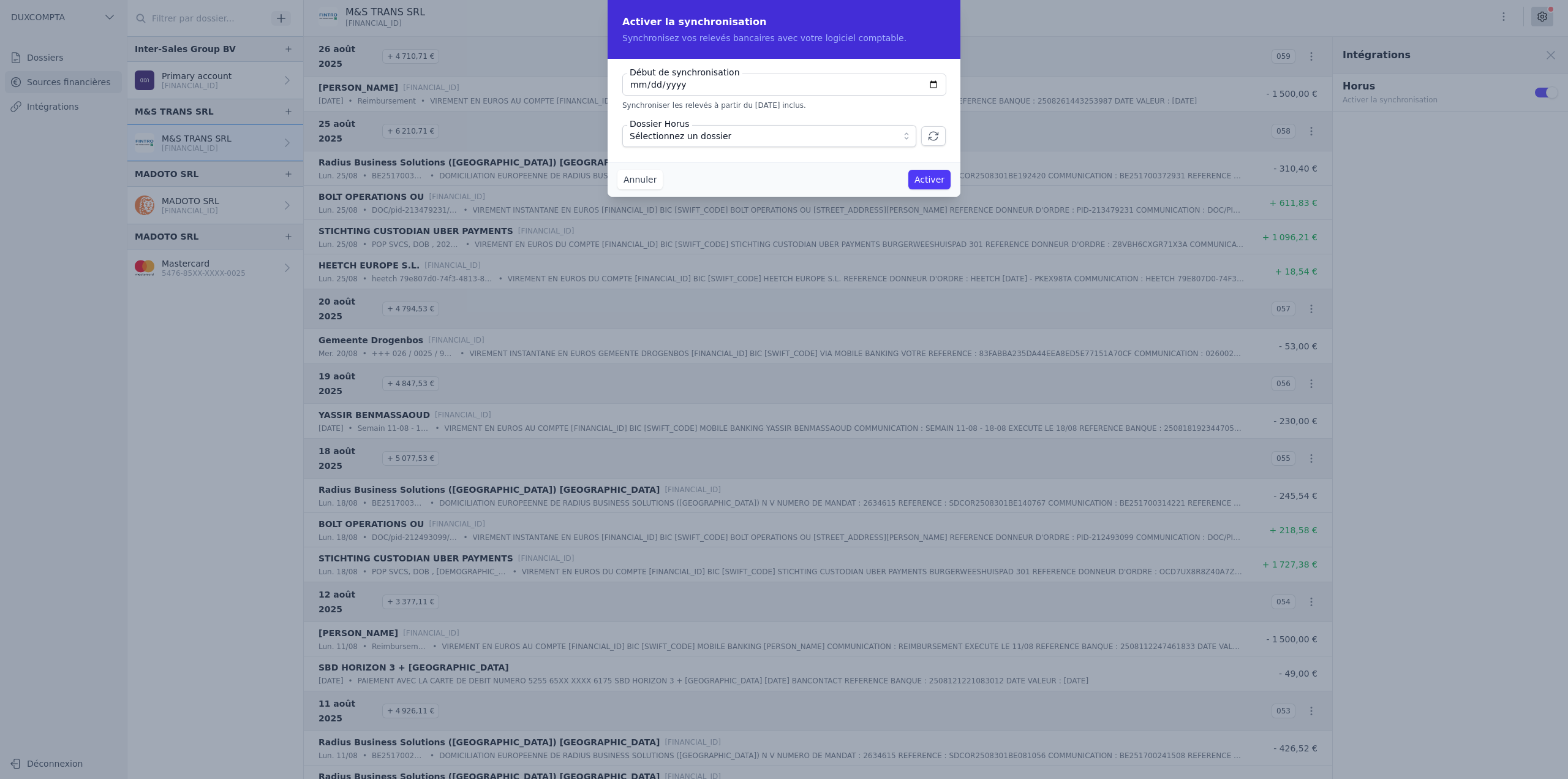
click at [859, 140] on span "Sélectionnez un dossier" at bounding box center [761, 136] width 262 height 15
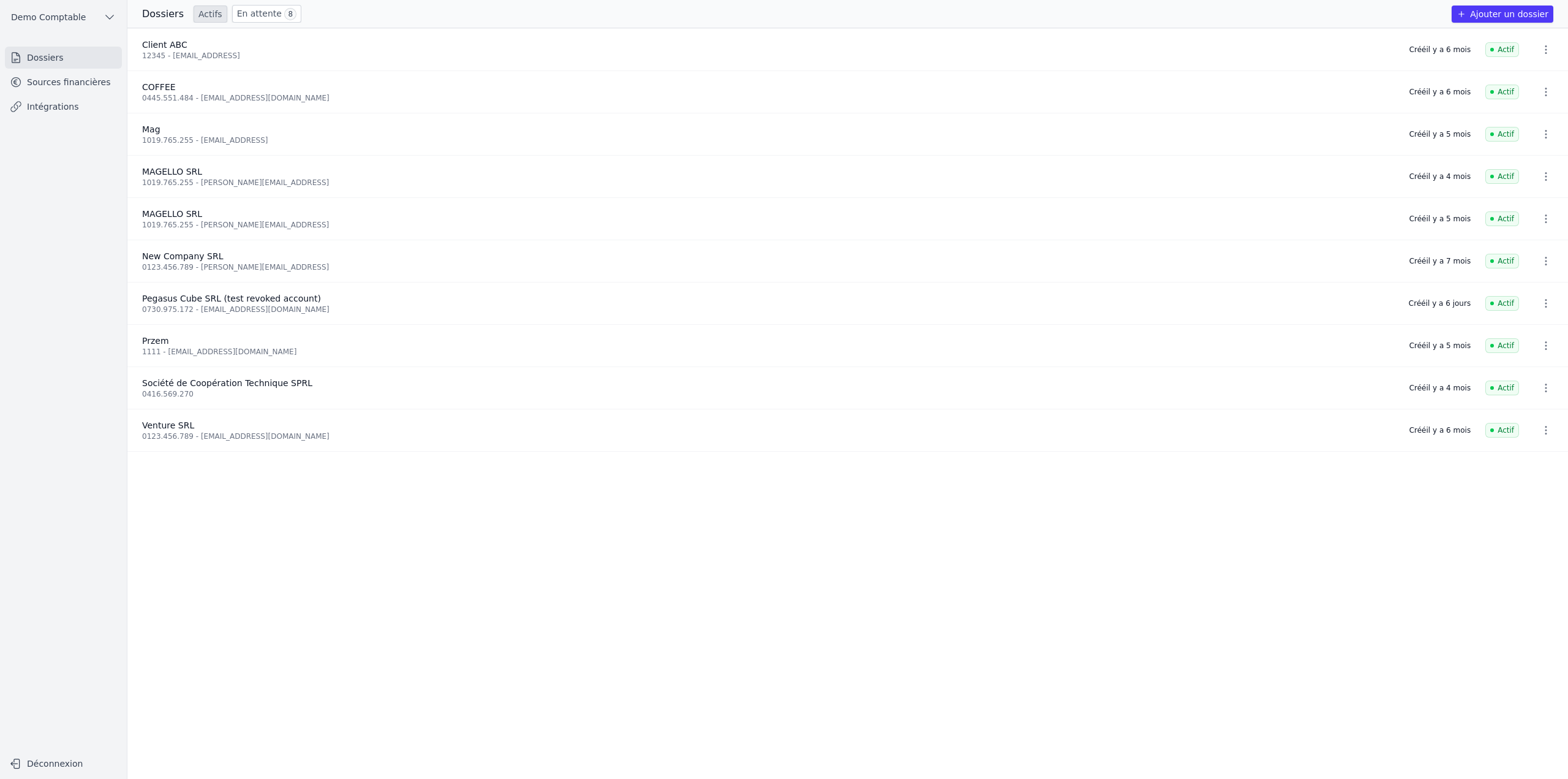
click at [76, 86] on link "Sources financières" at bounding box center [63, 82] width 117 height 22
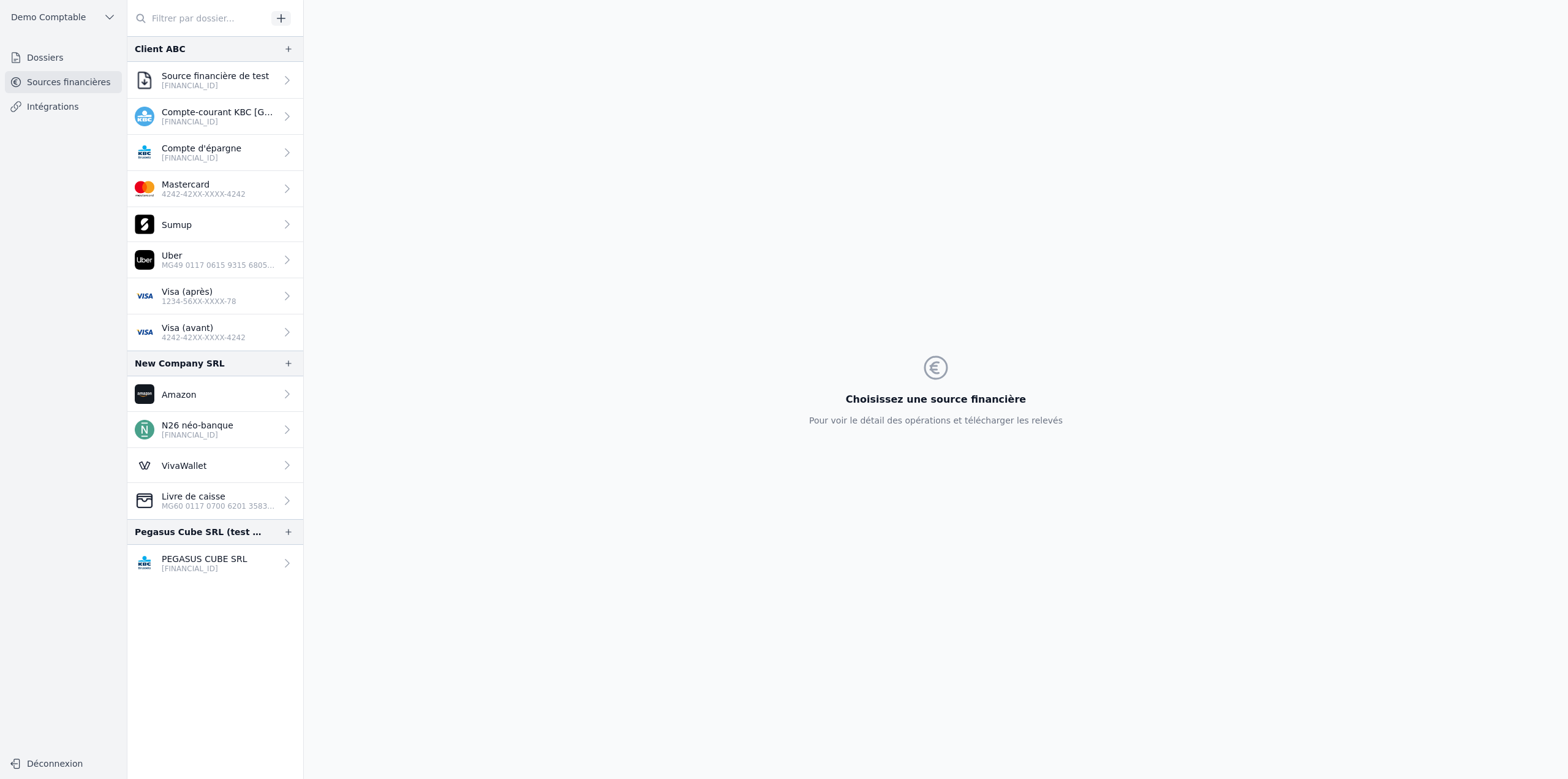
click at [214, 307] on link "Visa (après) 1234-56XX-XXXX-78" at bounding box center [215, 296] width 176 height 36
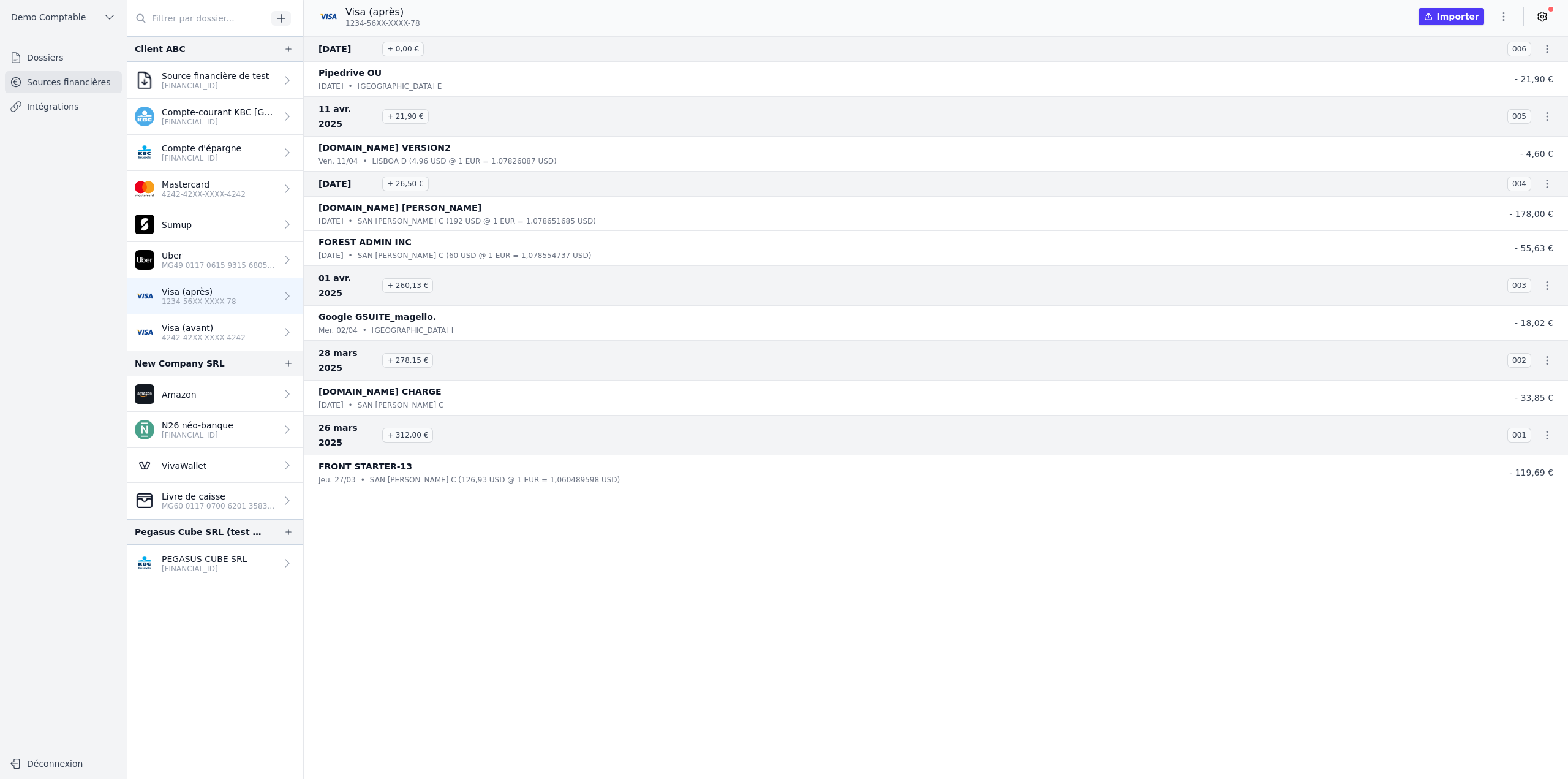
click at [1537, 20] on icon at bounding box center [1542, 16] width 12 height 12
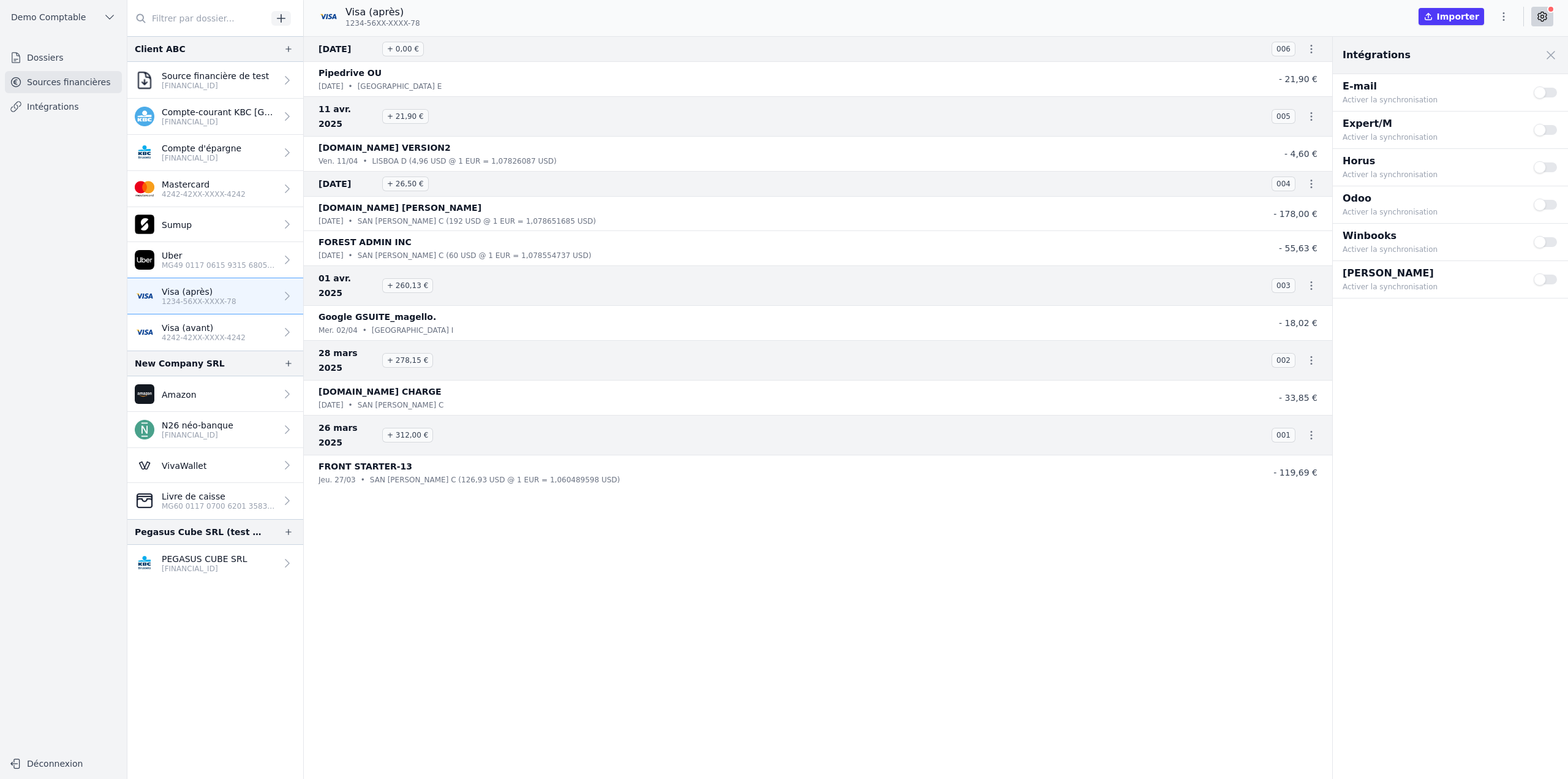
click at [1547, 94] on button "Use setting" at bounding box center [1546, 92] width 24 height 12
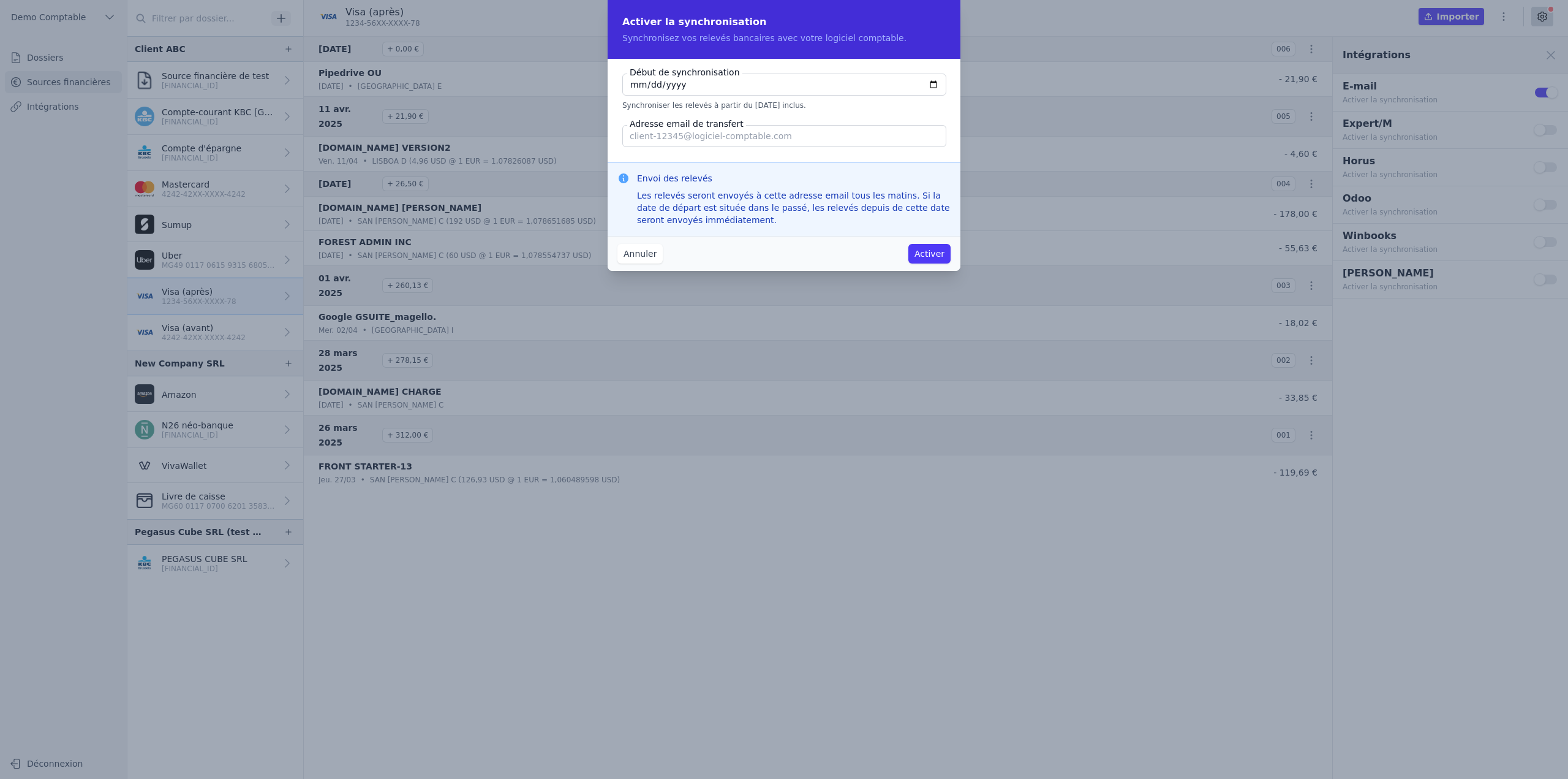
type input "2025-04-12"
click at [682, 139] on input "Adresse email de transfert" at bounding box center [784, 136] width 324 height 22
type input "[PERSON_NAME][EMAIL_ADDRESS]"
click at [646, 82] on input "2025-04-12" at bounding box center [784, 85] width 324 height 22
type input "2025-04-11"
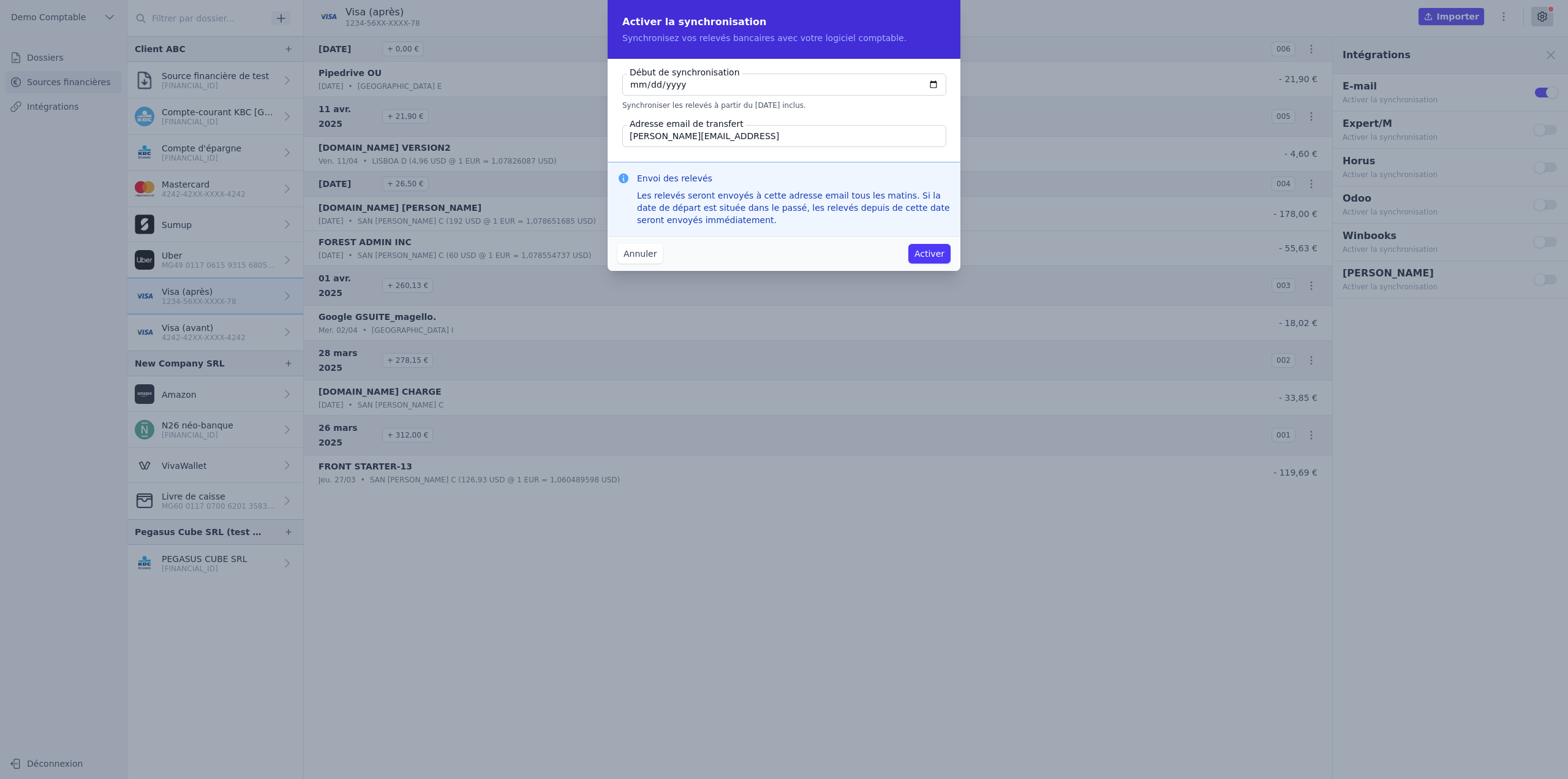
click at [920, 252] on button "Activer" at bounding box center [929, 253] width 42 height 20
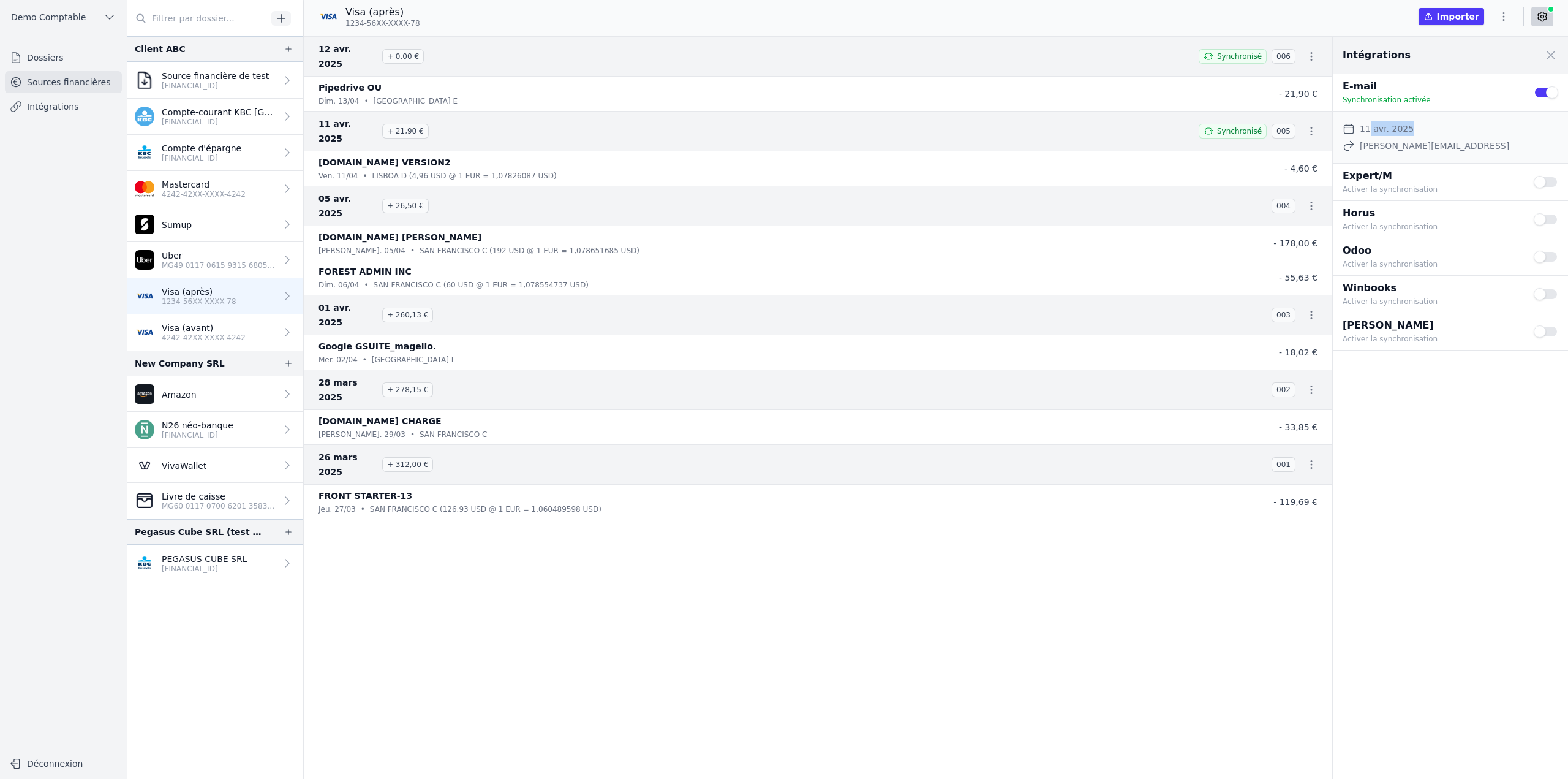
drag, startPoint x: 1369, startPoint y: 130, endPoint x: 1464, endPoint y: 132, distance: 95.0
click at [1464, 132] on div "Date de début de synchronisation 11 avr. 2025" at bounding box center [1451, 128] width 215 height 15
click at [1508, 17] on icon "button" at bounding box center [1503, 16] width 12 height 12
click at [1474, 87] on button "Import CSV *" at bounding box center [1474, 87] width 89 height 22
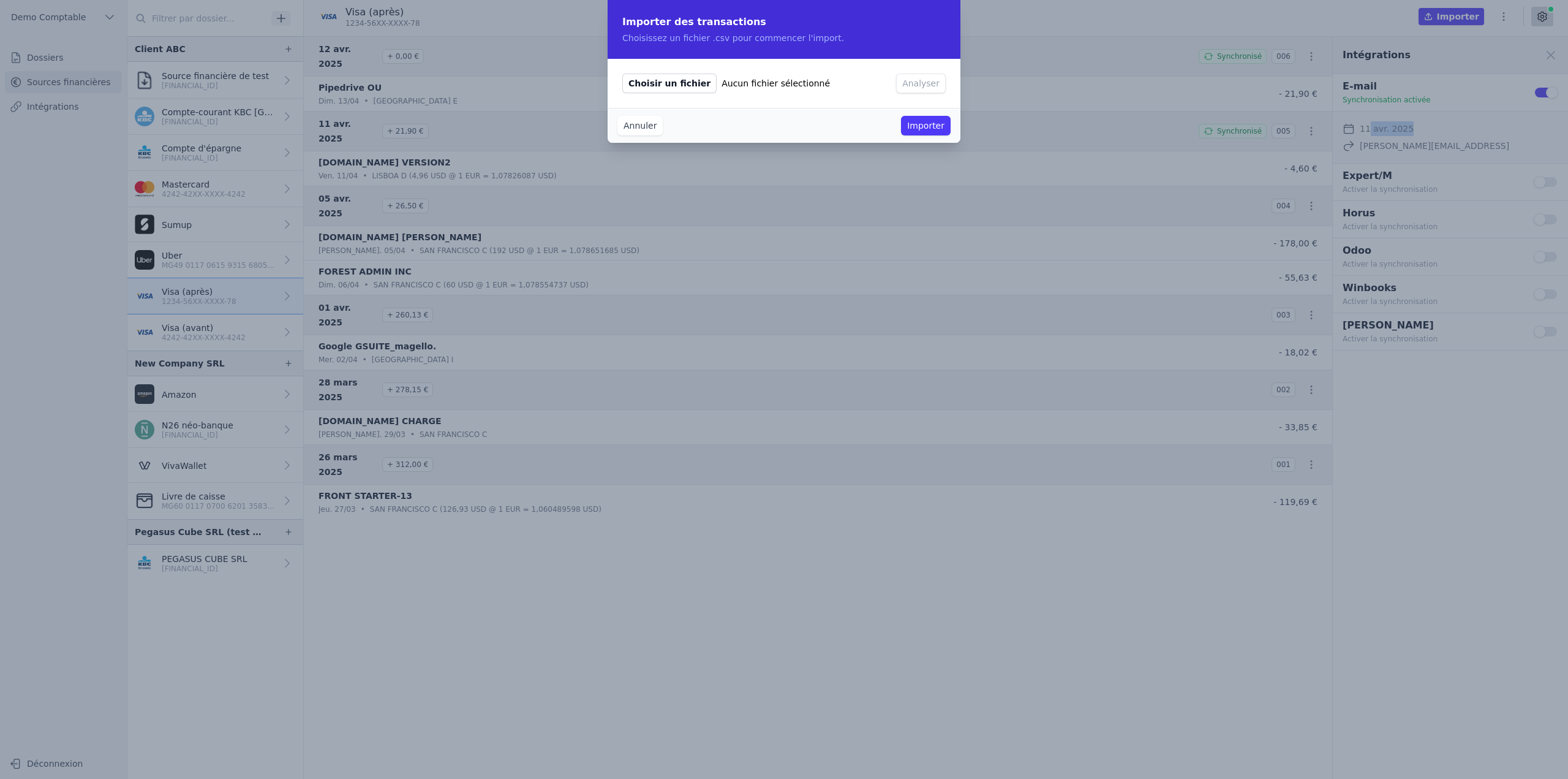
click at [643, 122] on button "Annuler" at bounding box center [640, 126] width 46 height 20
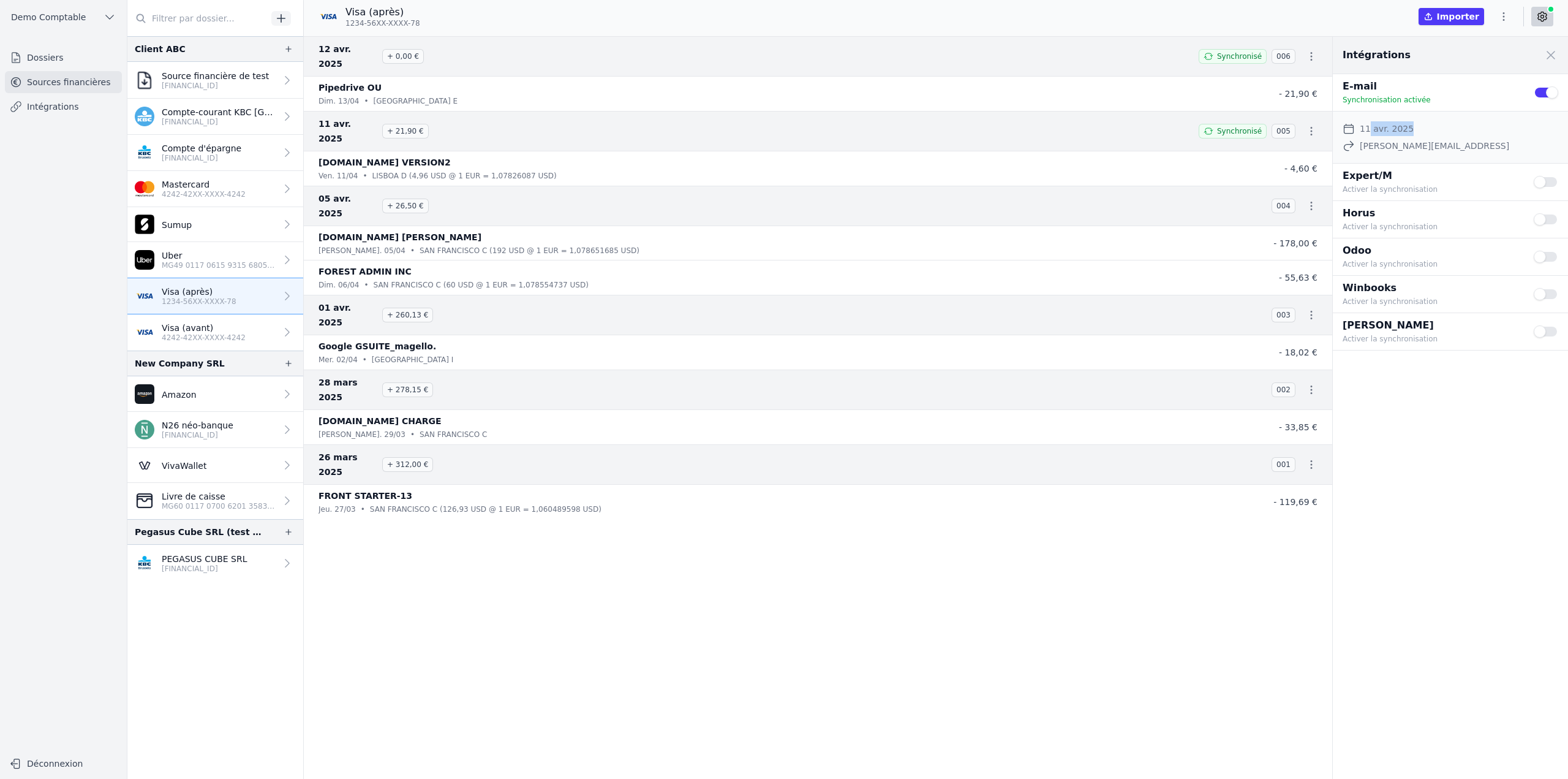
click at [1510, 21] on button "button" at bounding box center [1504, 17] width 24 height 20
click at [1469, 89] on button "Import CSV *" at bounding box center [1474, 87] width 89 height 22
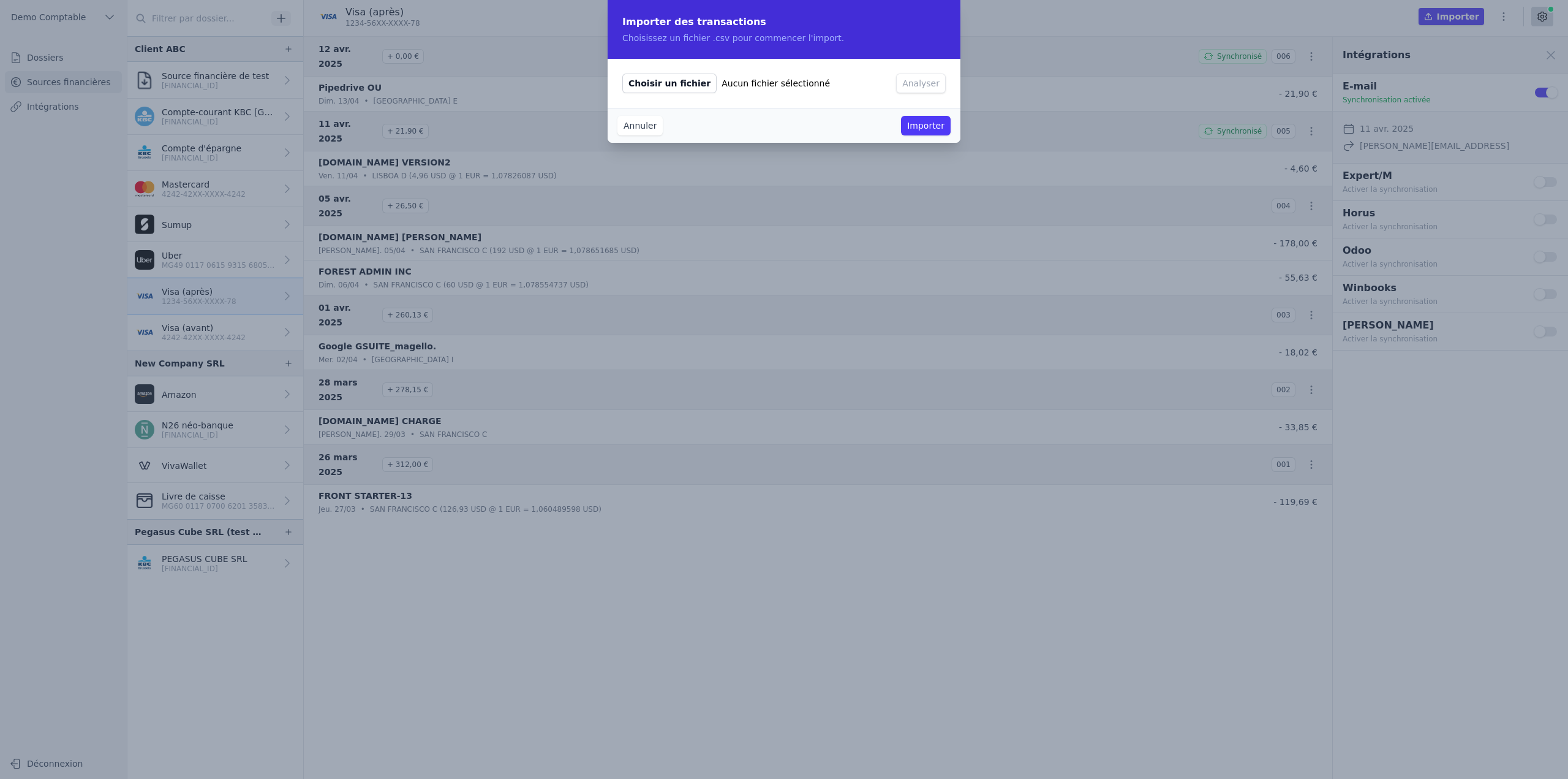
click at [666, 81] on span "Choisir un fichier" at bounding box center [669, 83] width 94 height 20
click at [622, 74] on input "Choisir un fichier Aucun fichier sélectionné" at bounding box center [621, 73] width 1 height 1
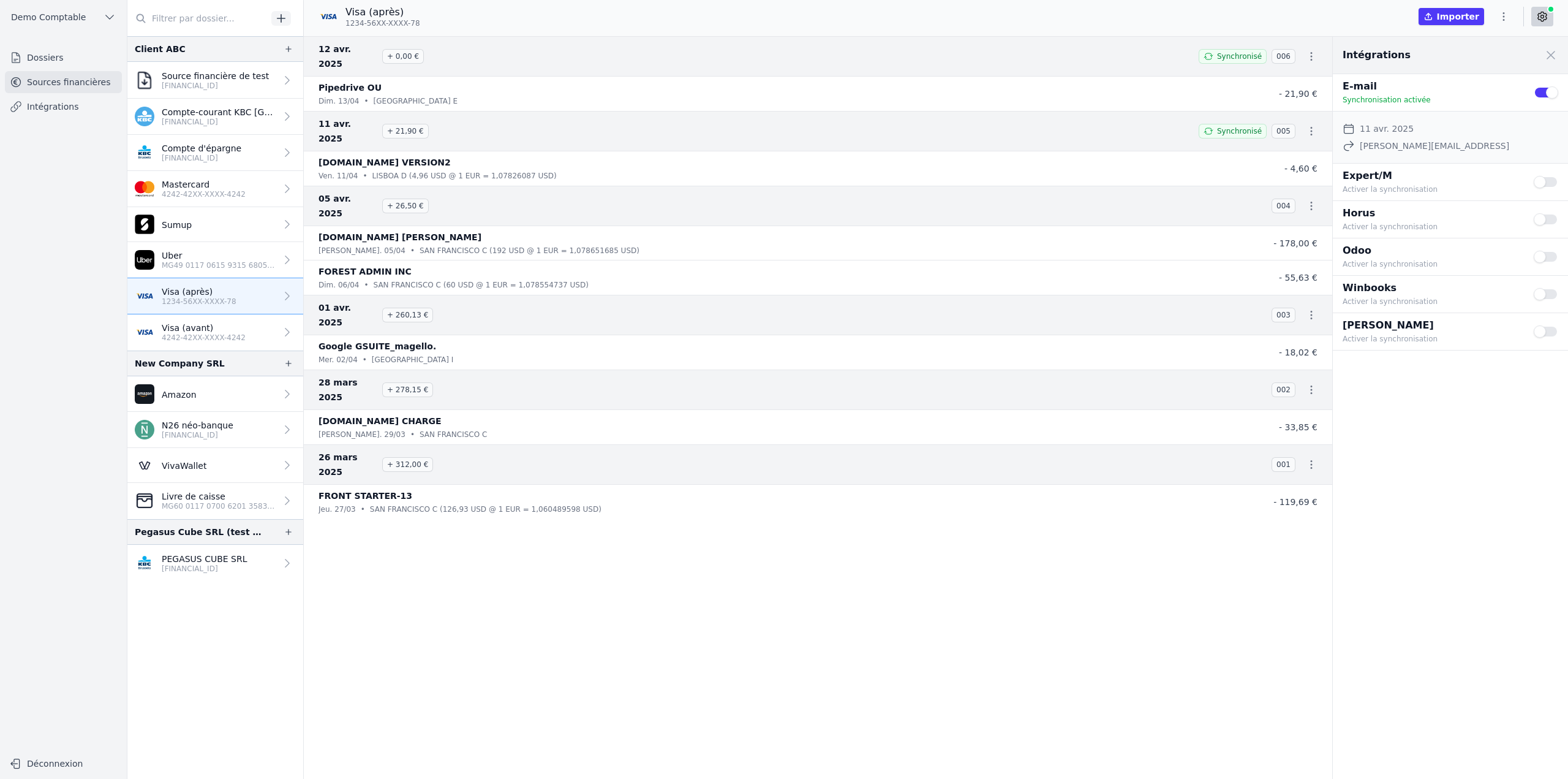
click at [243, 85] on p "[FINANCIAL_ID]" at bounding box center [215, 85] width 107 height 10
